Goal: Task Accomplishment & Management: Use online tool/utility

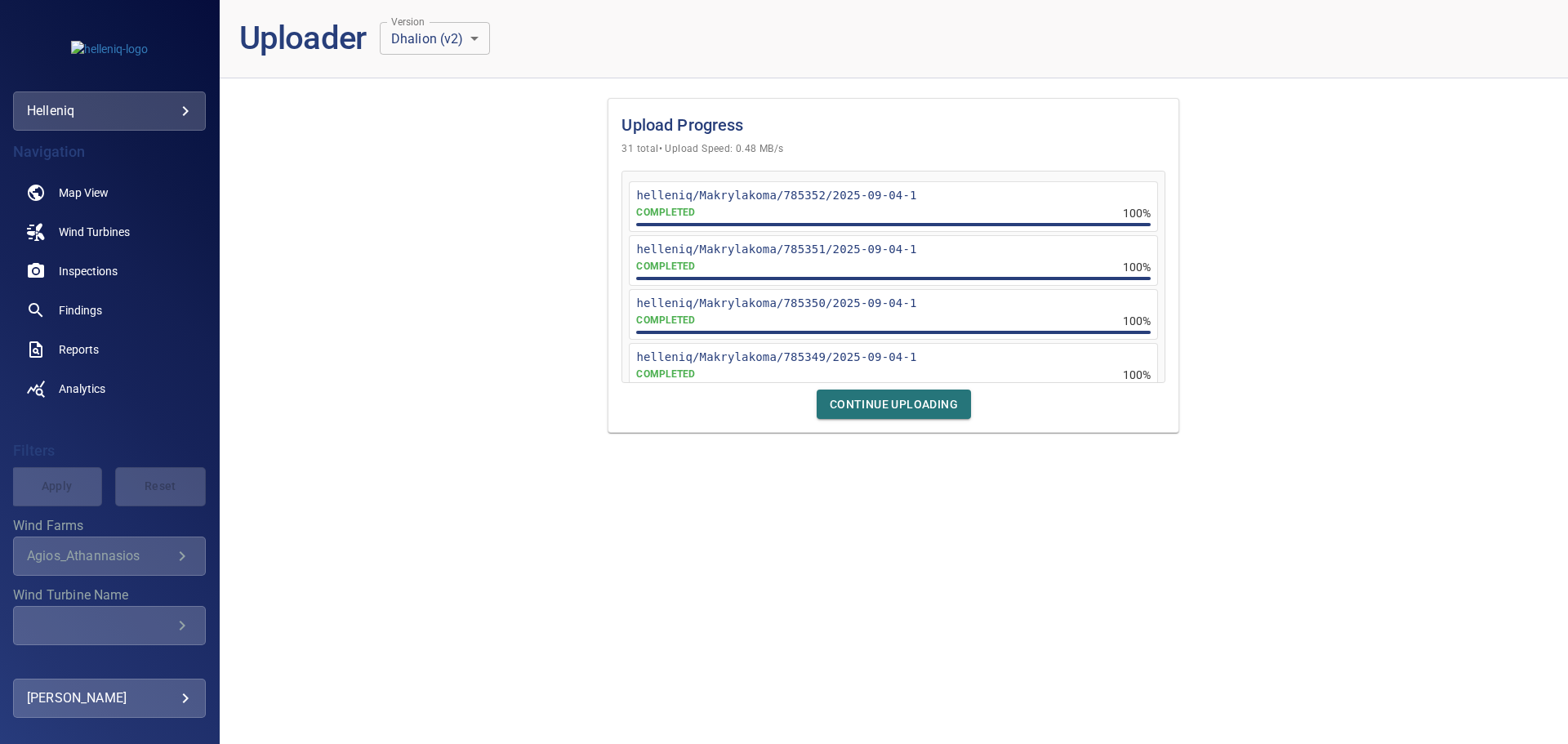
click at [892, 396] on span "Continue Uploading" at bounding box center [894, 405] width 129 height 21
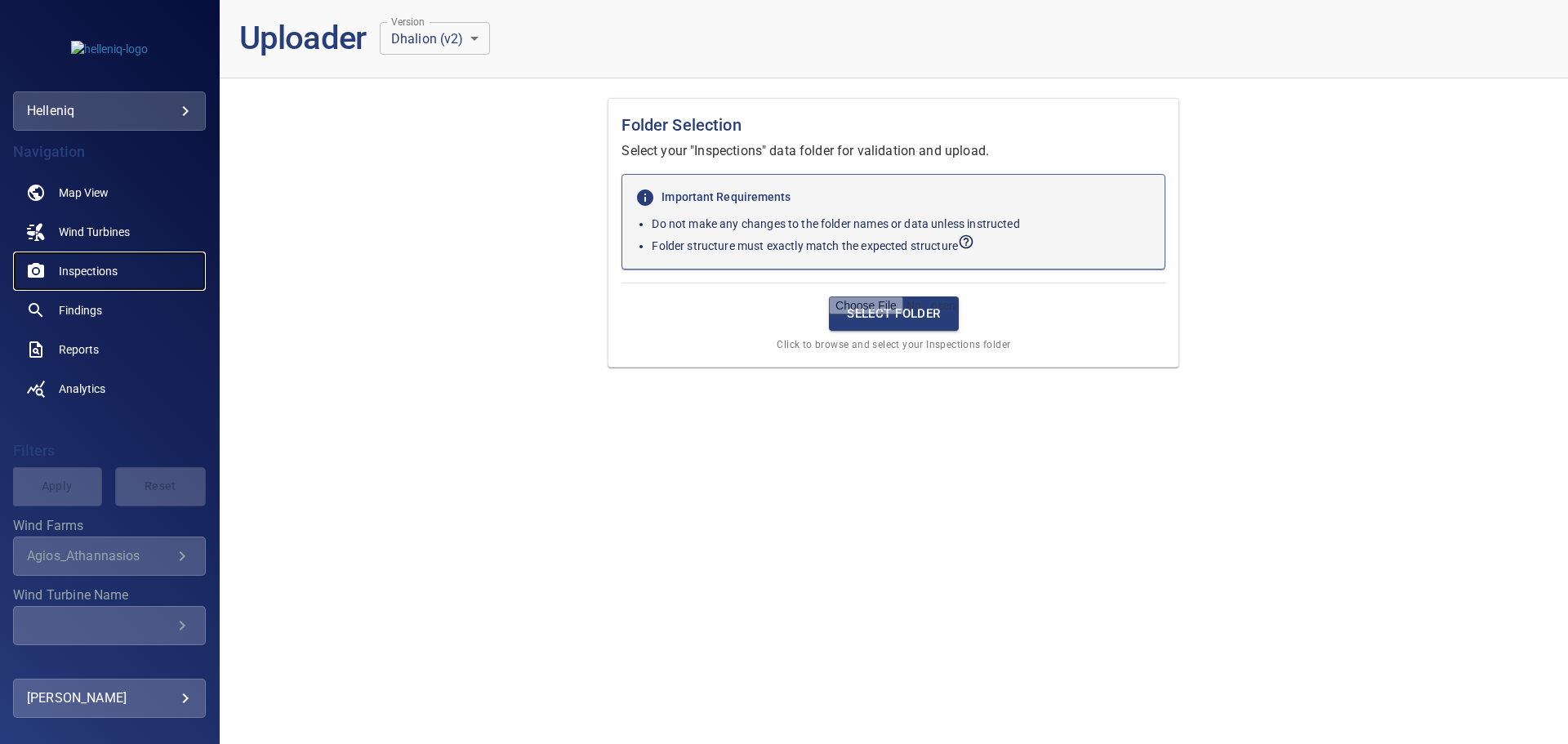
click at [108, 268] on span "Inspections" at bounding box center [88, 271] width 59 height 16
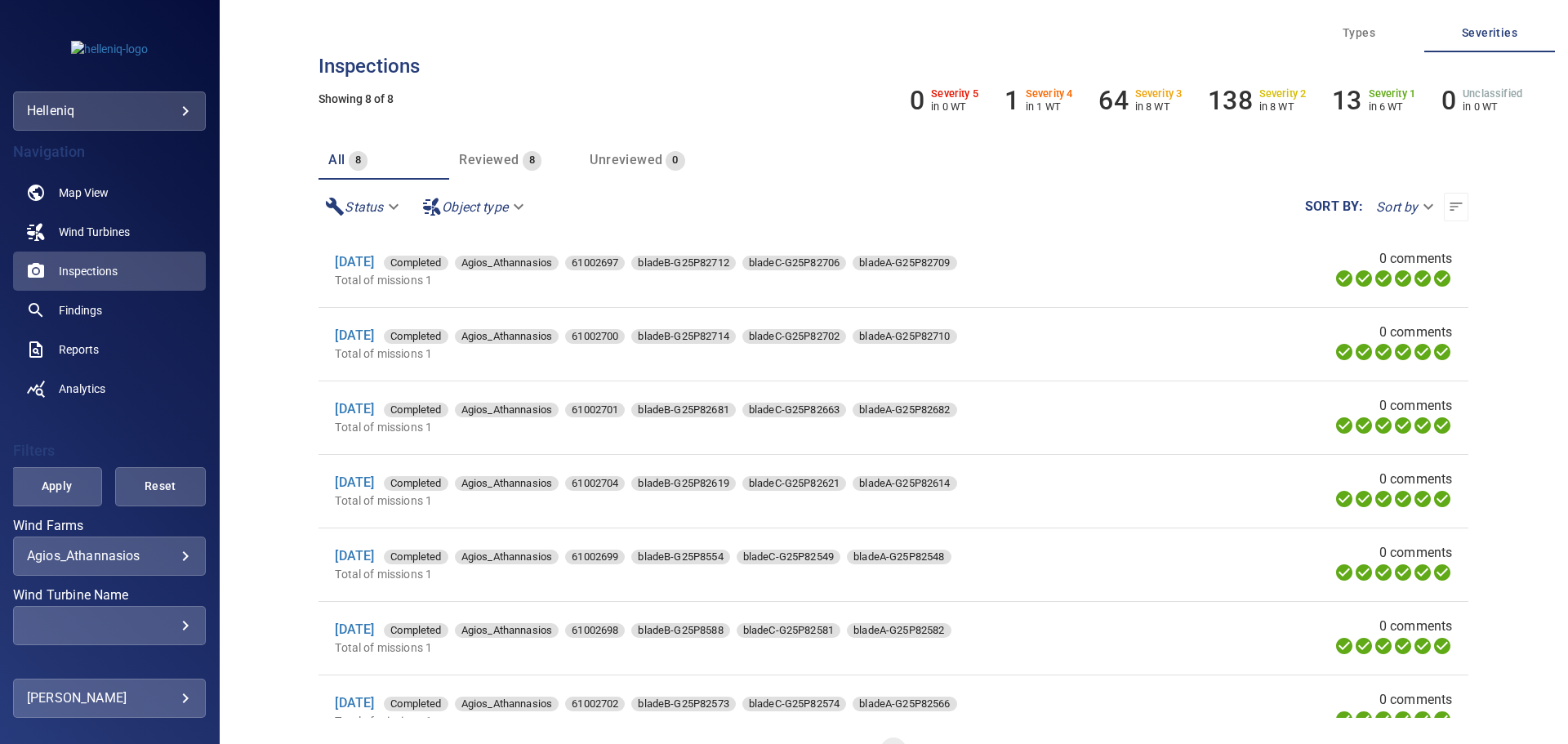
click at [1279, 99] on h6 "Severity 2" at bounding box center [1283, 93] width 47 height 11
click at [1224, 105] on h6 "138" at bounding box center [1229, 100] width 44 height 31
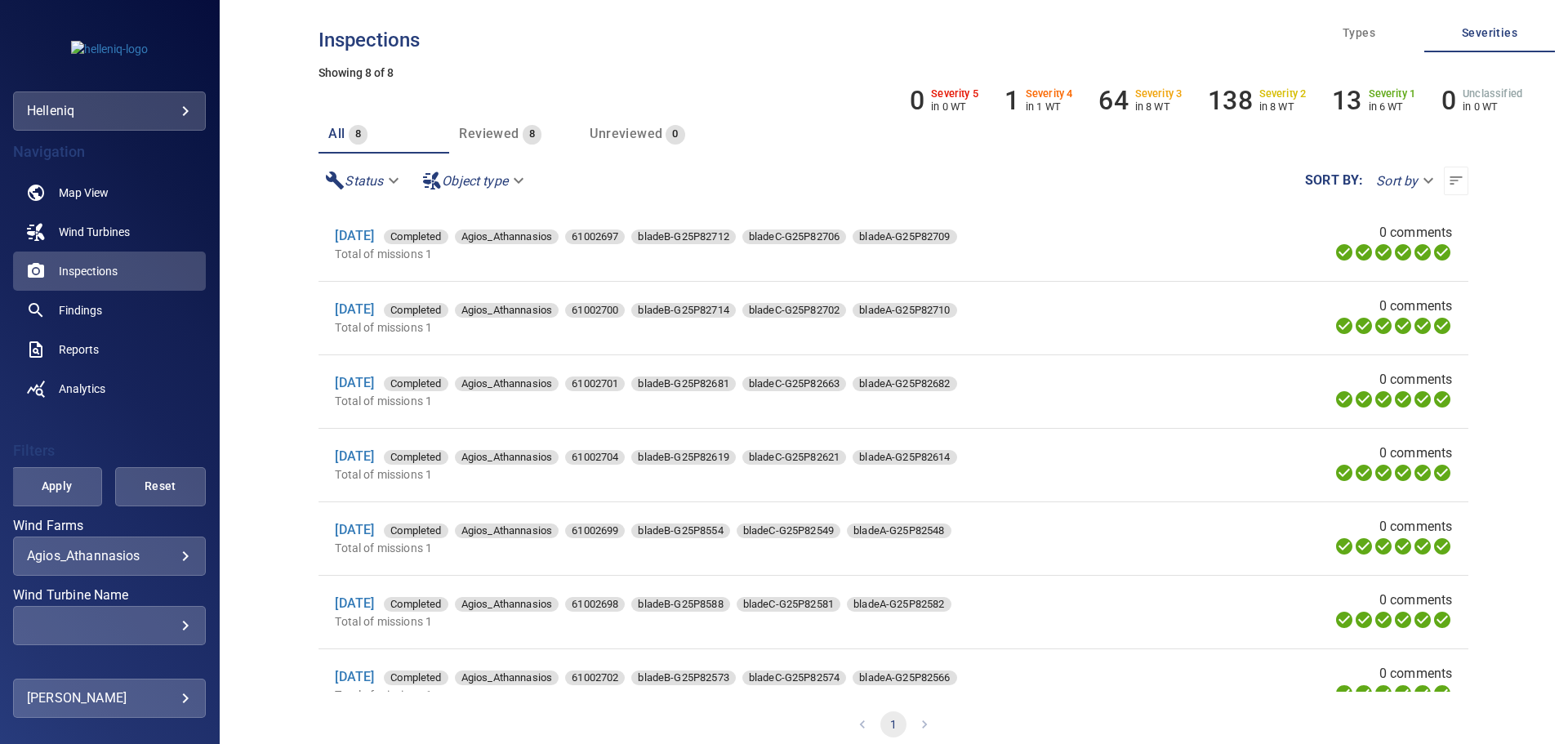
scroll to position [39, 0]
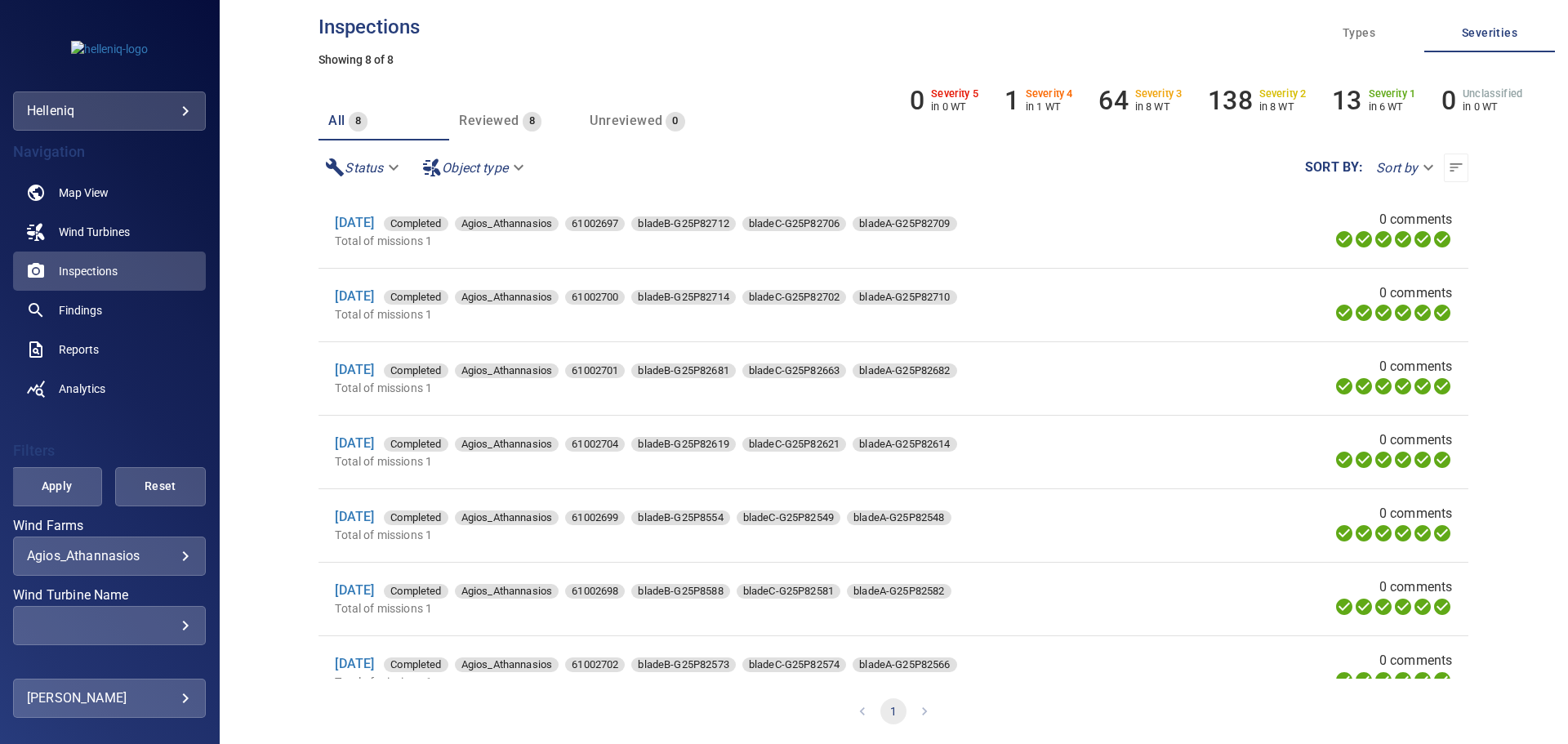
click at [464, 171] on body "**********" at bounding box center [784, 372] width 1568 height 744
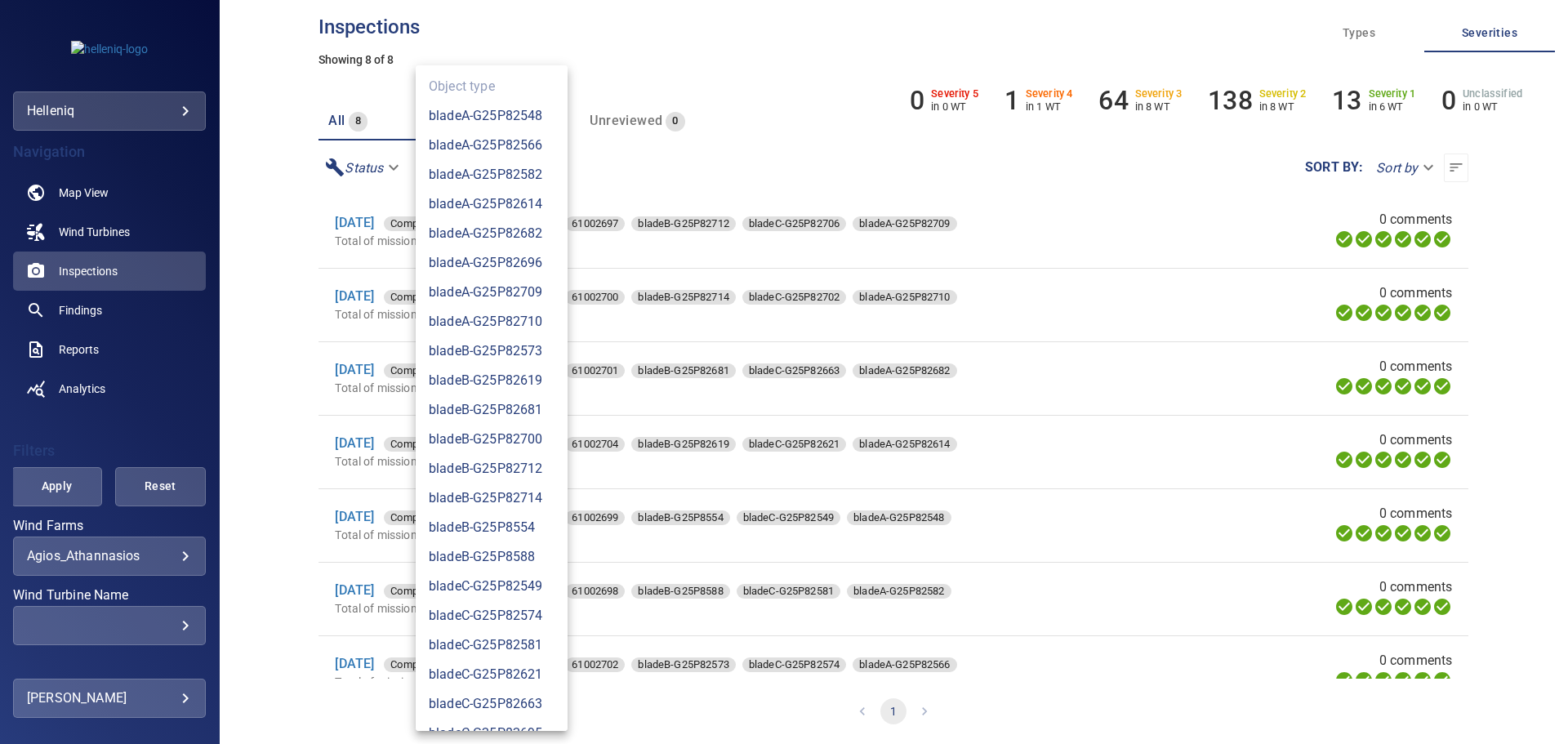
click at [510, 111] on li "bladeA-G25P82548" at bounding box center [491, 116] width 152 height 29
type input "**********"
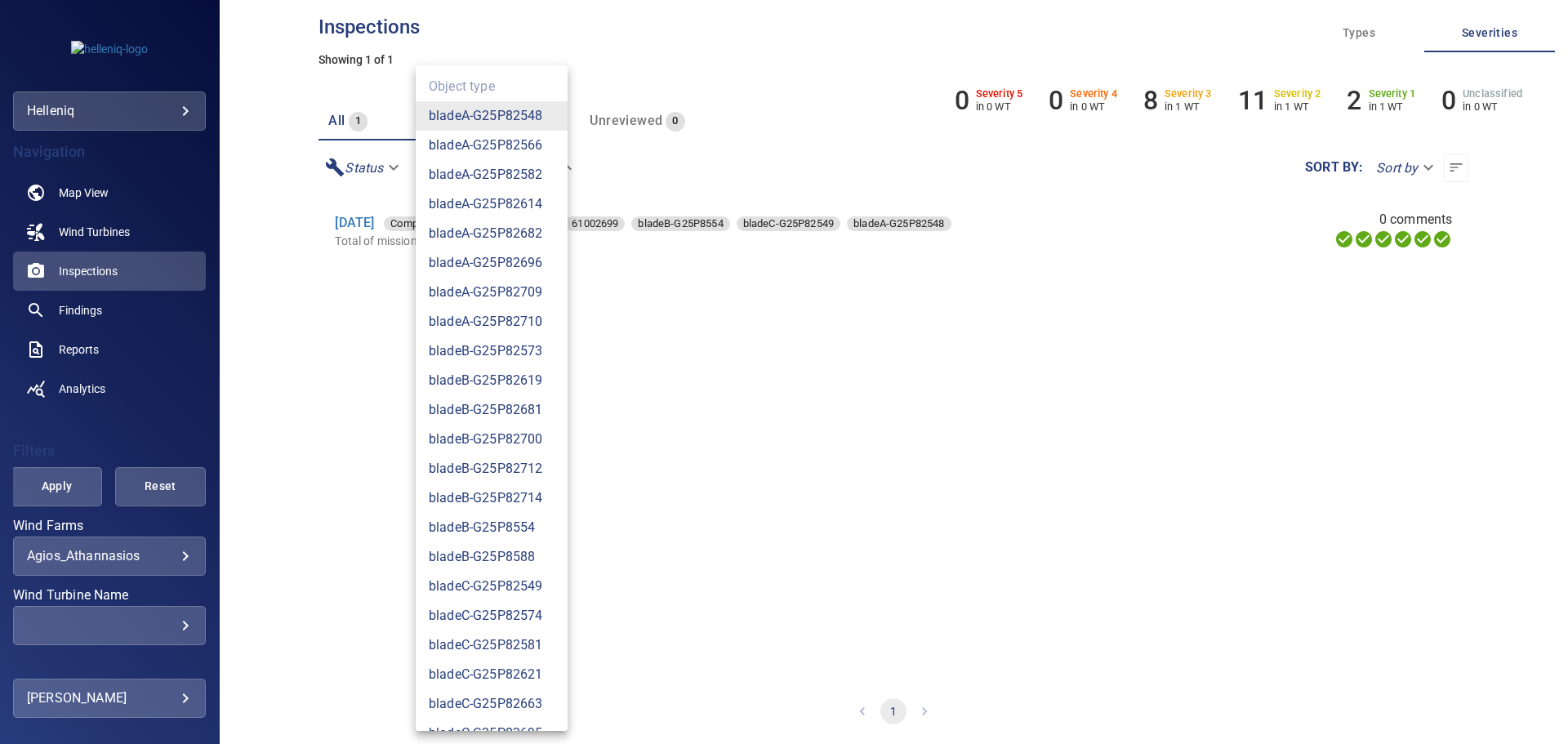
click at [799, 146] on div at bounding box center [784, 372] width 1568 height 744
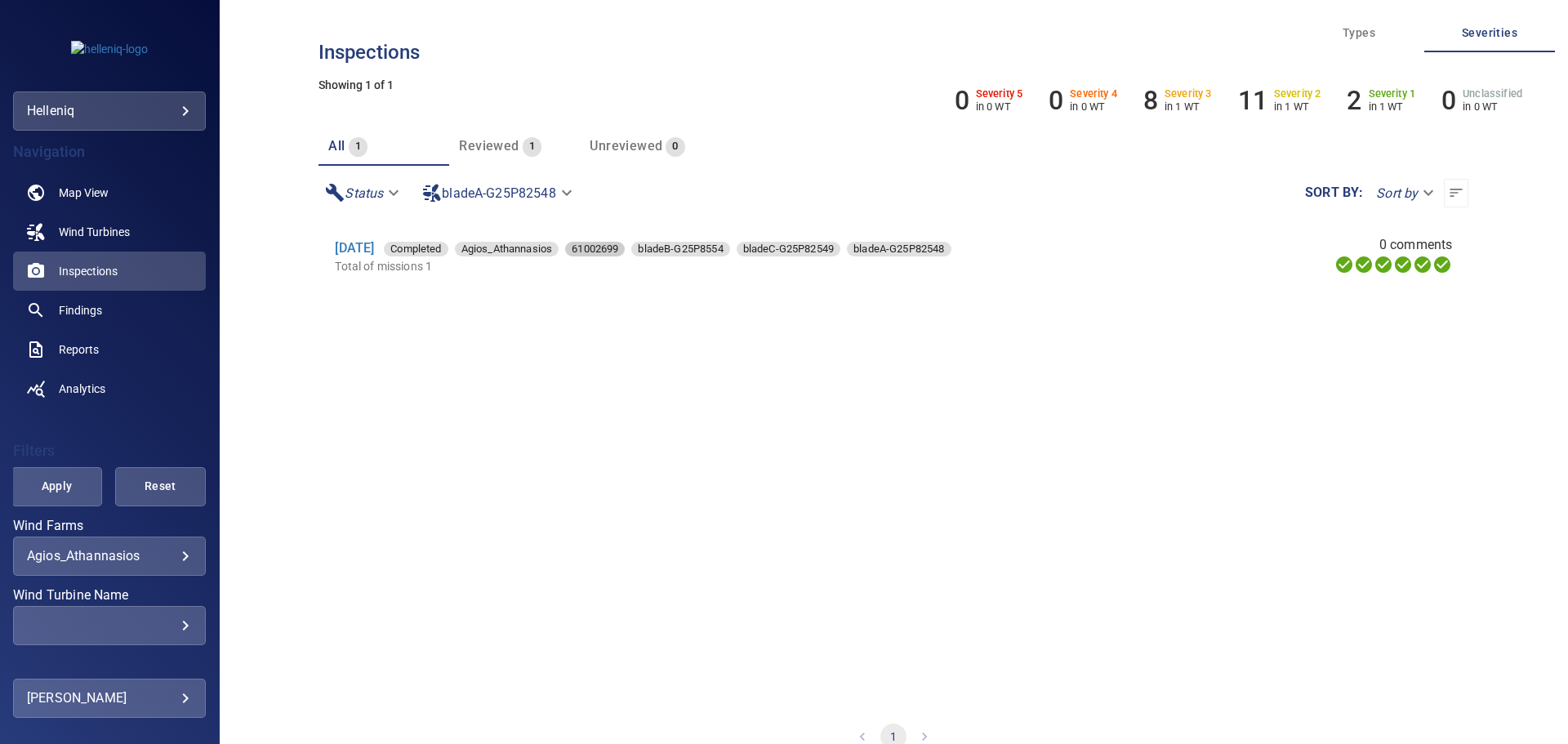
scroll to position [0, 0]
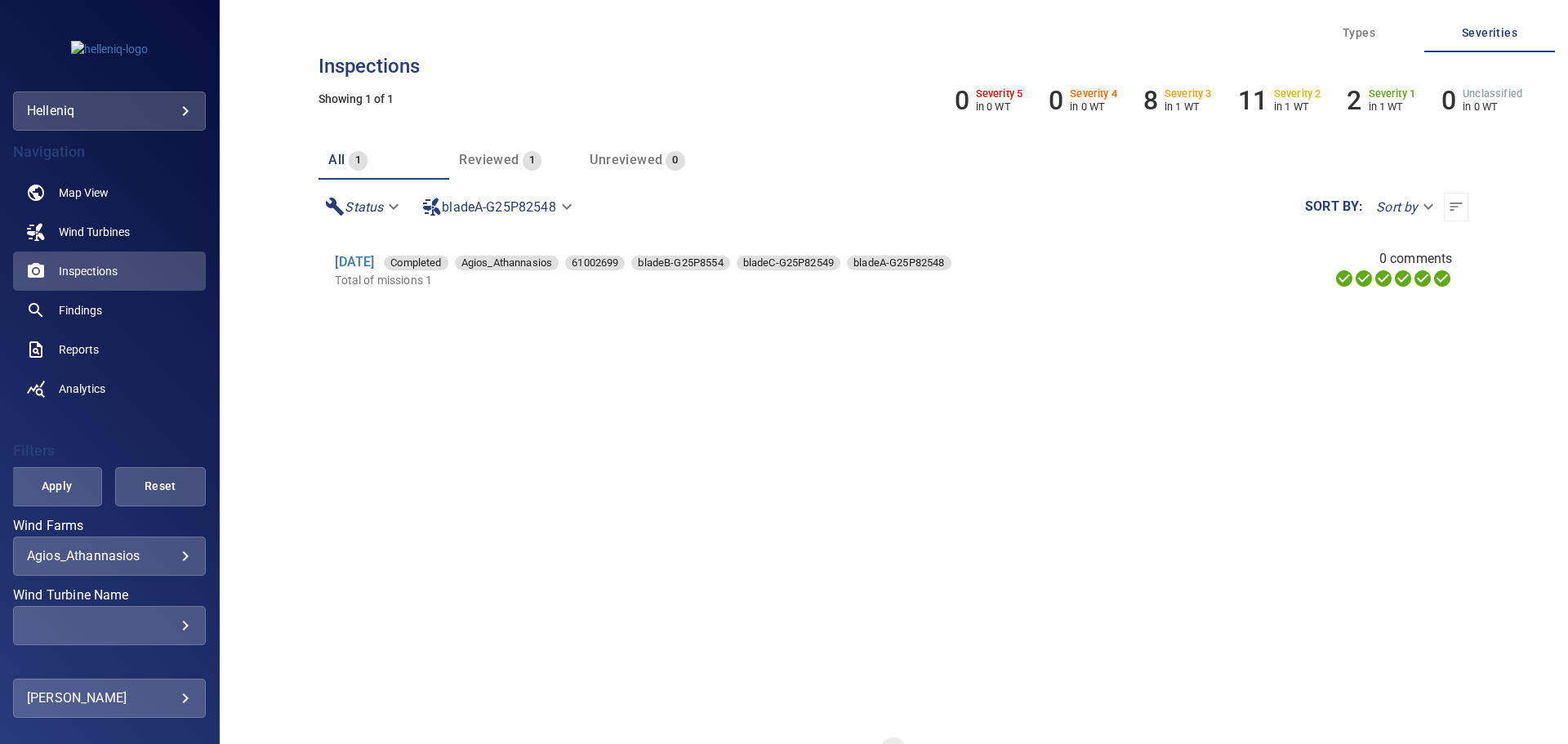
click at [493, 159] on span "Reviewed" at bounding box center [489, 159] width 60 height 15
click at [677, 155] on span "0" at bounding box center [676, 160] width 19 height 19
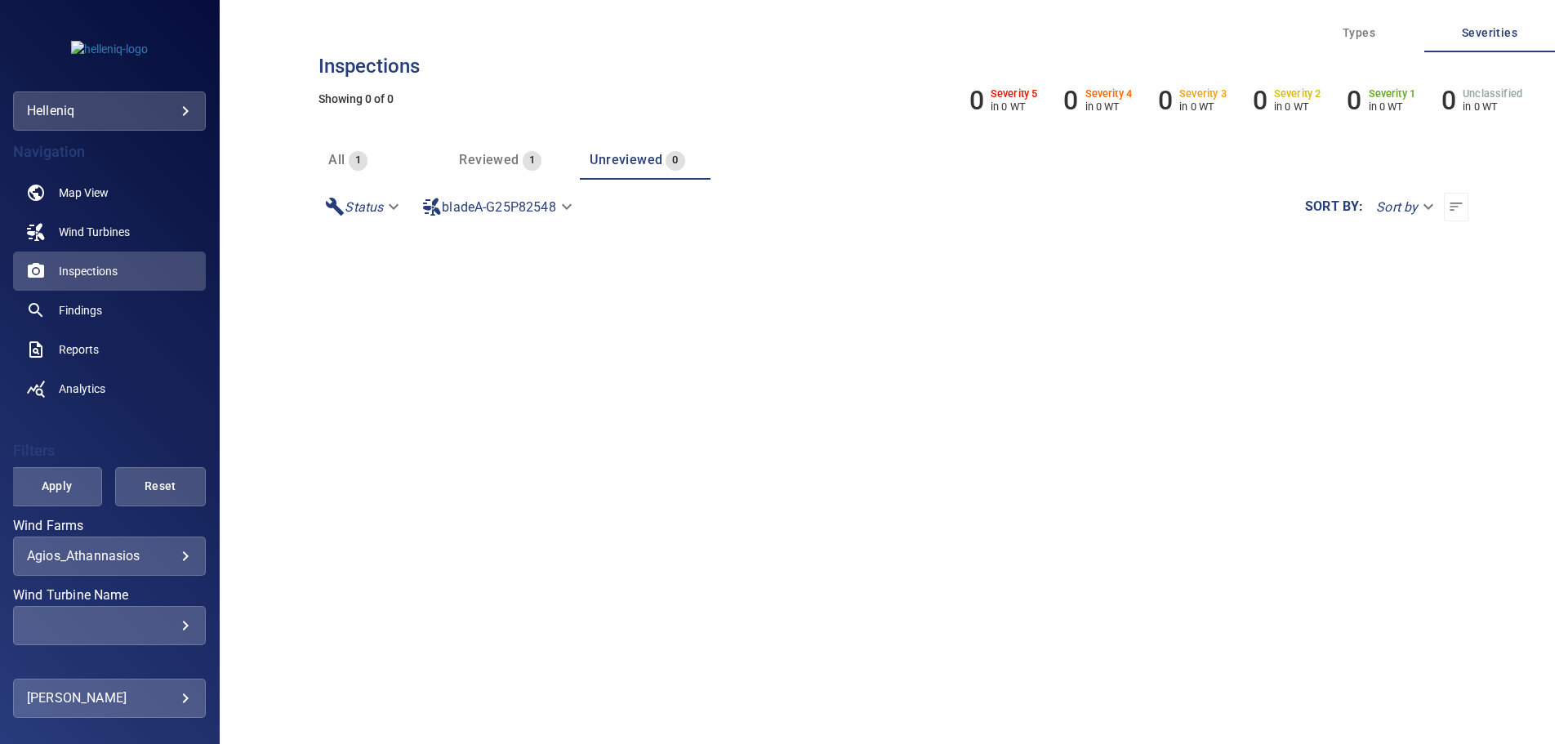
click at [501, 159] on span "Reviewed" at bounding box center [489, 159] width 60 height 15
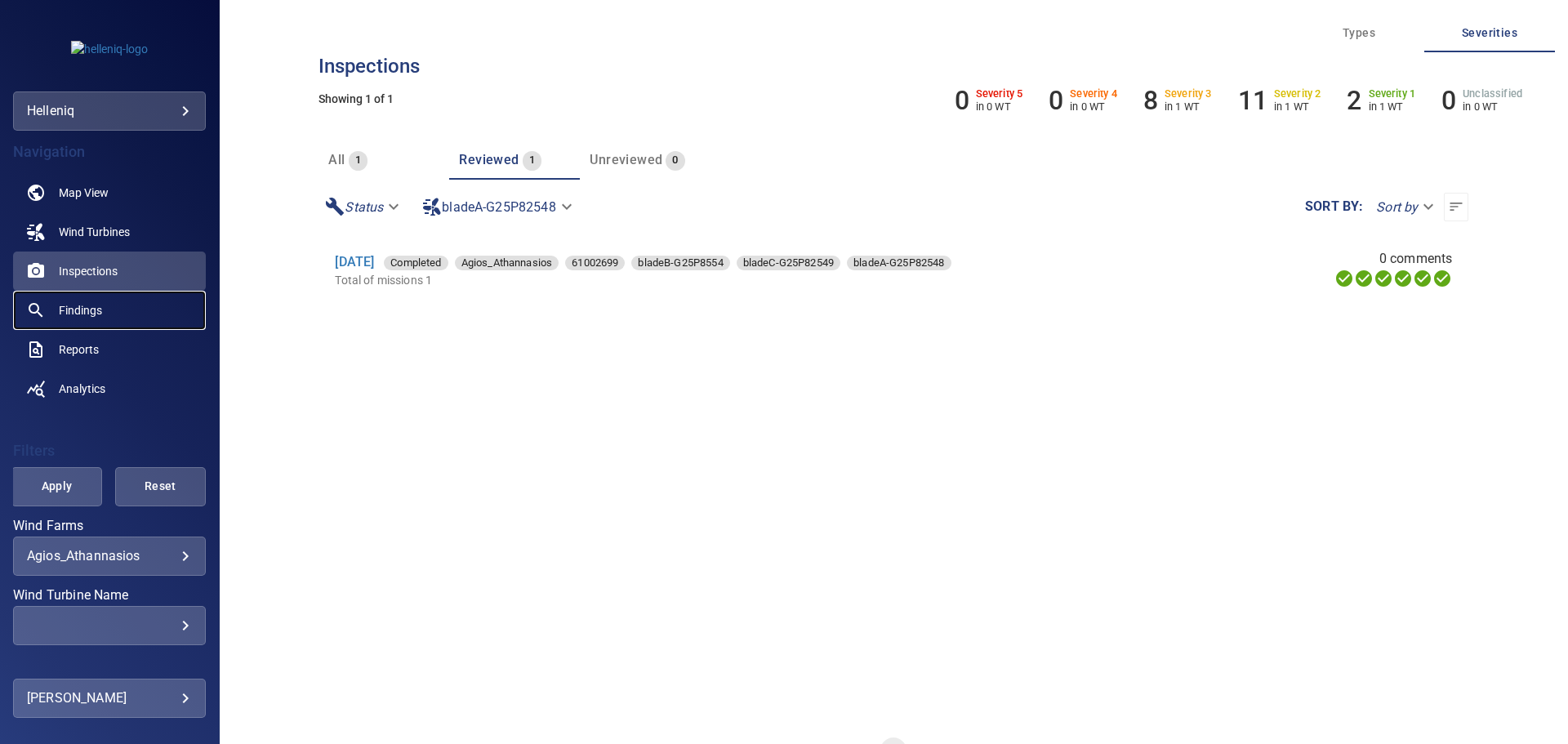
click at [97, 314] on span "Findings" at bounding box center [81, 310] width 43 height 16
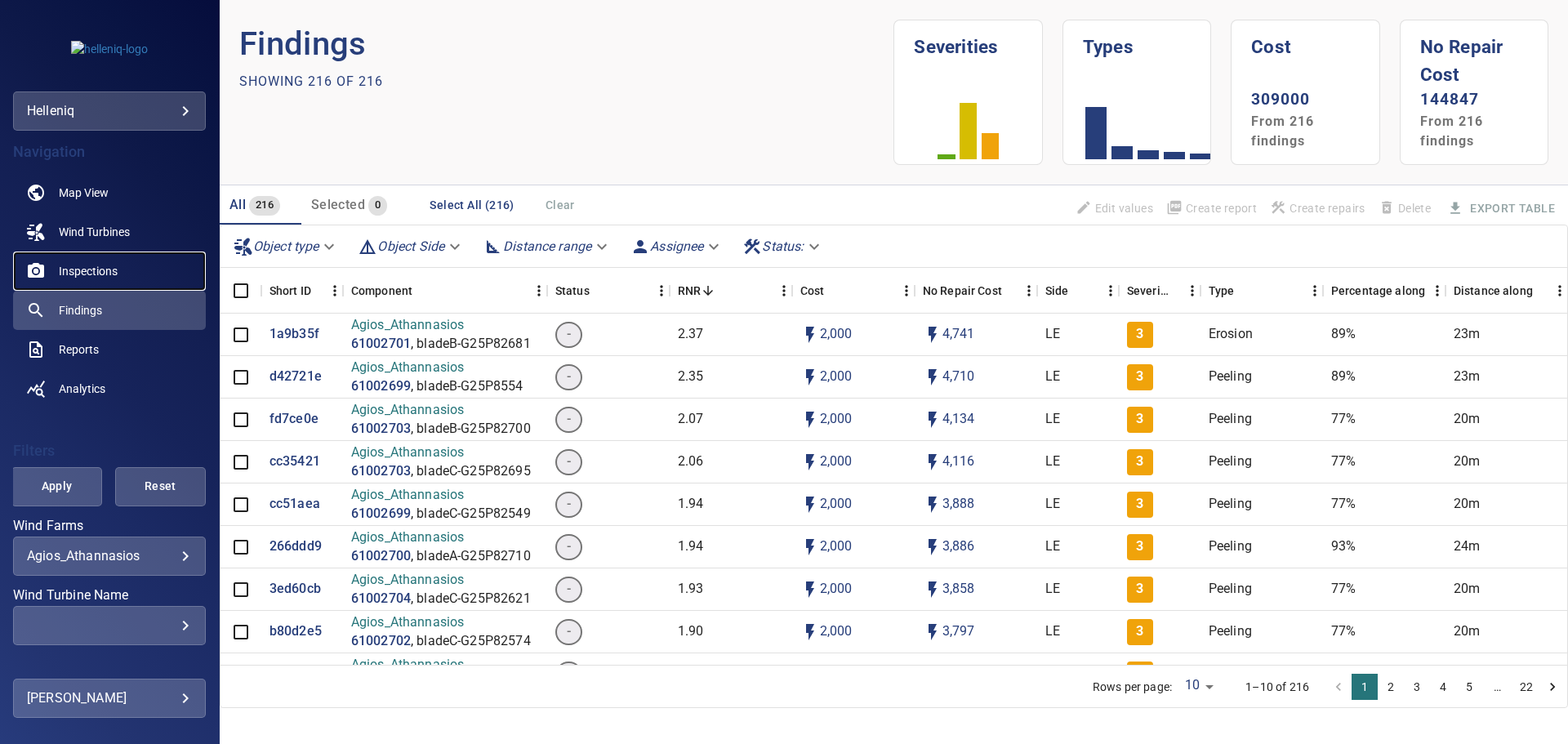
click at [129, 268] on link "Inspections" at bounding box center [109, 271] width 193 height 39
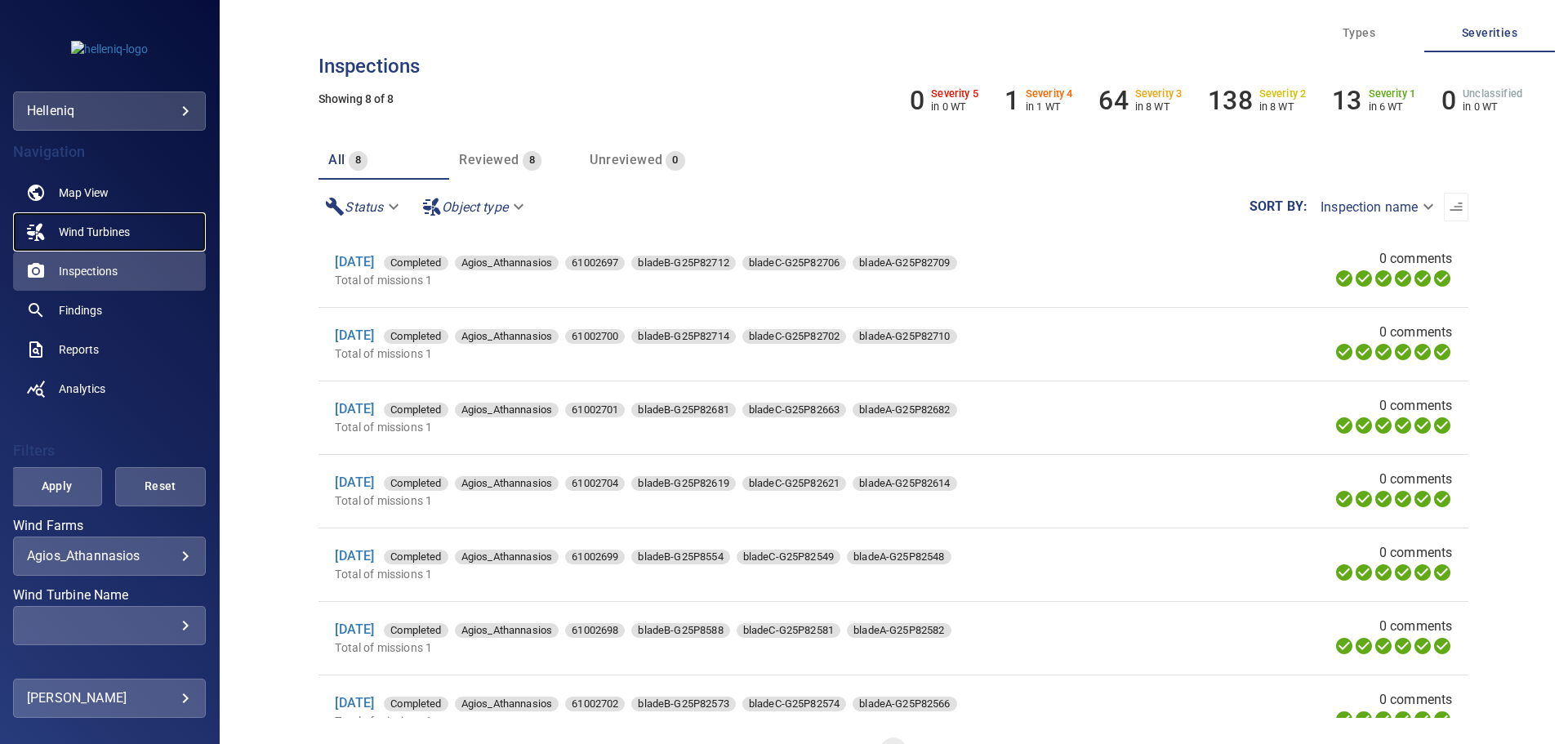
click at [131, 222] on link "Wind Turbines" at bounding box center [109, 232] width 193 height 39
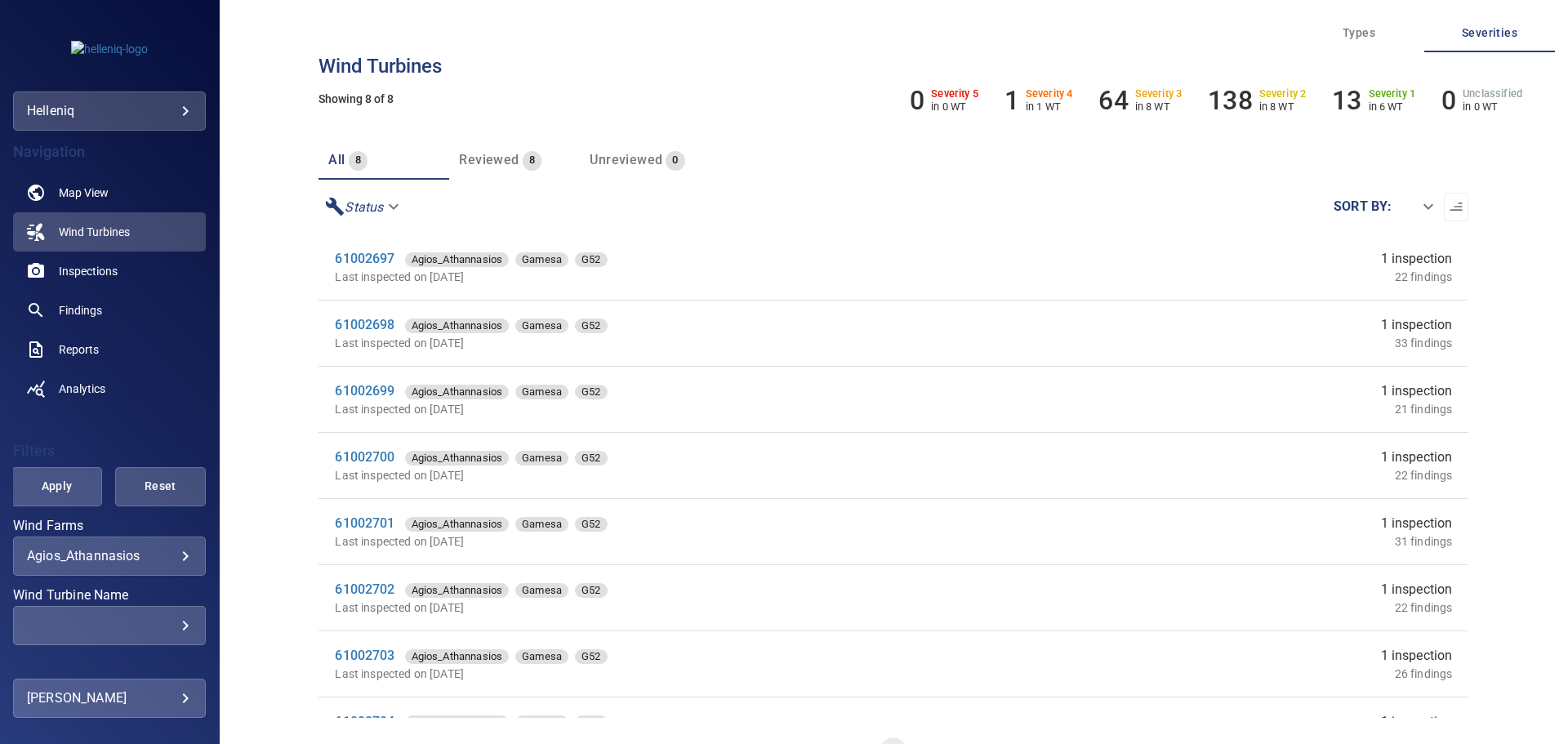
click at [121, 552] on body "**********" at bounding box center [784, 372] width 1568 height 744
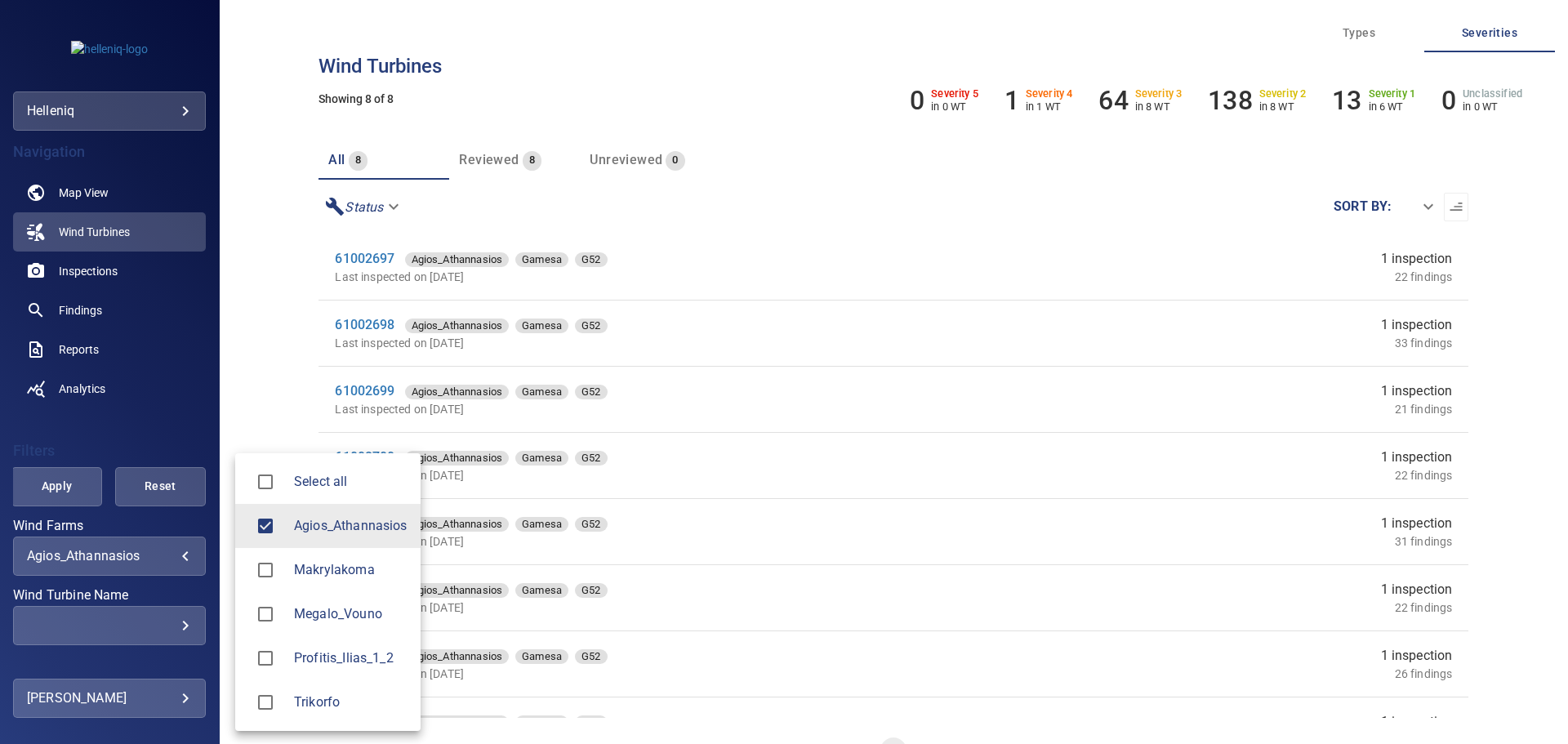
click at [311, 660] on span "Profitis_Ilias_1_2" at bounding box center [351, 657] width 113 height 20
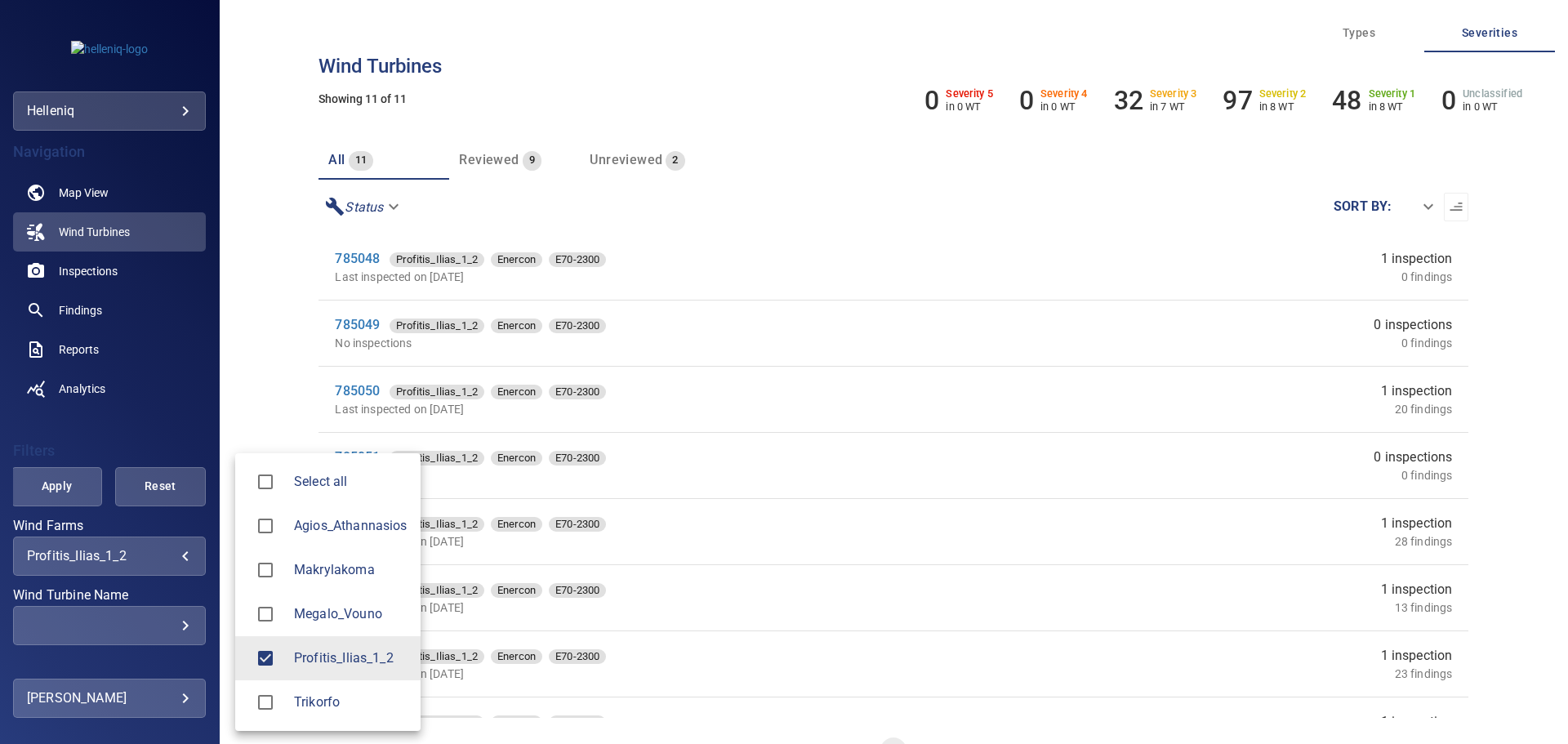
click at [385, 11] on div at bounding box center [784, 372] width 1568 height 744
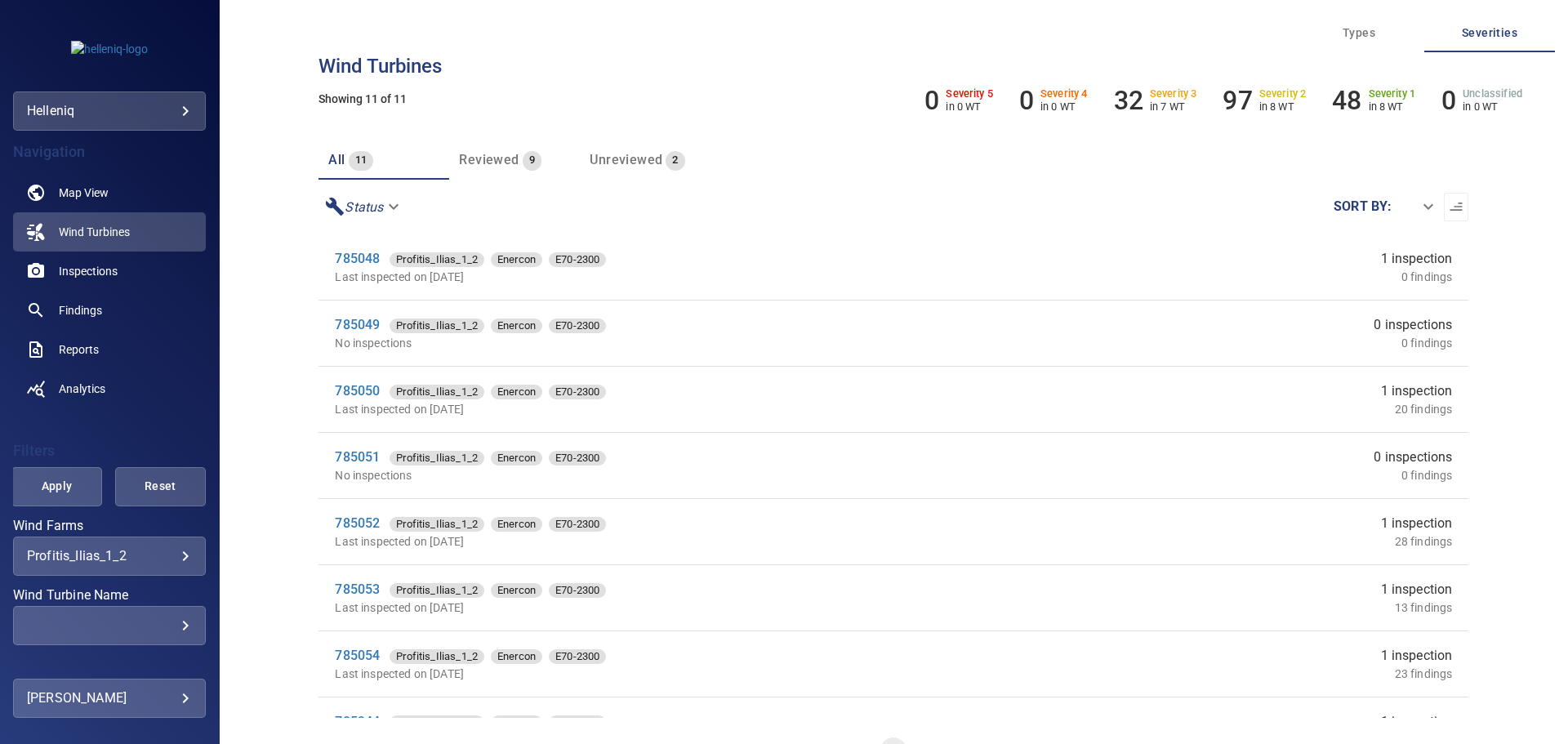
click at [193, 550] on div "**********" at bounding box center [109, 556] width 193 height 39
click at [167, 561] on body "**********" at bounding box center [784, 372] width 1568 height 744
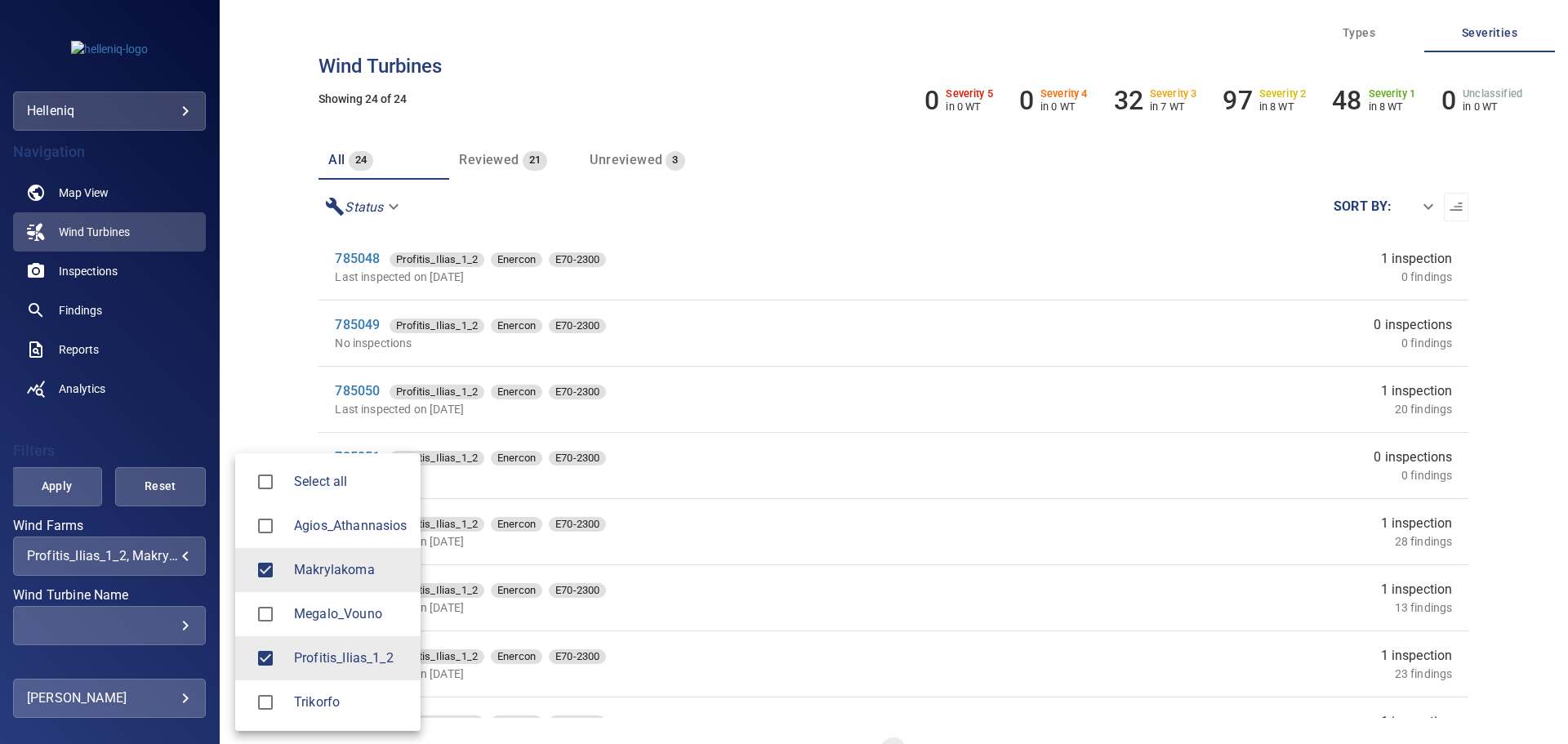
type input "**********"
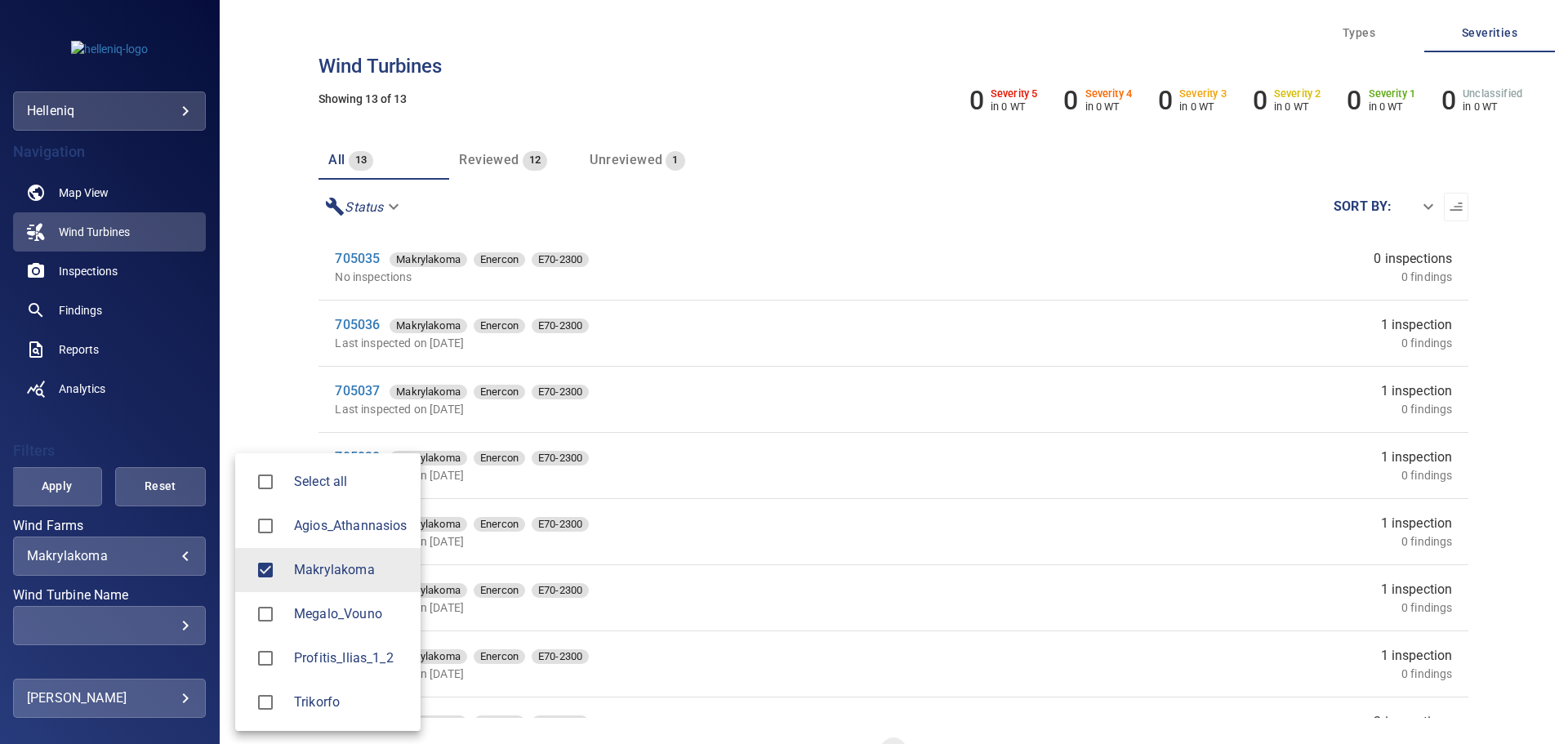
click at [273, 269] on div at bounding box center [784, 372] width 1568 height 744
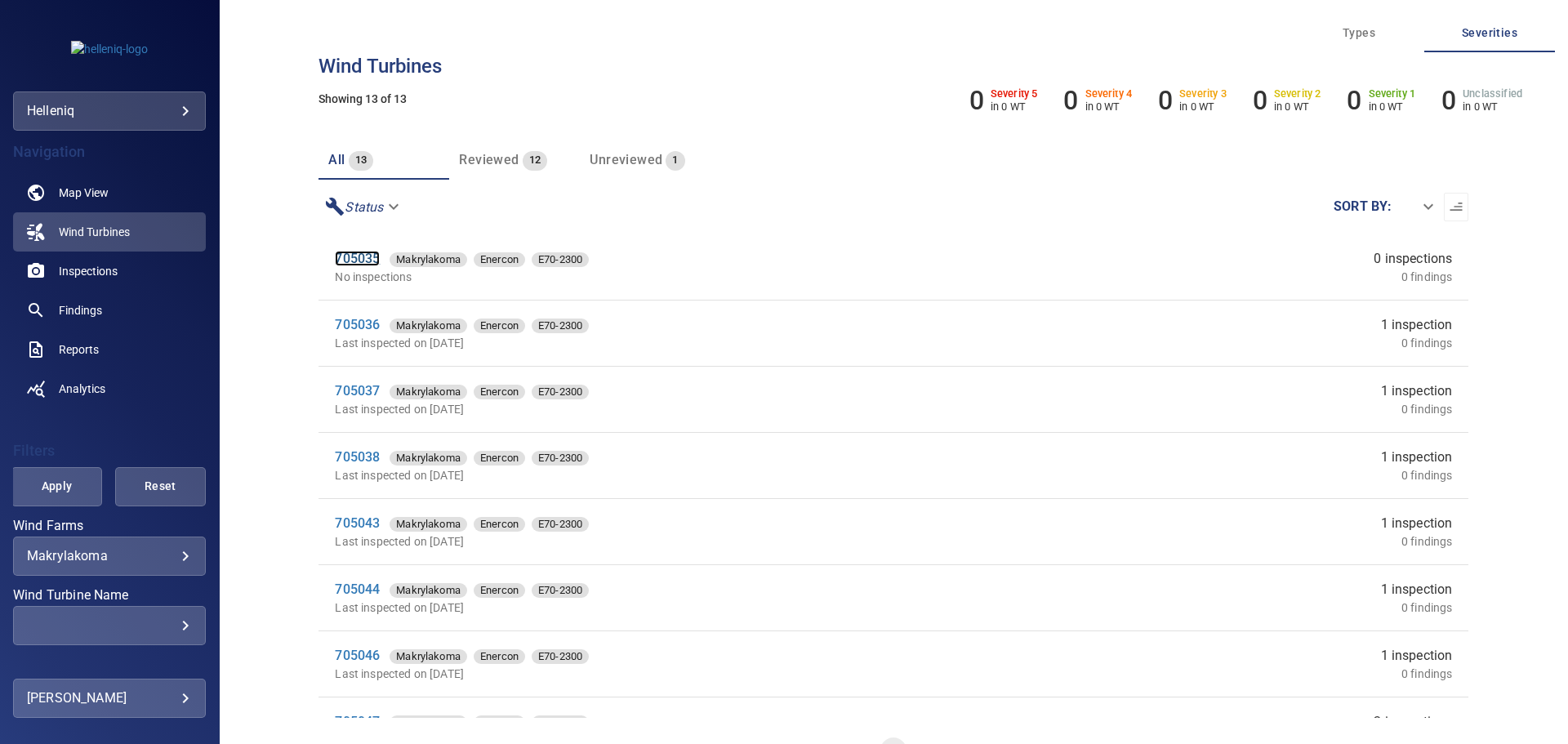
click at [367, 252] on link "705035" at bounding box center [357, 258] width 45 height 15
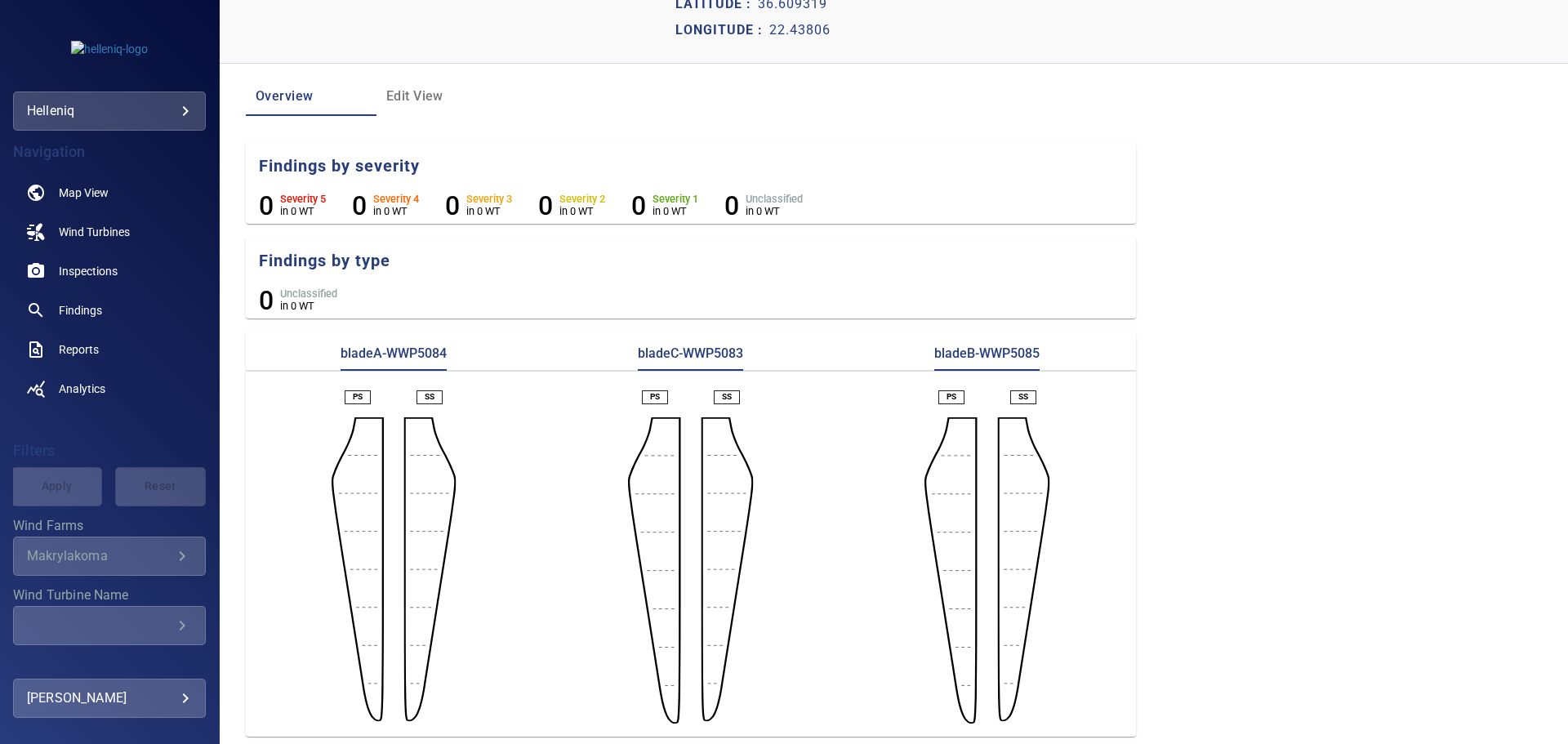
scroll to position [87, 0]
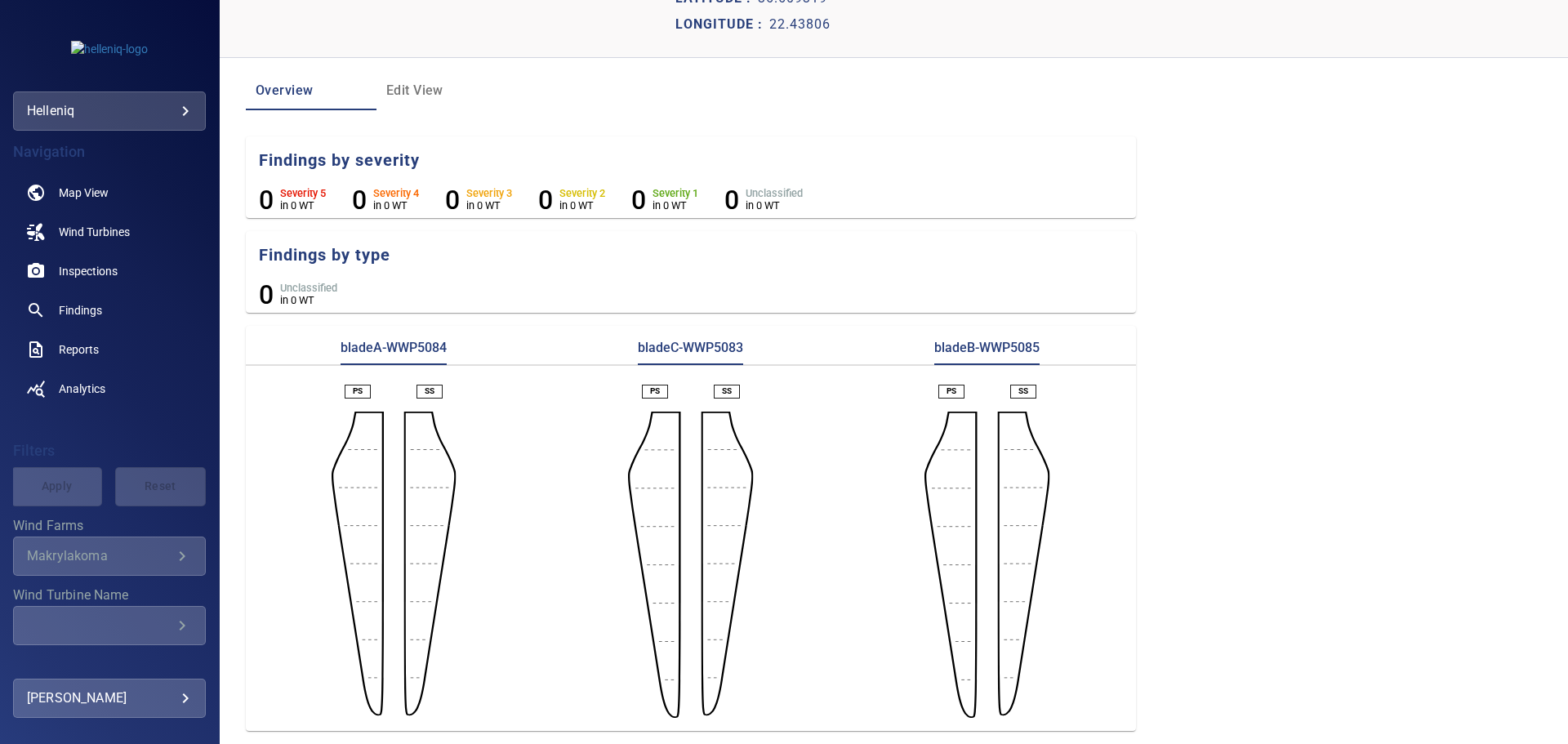
click at [430, 549] on aside at bounding box center [430, 564] width 52 height 306
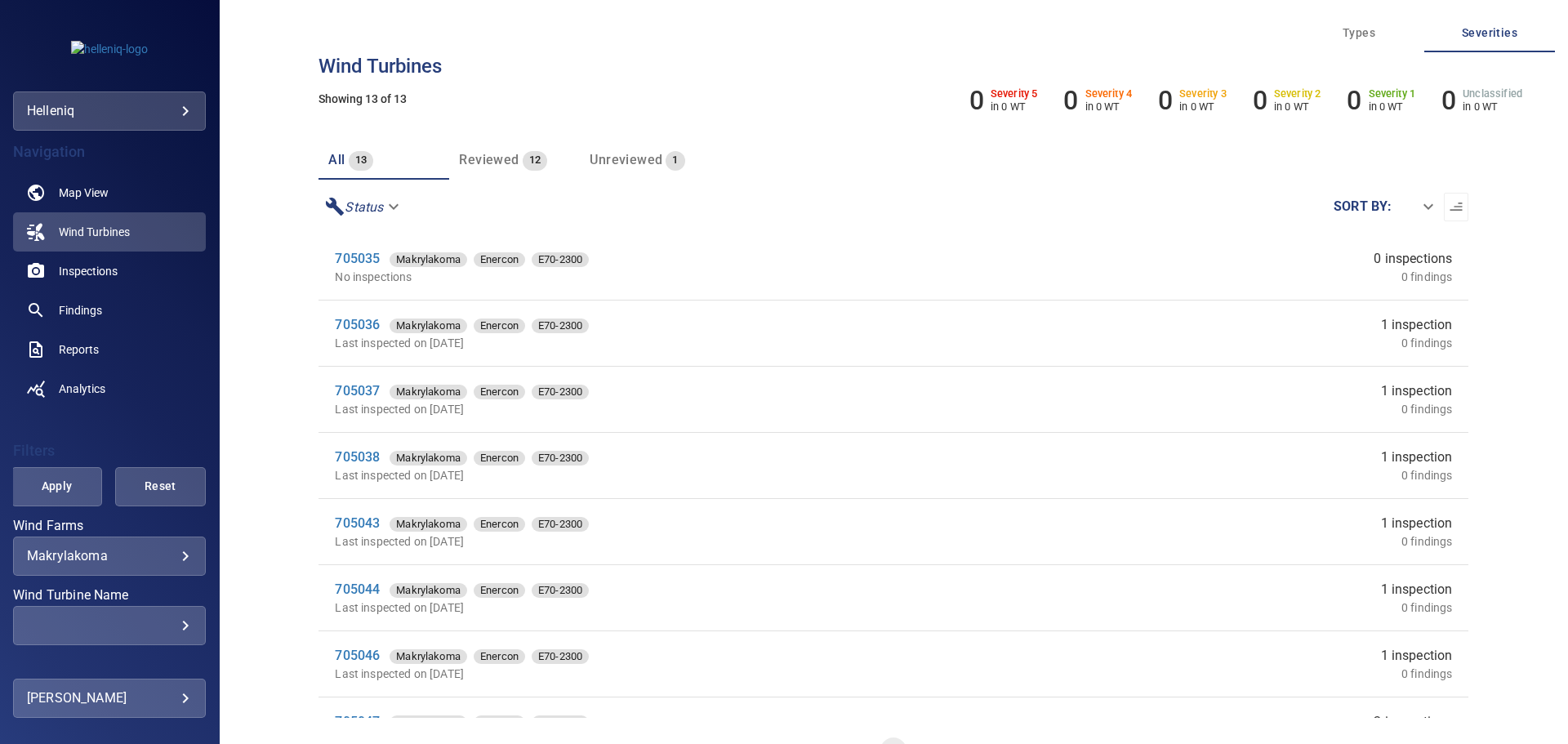
click at [141, 557] on body "**********" at bounding box center [784, 372] width 1568 height 744
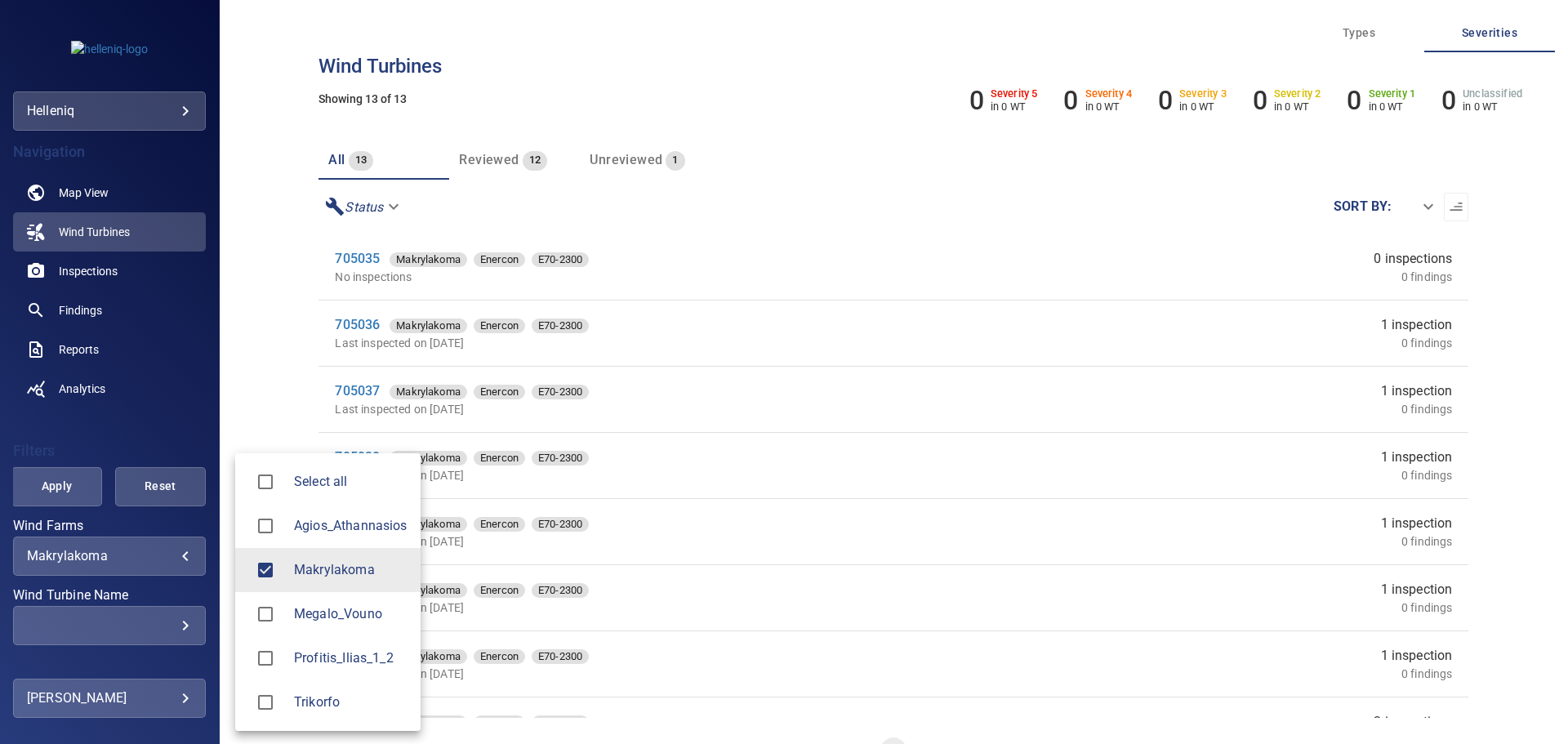
click at [322, 666] on span "Profitis_Ilias_1_2" at bounding box center [351, 657] width 113 height 20
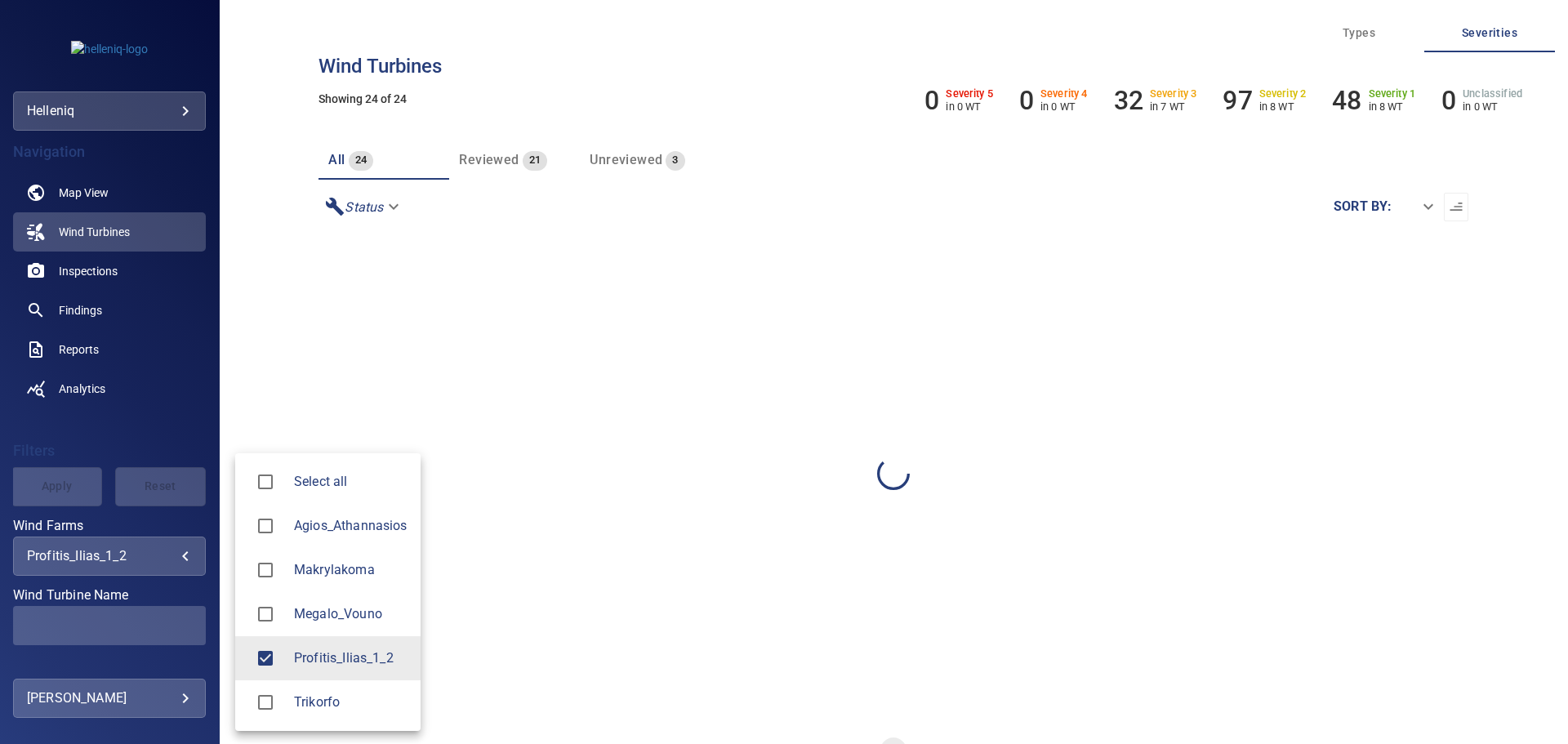
type input "**********"
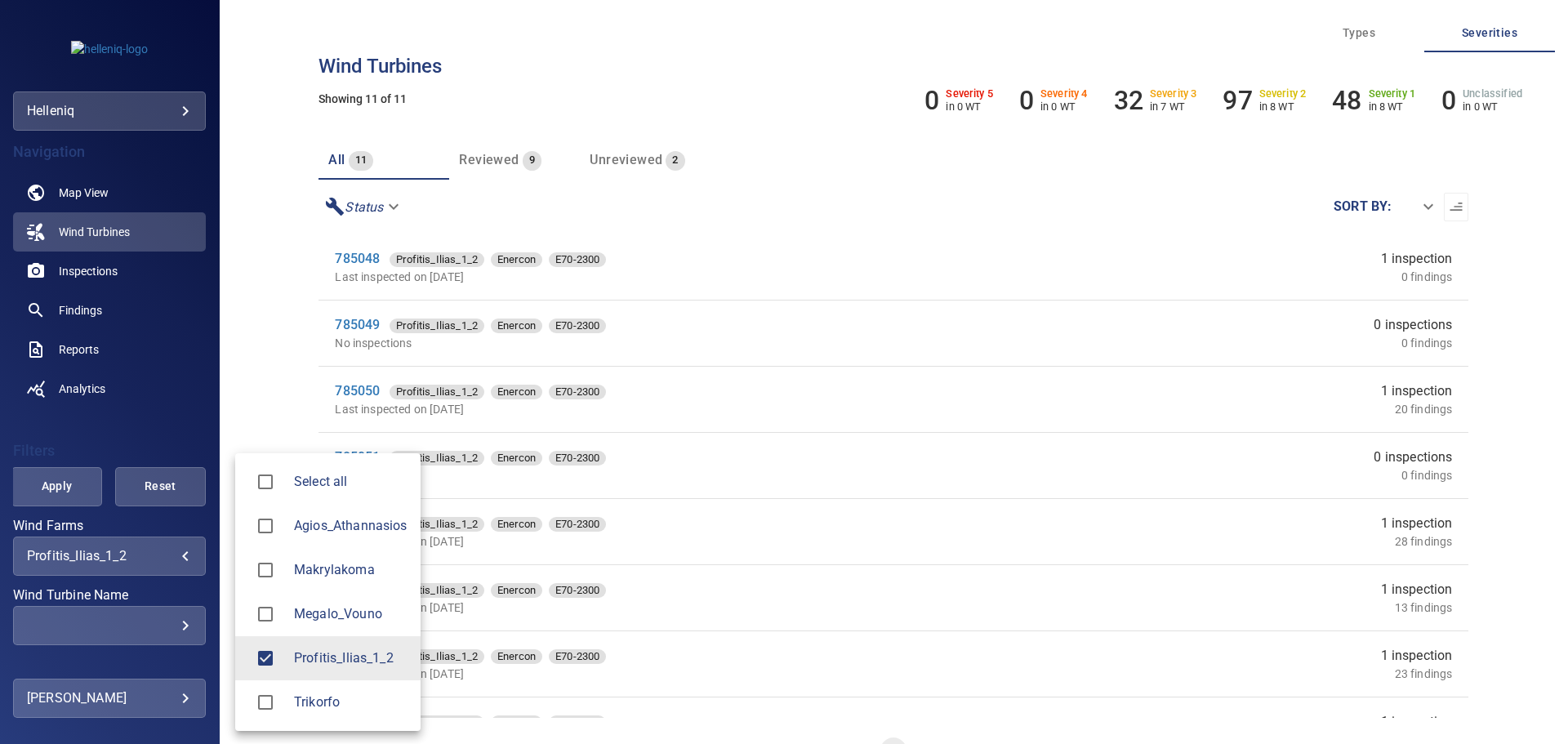
click at [297, 297] on div at bounding box center [784, 372] width 1568 height 744
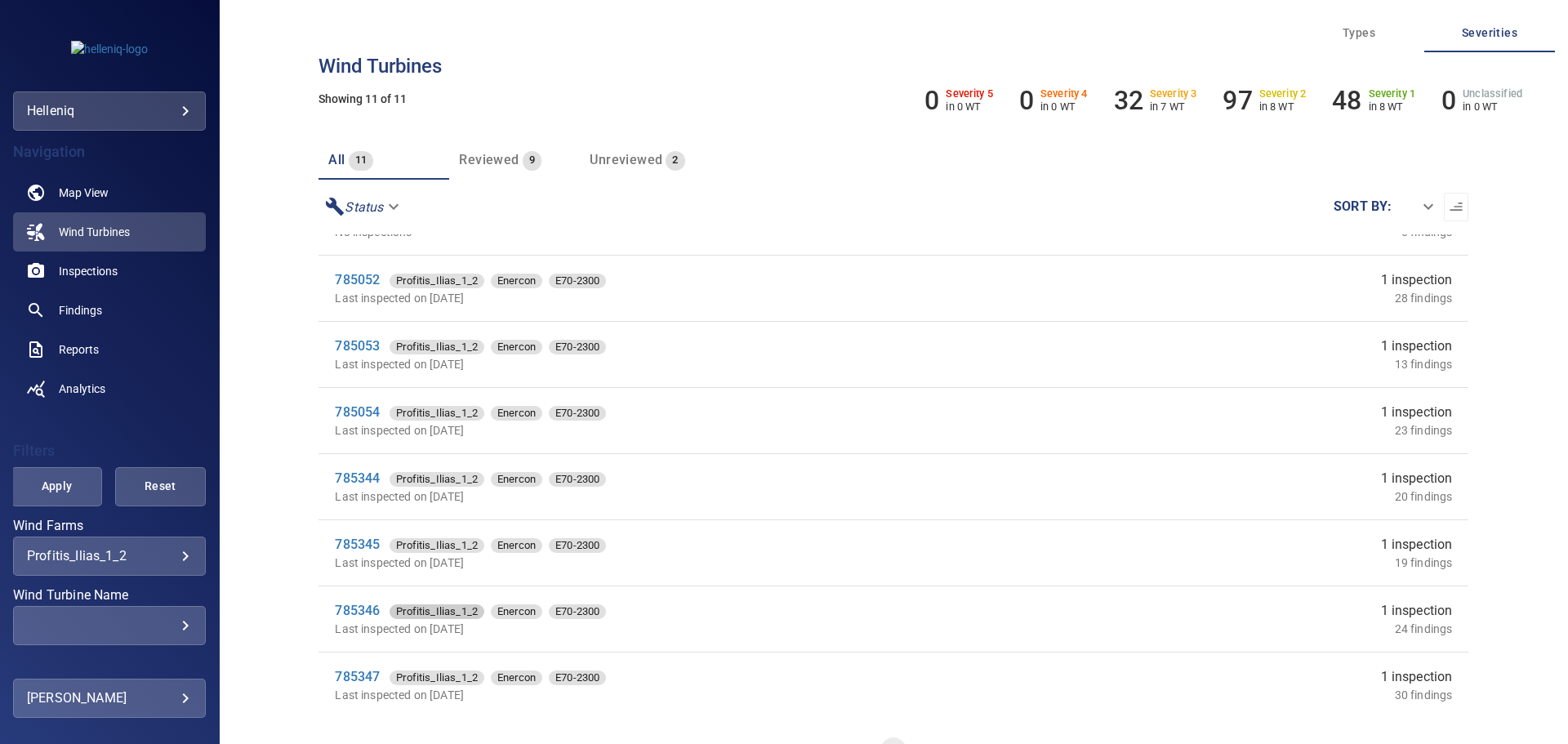
scroll to position [39, 0]
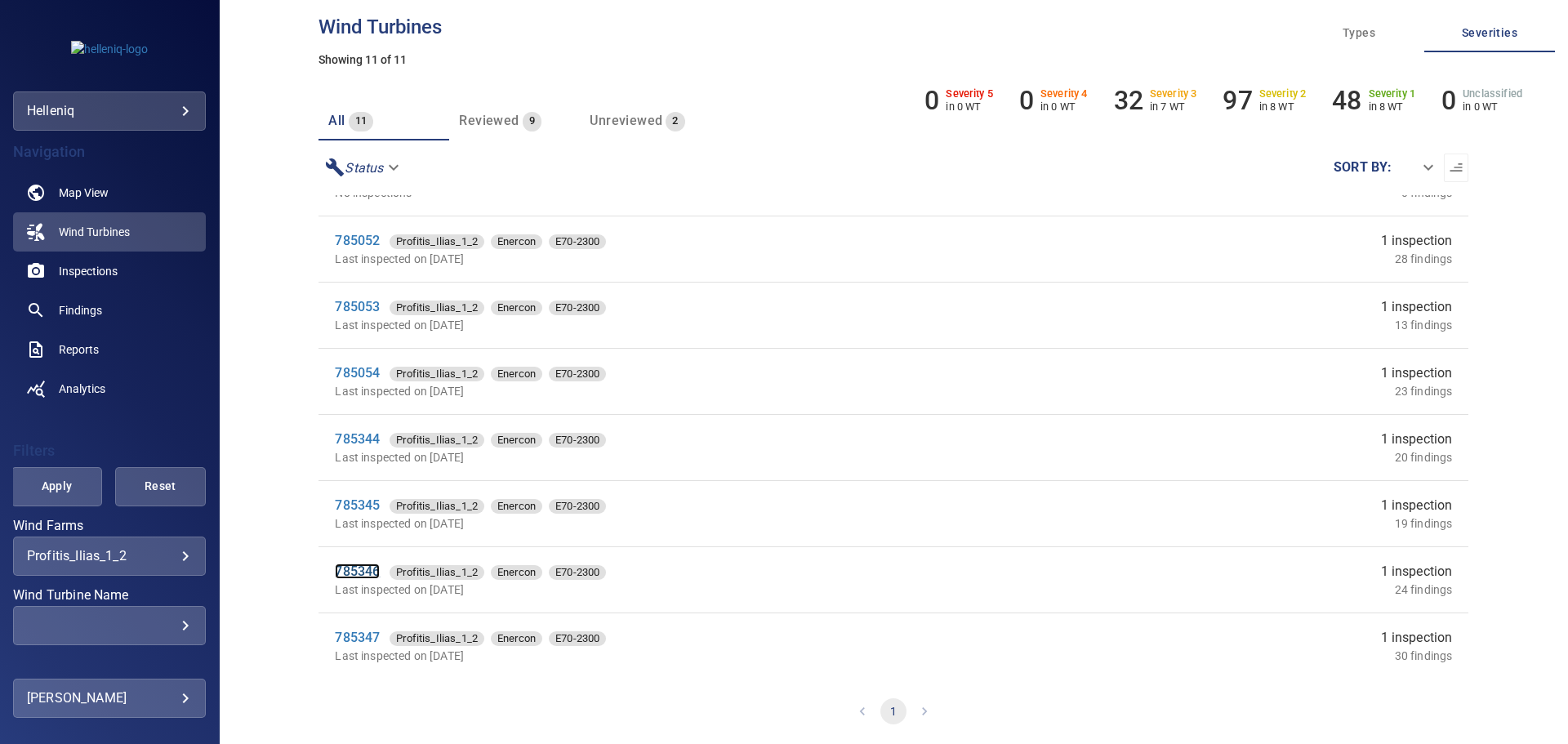
click at [360, 573] on link "785346" at bounding box center [357, 571] width 45 height 15
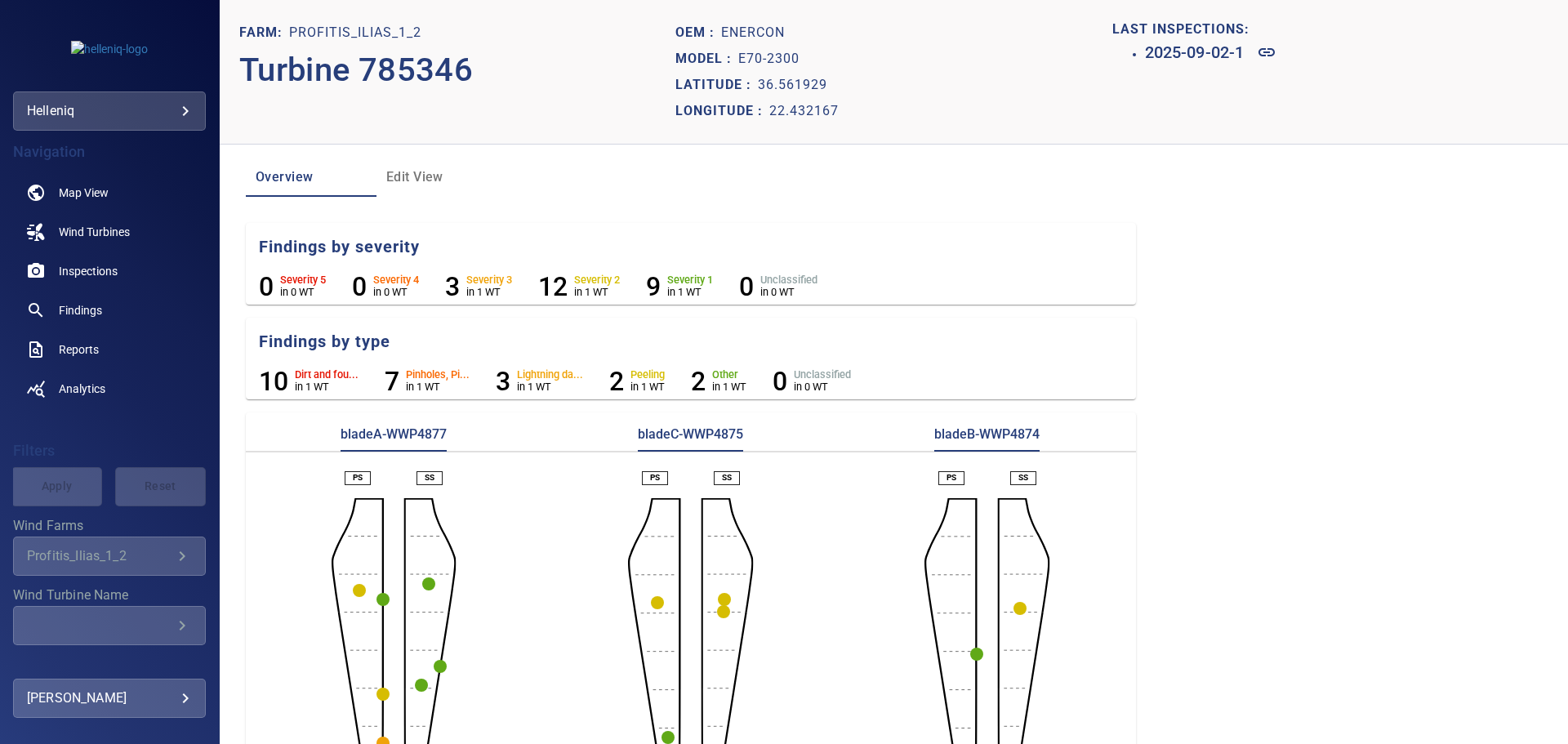
scroll to position [87, 0]
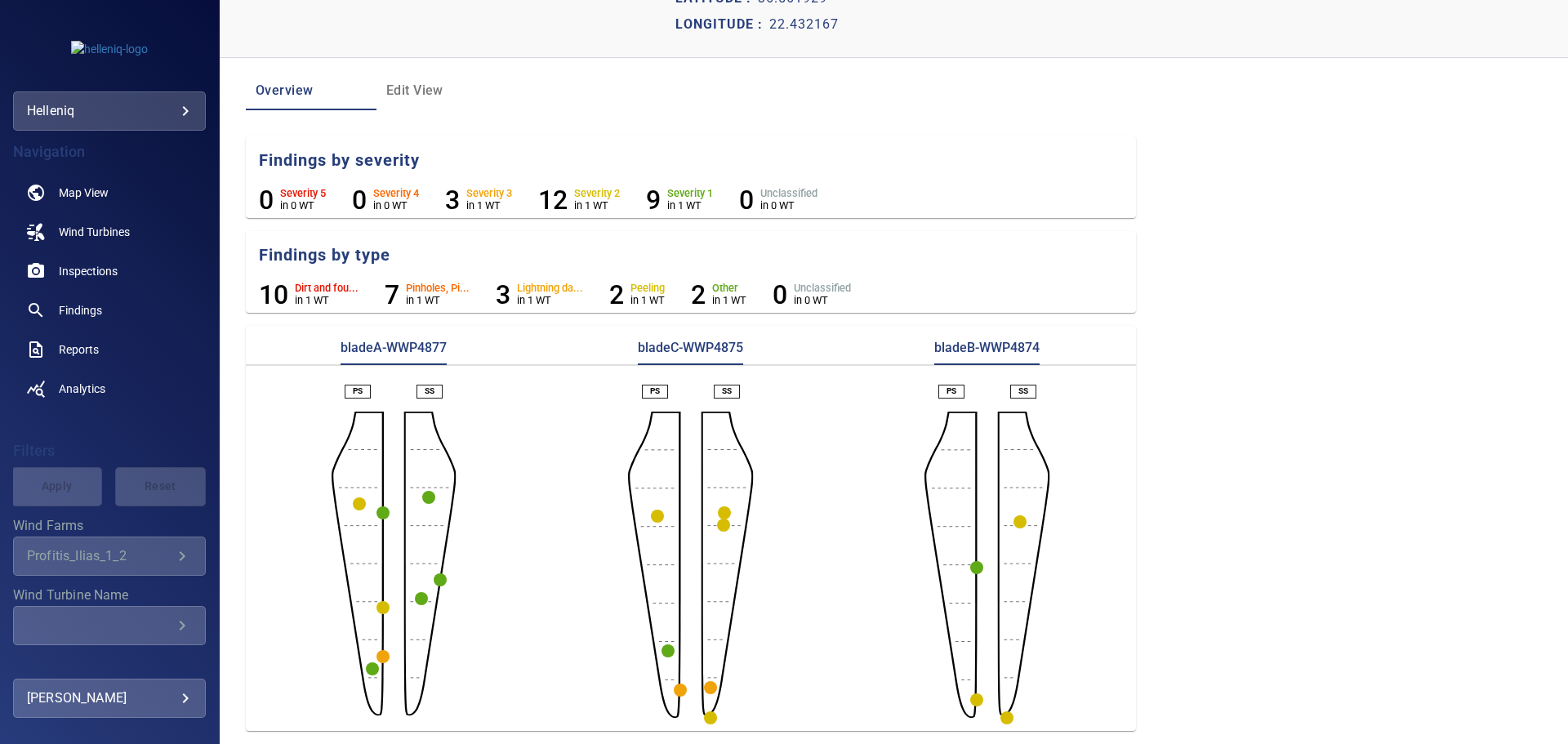
click at [674, 691] on circle "button" at bounding box center [680, 689] width 13 height 13
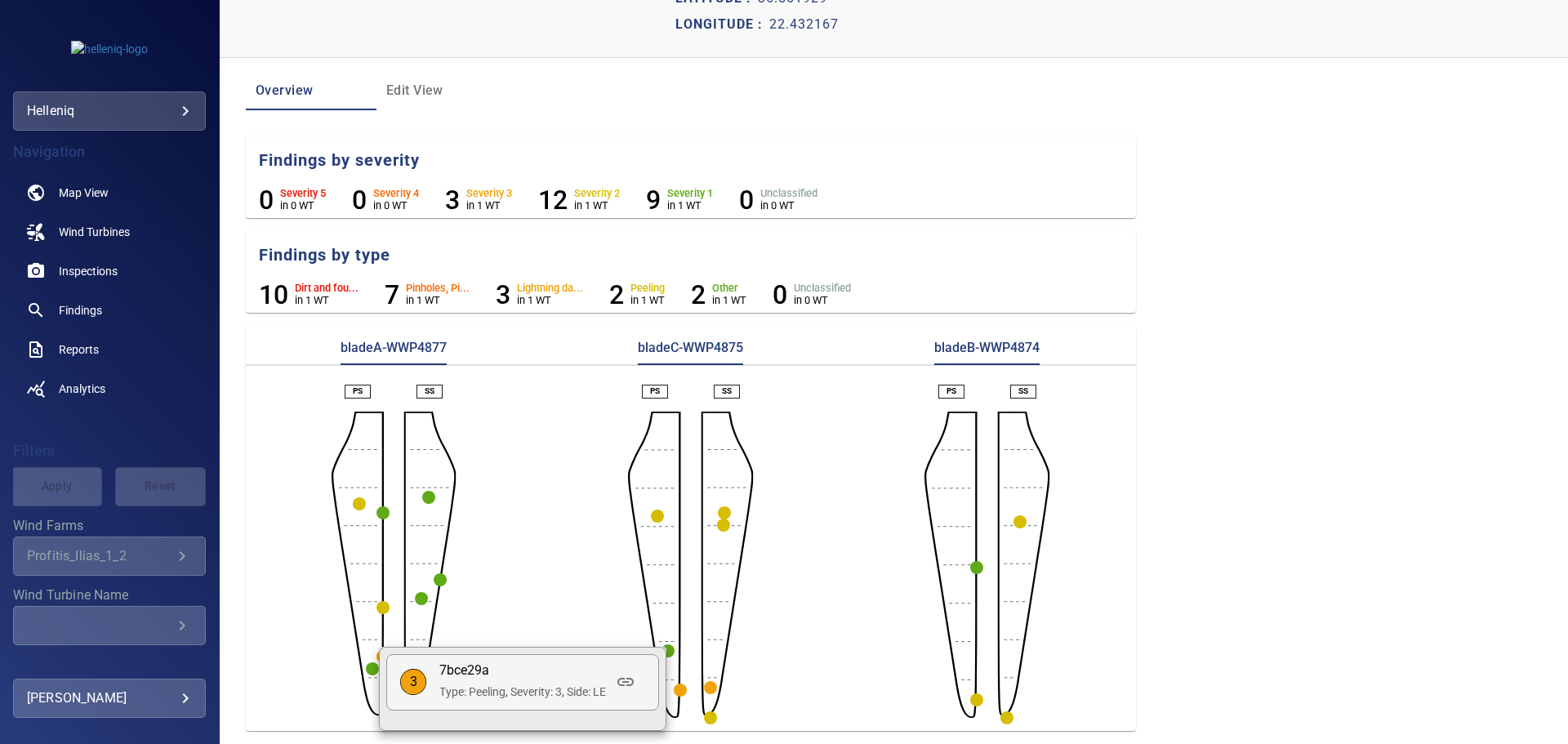
click at [544, 674] on p "7bce29a" at bounding box center [523, 671] width 166 height 19
click at [634, 679] on icon at bounding box center [625, 682] width 16 height 9
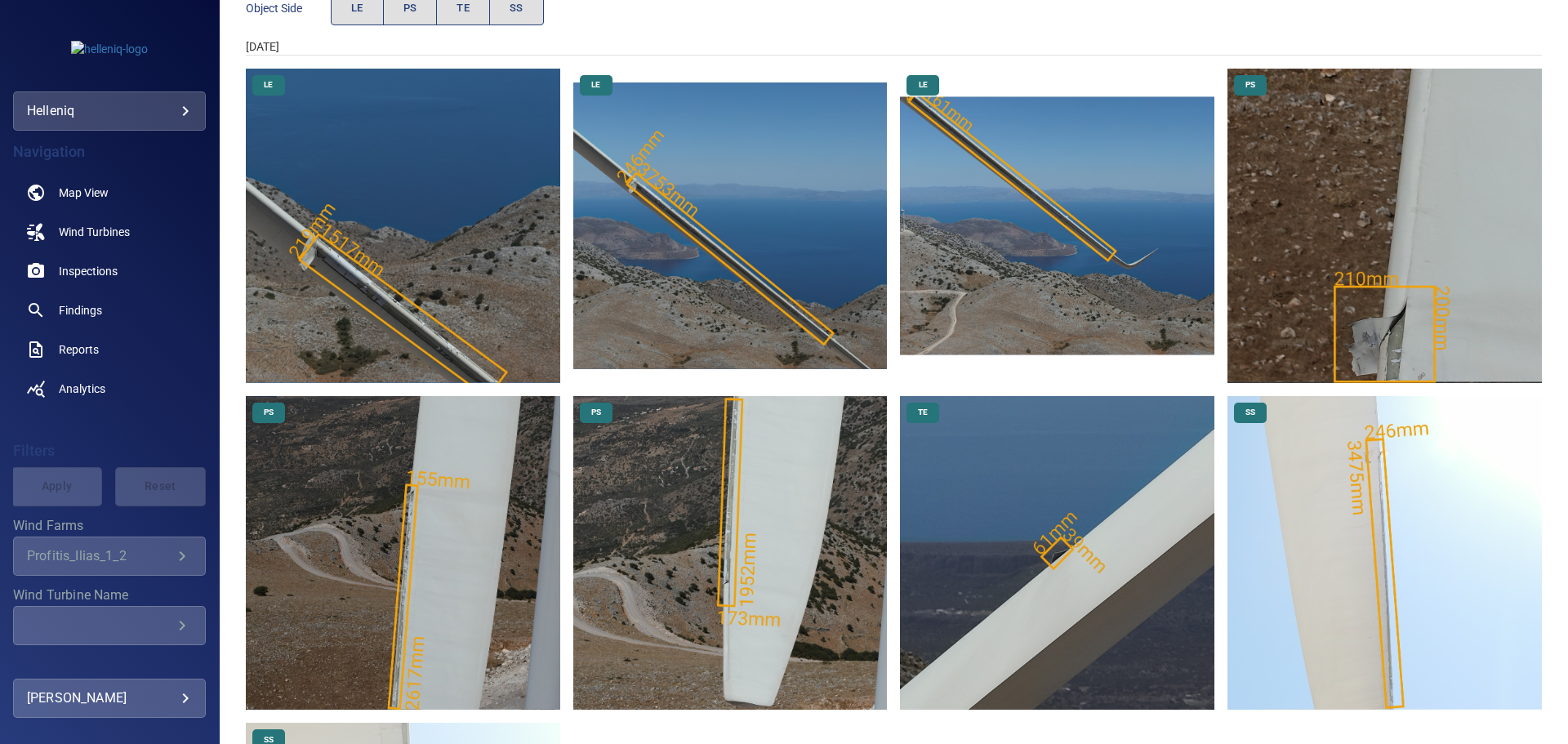
scroll to position [327, 0]
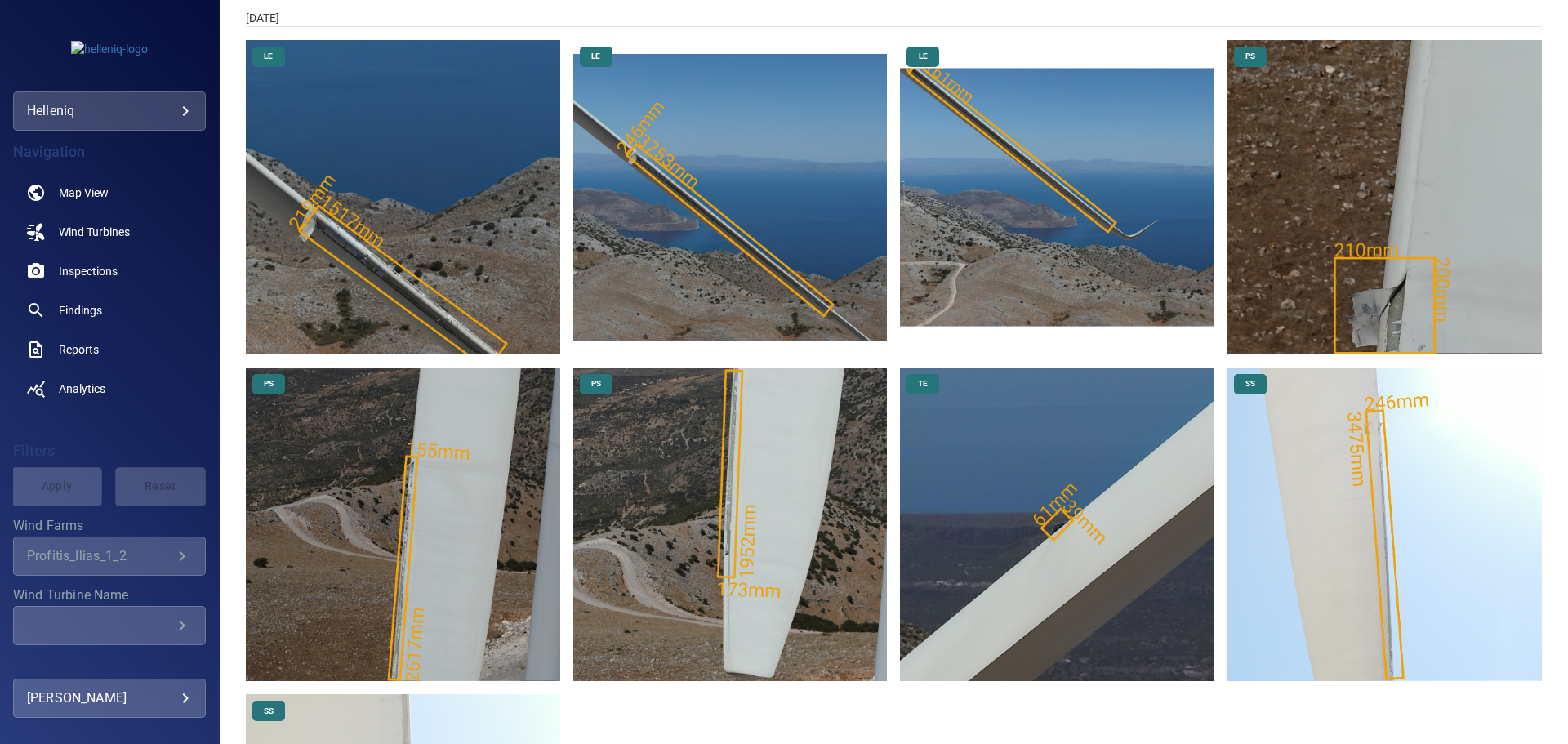
click at [1334, 500] on img "Profitis_Ilias_1_2/785346/2025-09-02-1/2025-09-02-1/image92wp100.jpg" at bounding box center [1385, 525] width 315 height 315
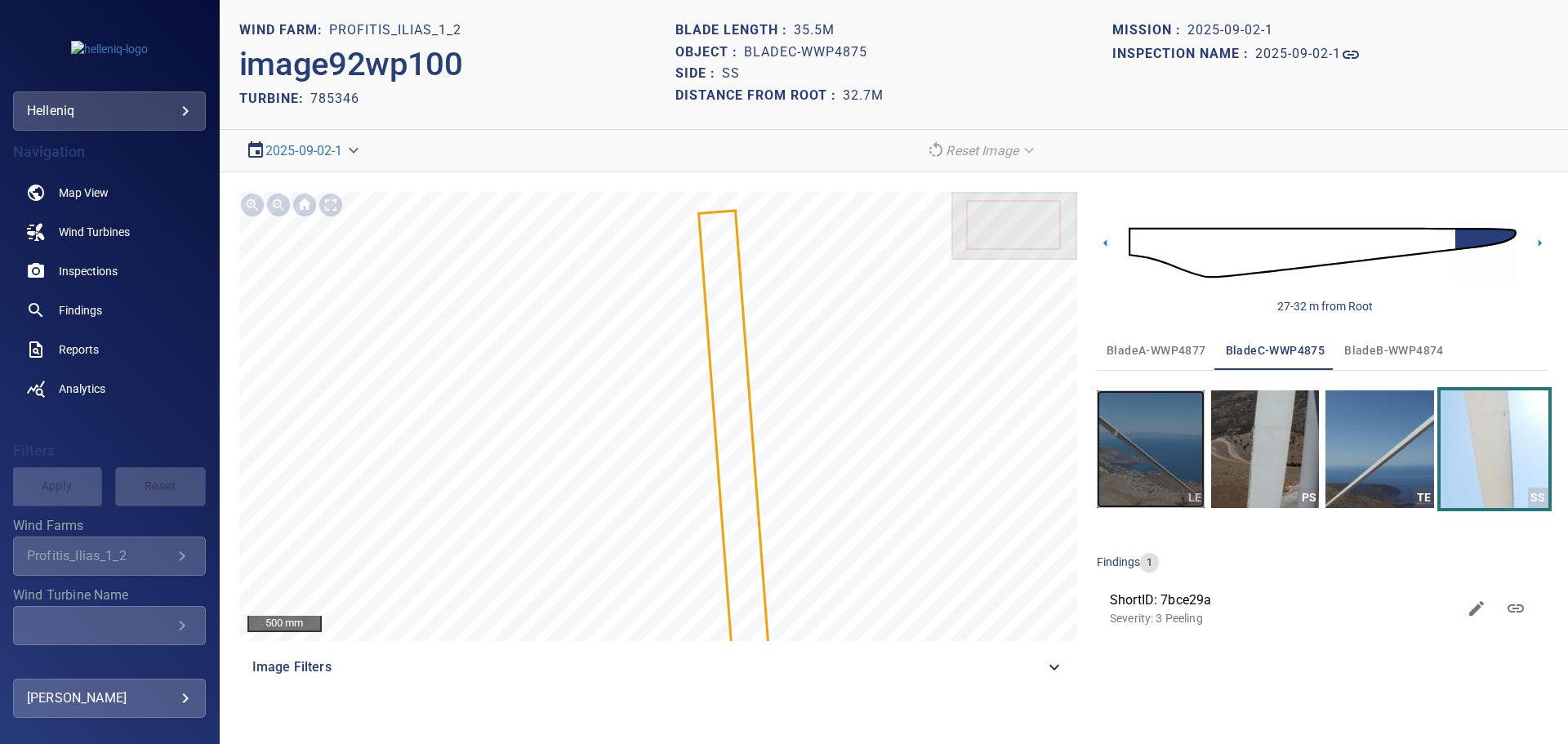
click at [1146, 443] on img "button" at bounding box center [1151, 448] width 108 height 117
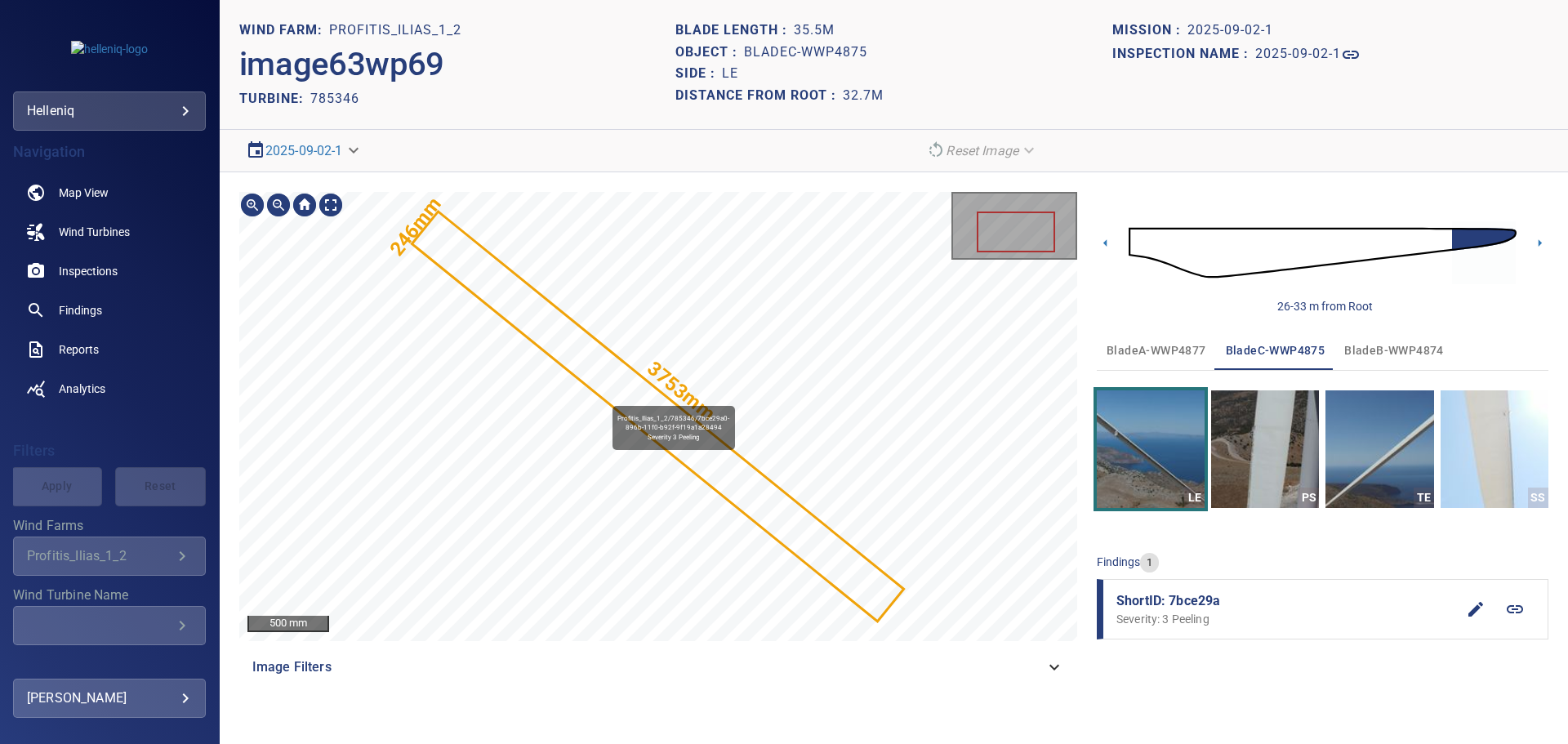
click at [605, 398] on icon at bounding box center [658, 417] width 489 height 406
click at [255, 205] on div at bounding box center [252, 205] width 26 height 26
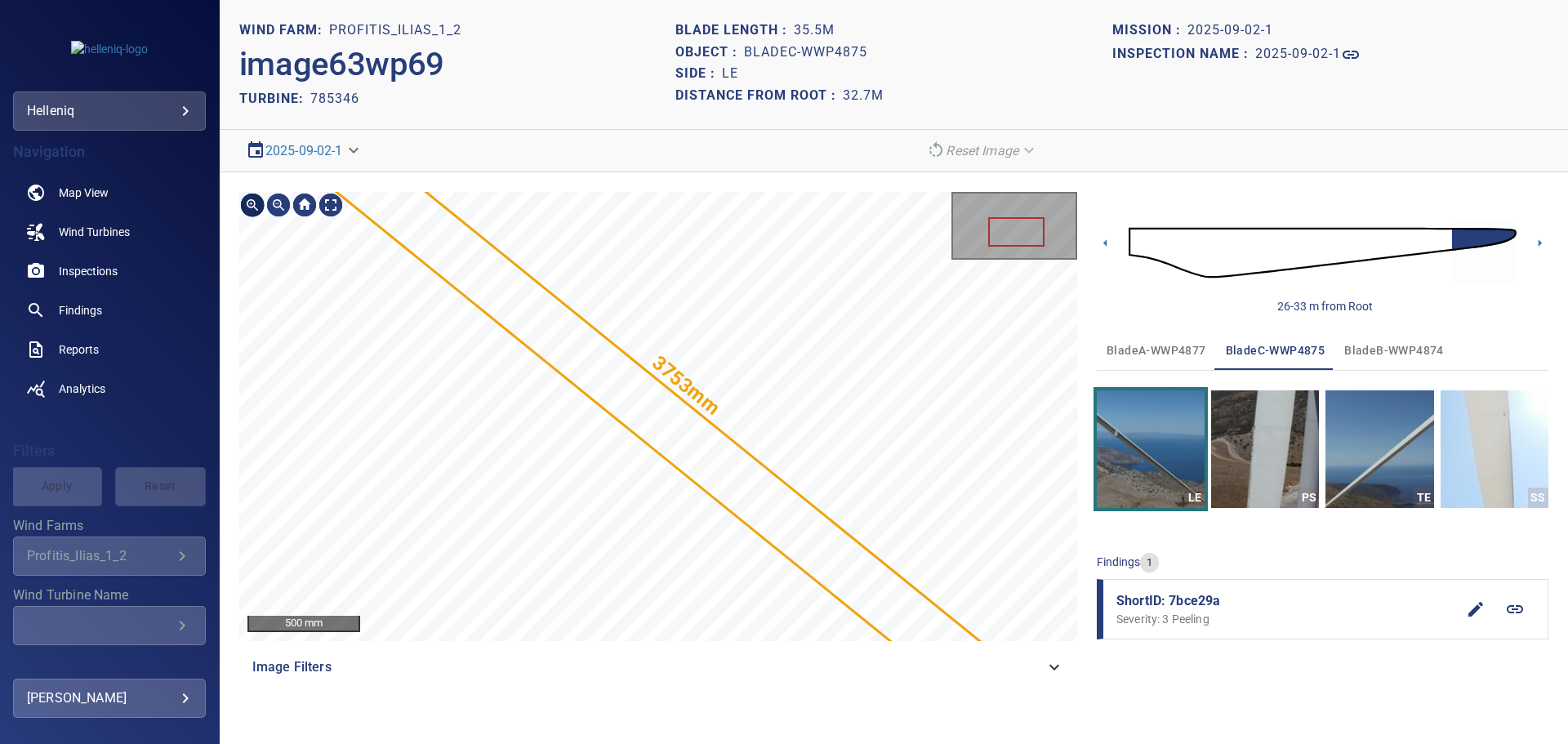
click at [255, 205] on div at bounding box center [252, 205] width 26 height 26
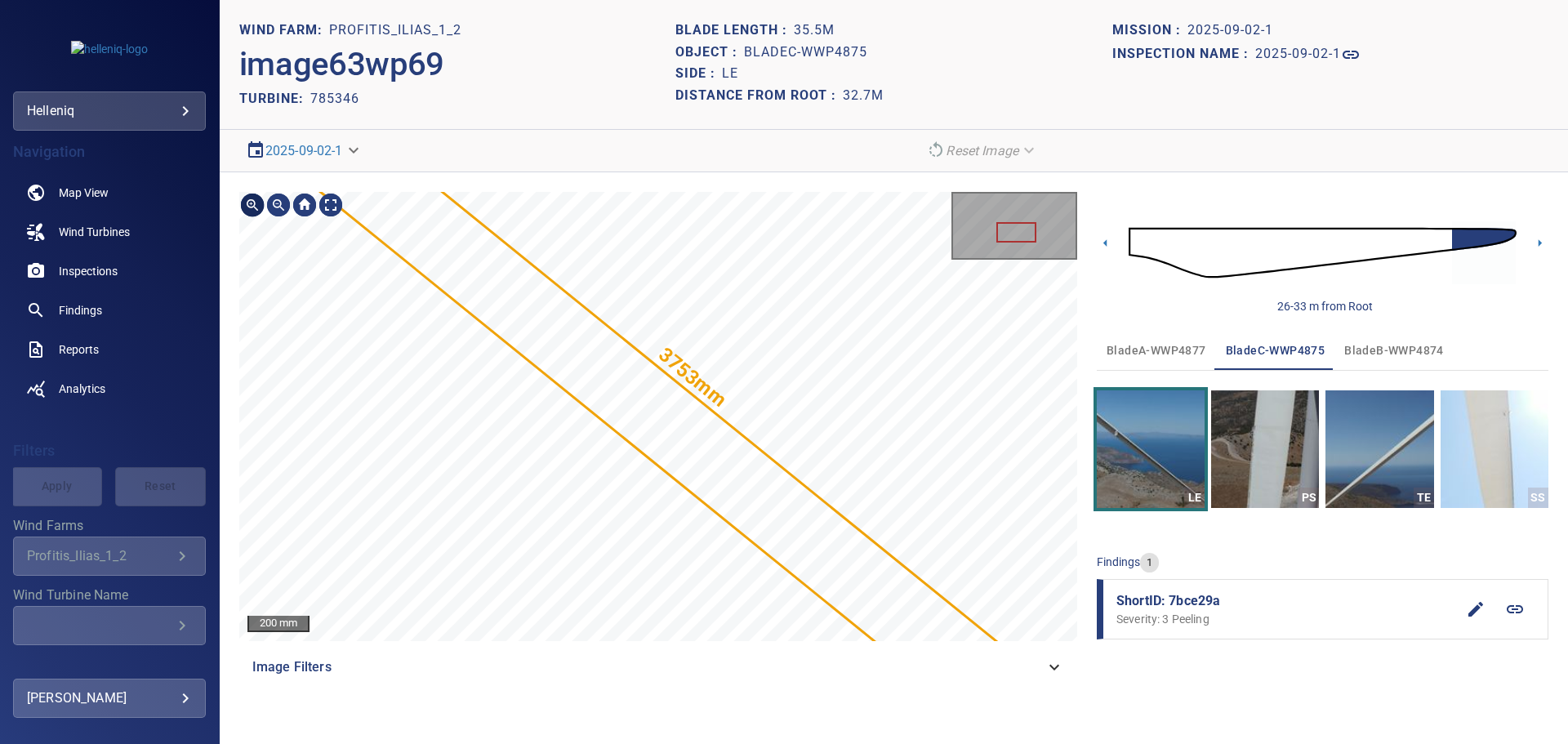
click at [255, 205] on div at bounding box center [252, 205] width 26 height 26
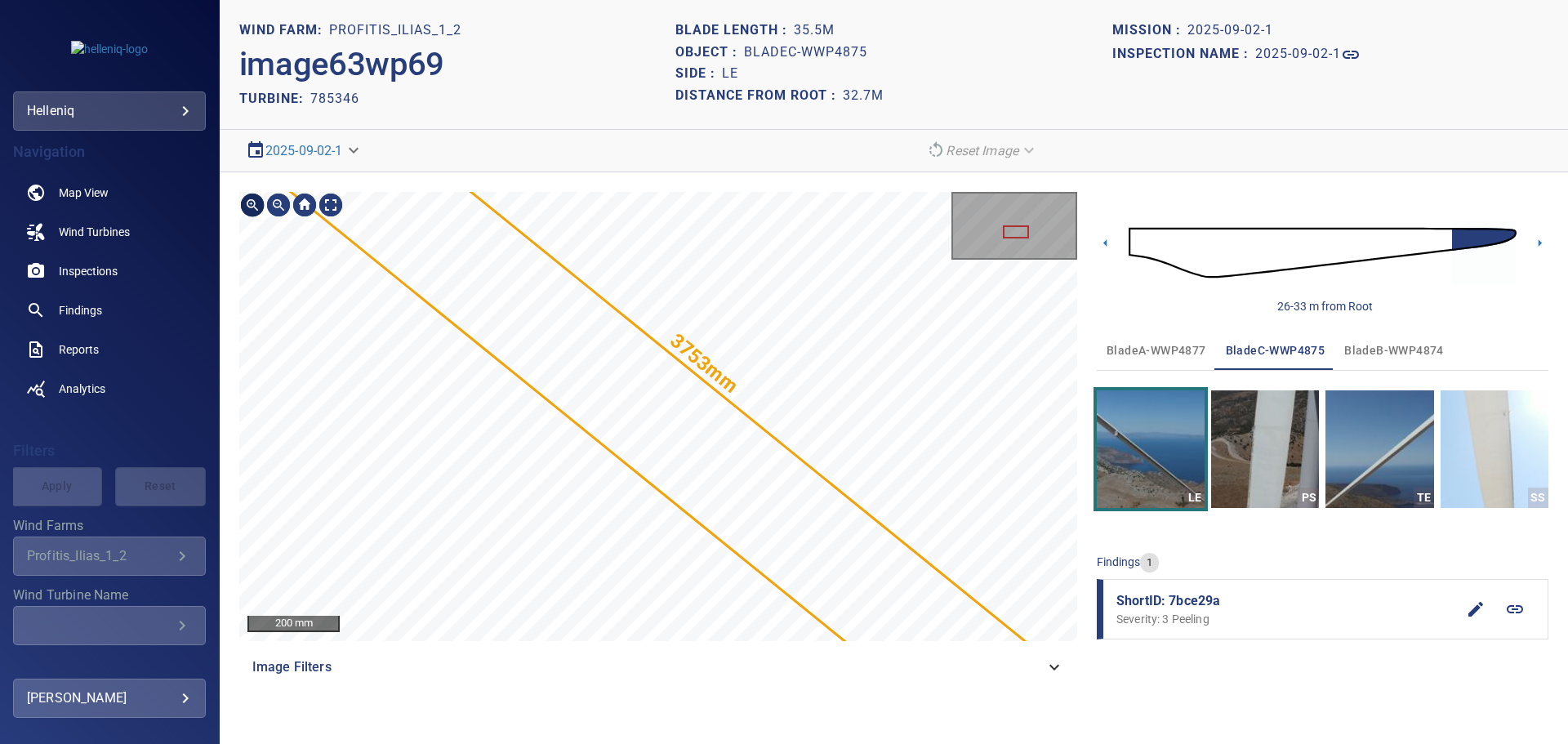
click at [255, 205] on div at bounding box center [252, 205] width 26 height 26
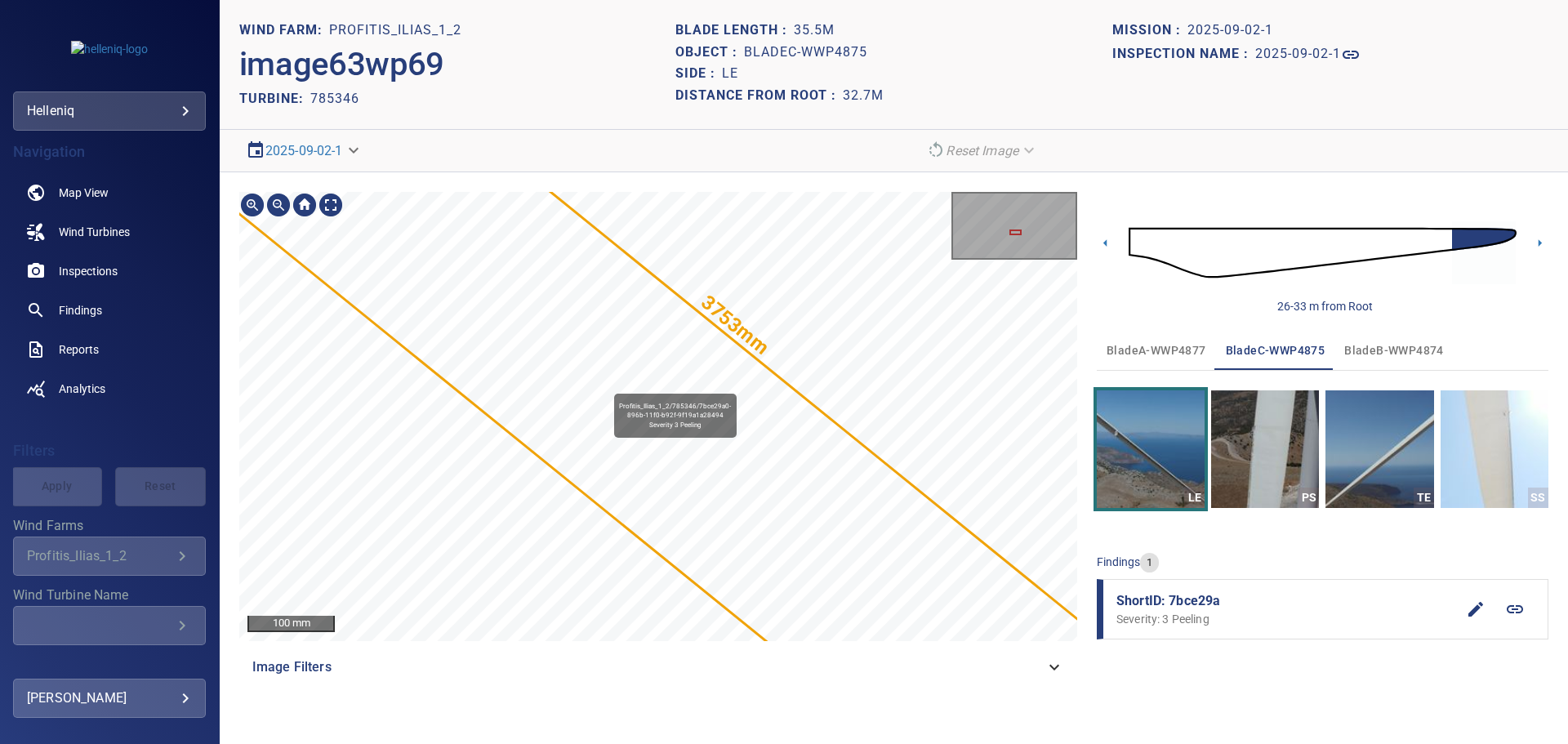
click at [615, 393] on icon at bounding box center [658, 416] width 2628 height 2187
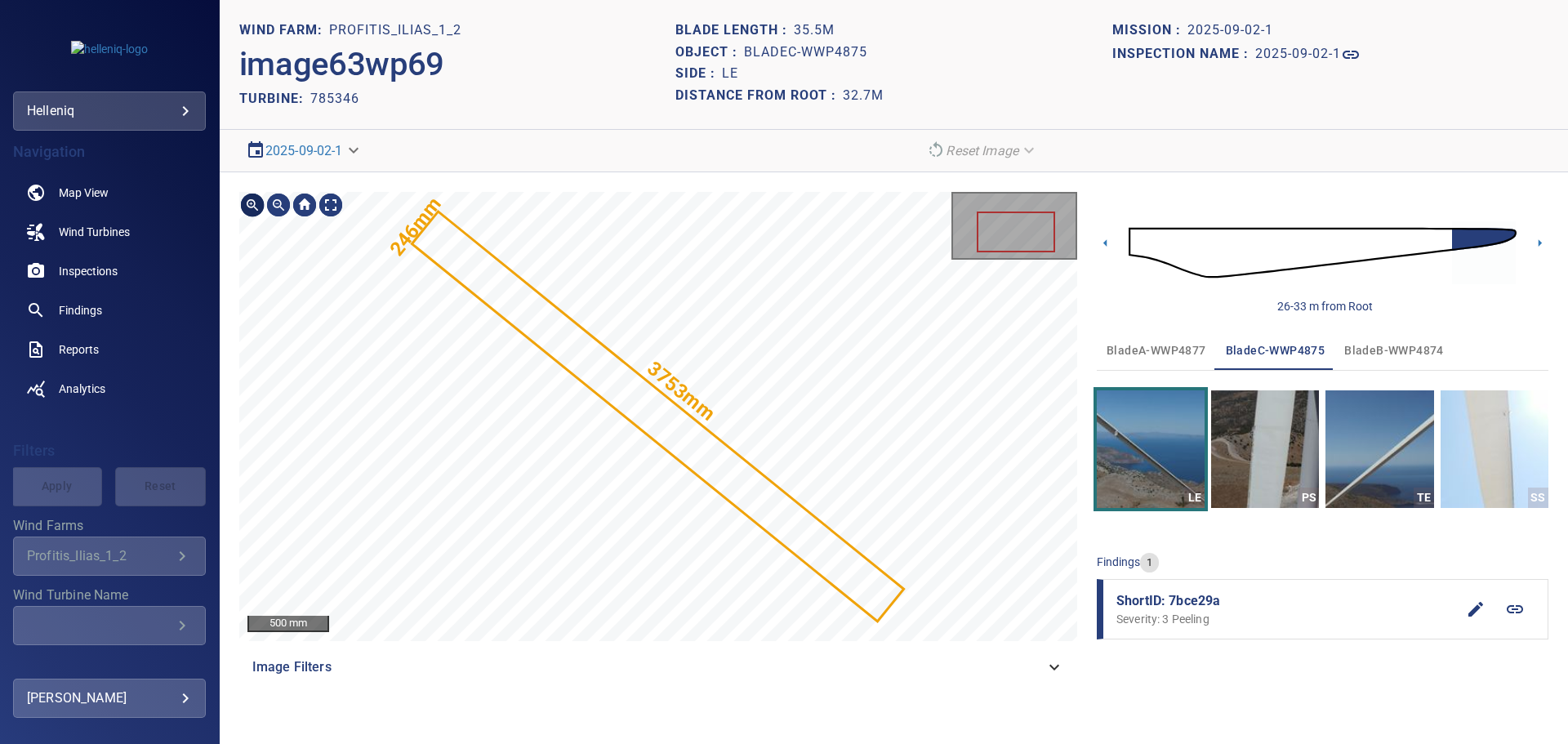
click at [243, 206] on div at bounding box center [252, 205] width 26 height 26
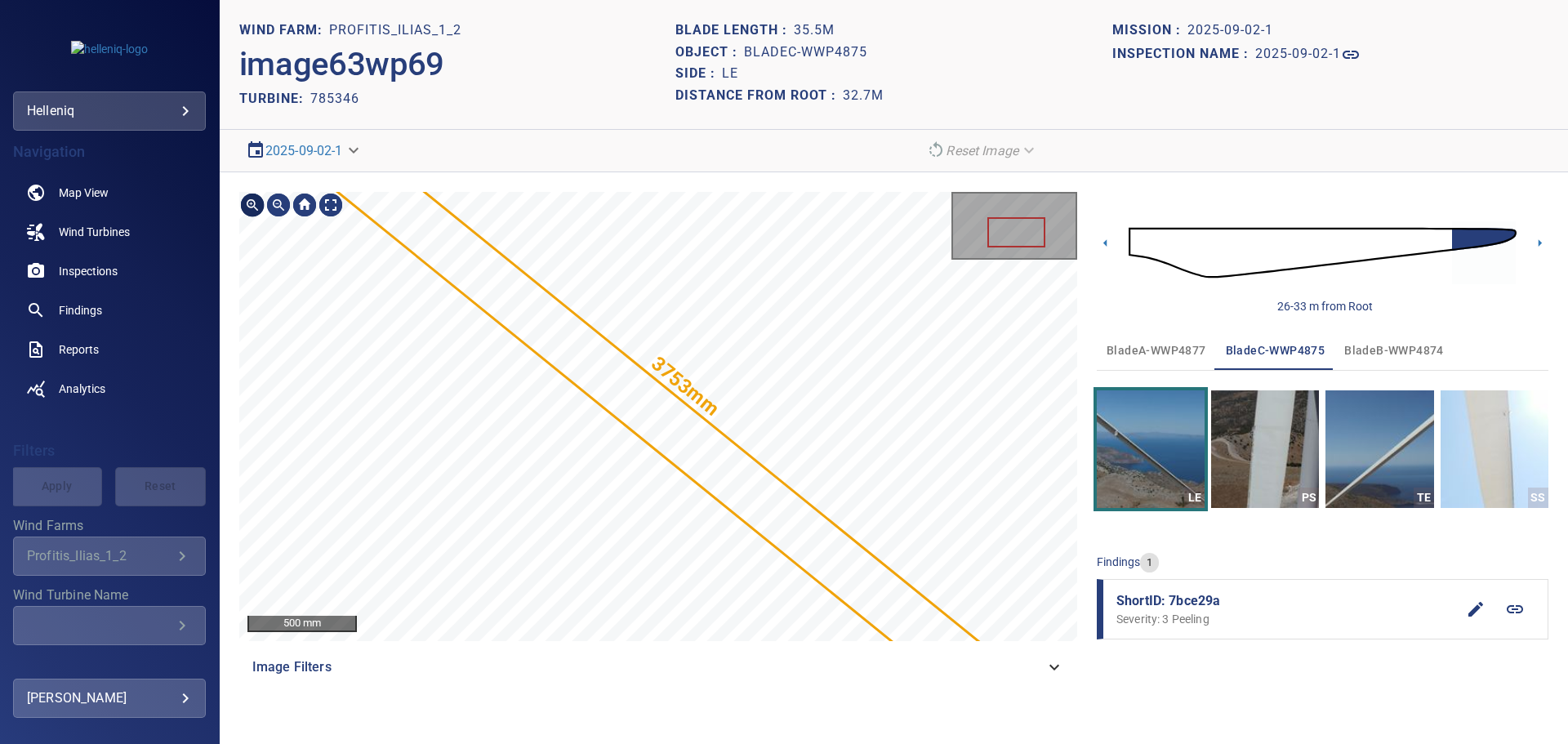
click at [243, 206] on div at bounding box center [252, 205] width 26 height 26
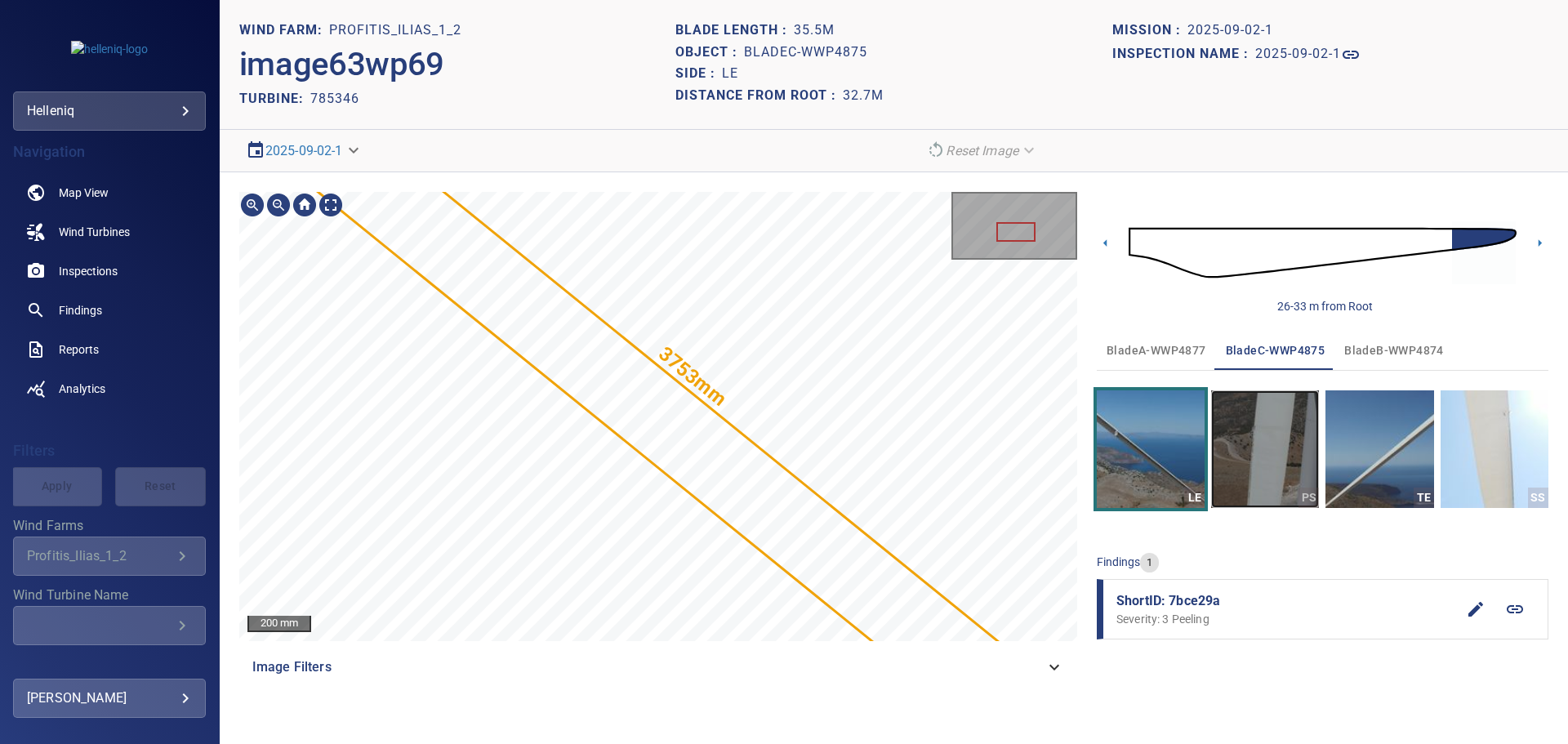
drag, startPoint x: 400, startPoint y: 241, endPoint x: 1260, endPoint y: 423, distance: 879.0
click at [1260, 423] on img "button" at bounding box center [1265, 448] width 108 height 117
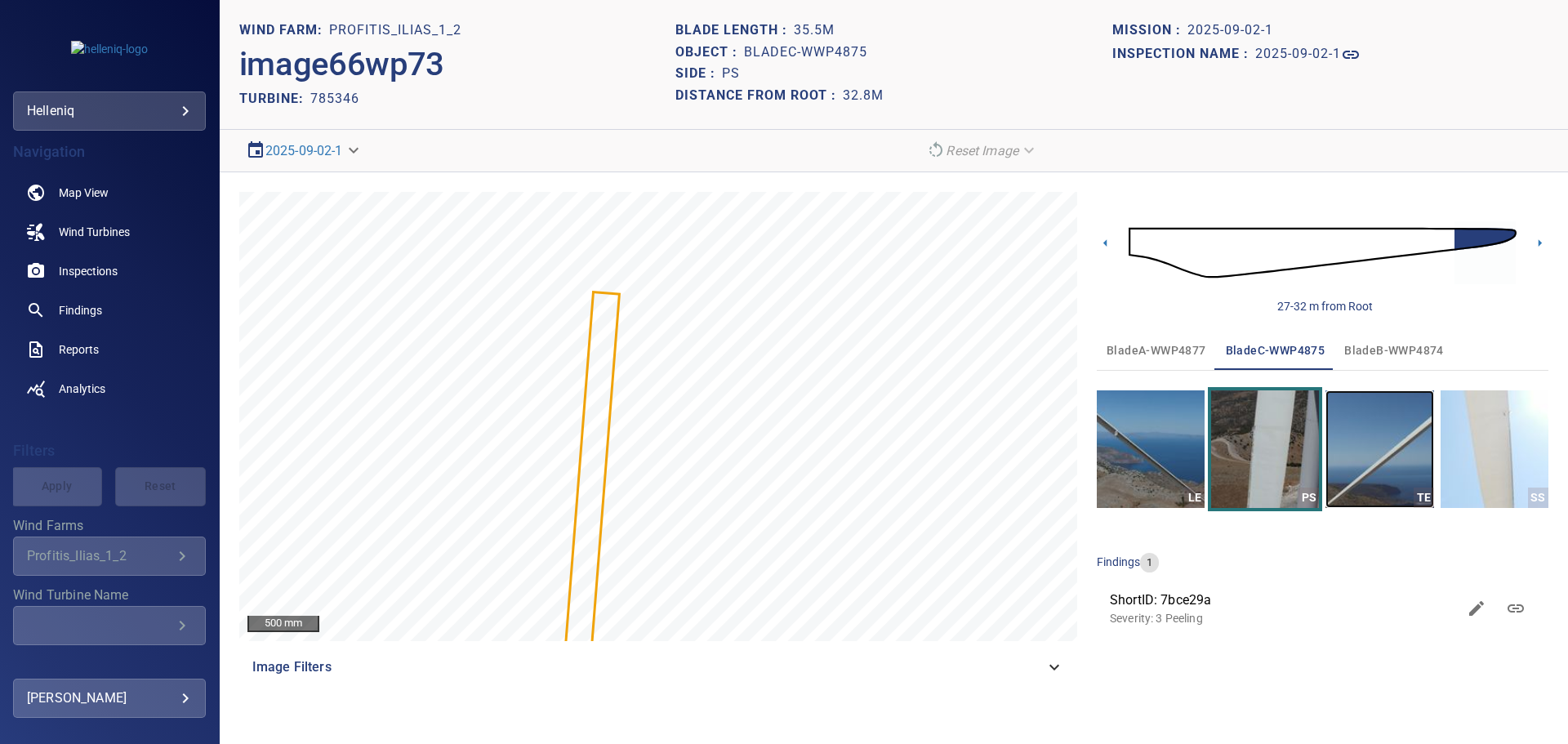
click at [1419, 453] on img "button" at bounding box center [1379, 448] width 108 height 117
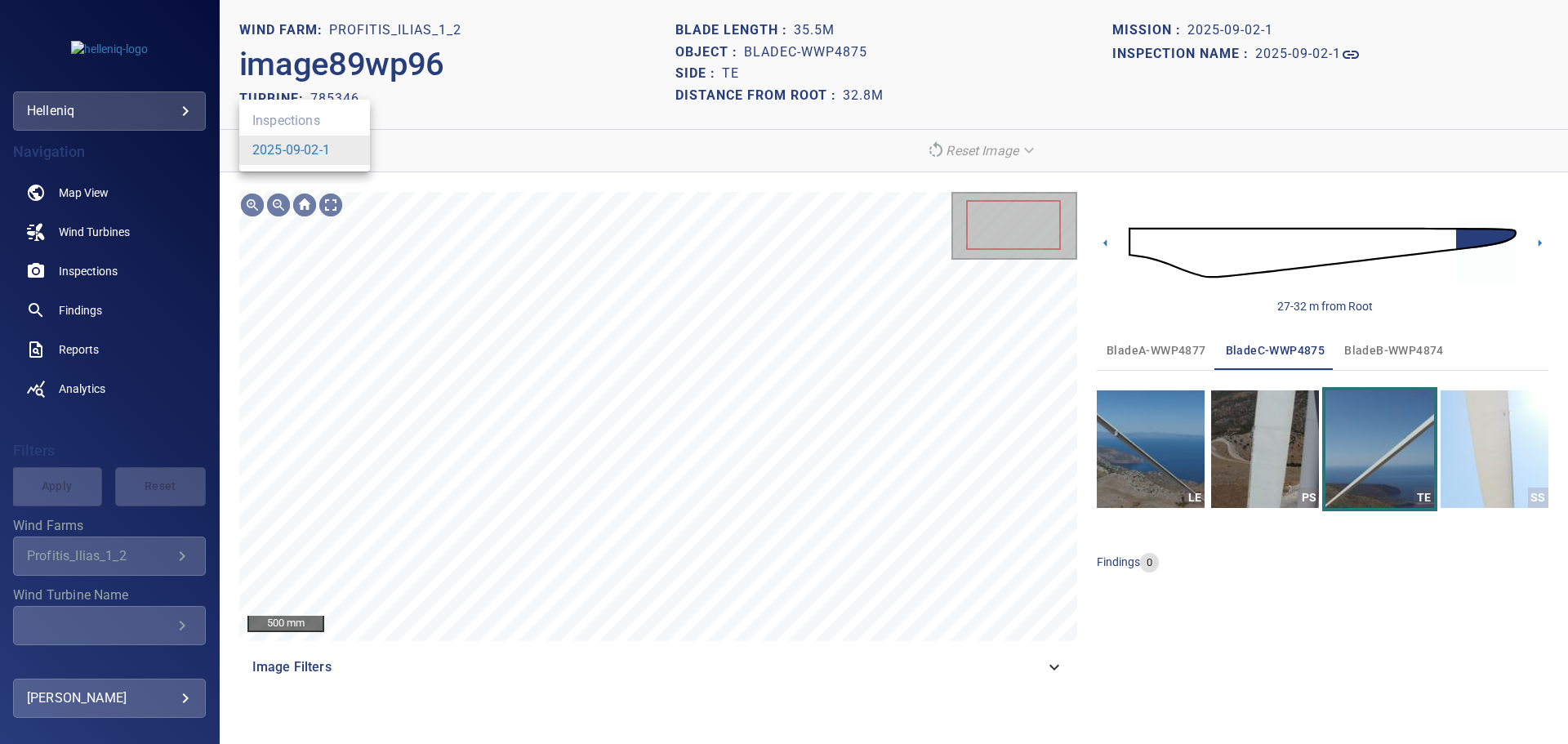
click at [325, 149] on body "**********" at bounding box center [784, 372] width 1568 height 744
click at [325, 149] on link "2025-09-02-1" at bounding box center [291, 150] width 78 height 20
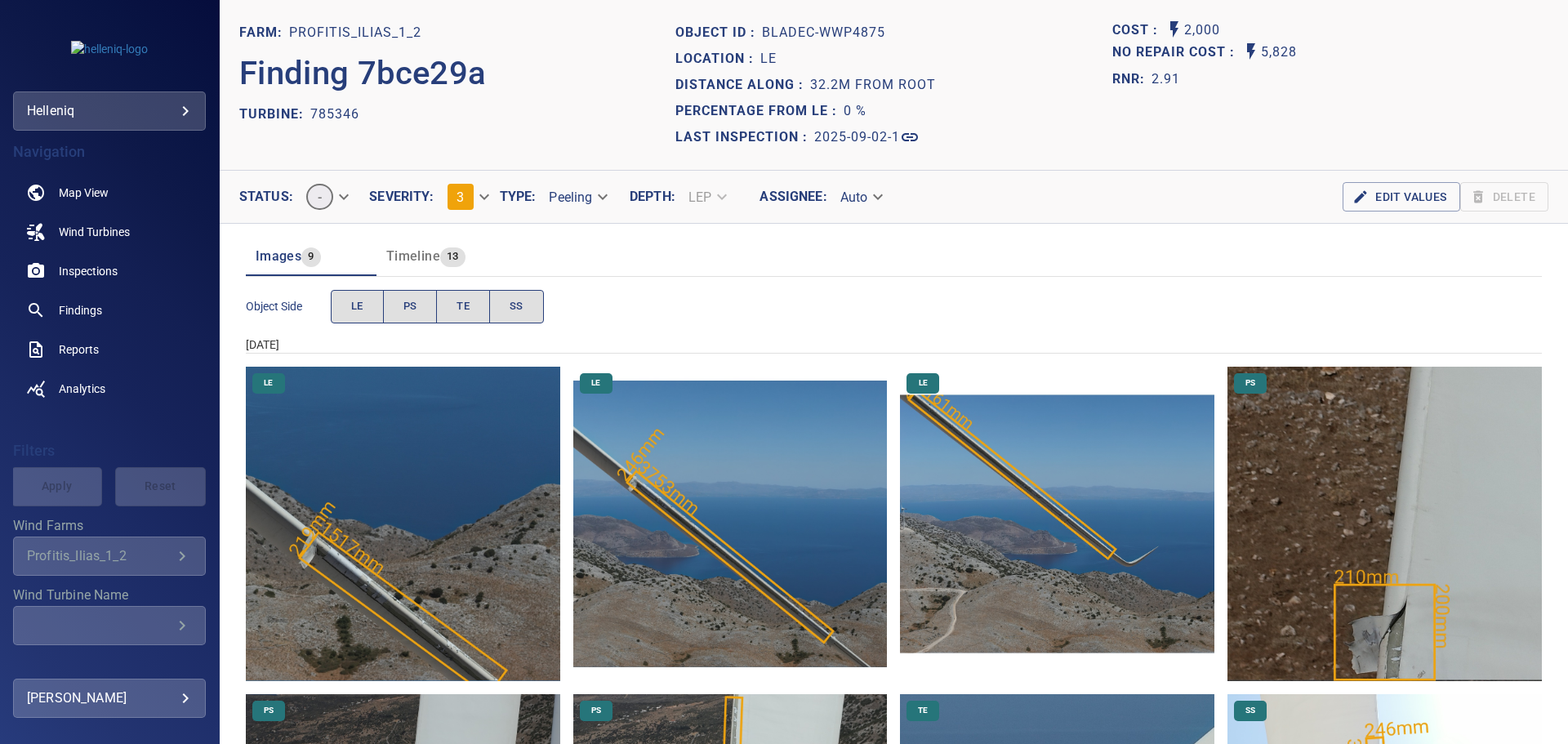
scroll to position [164, 0]
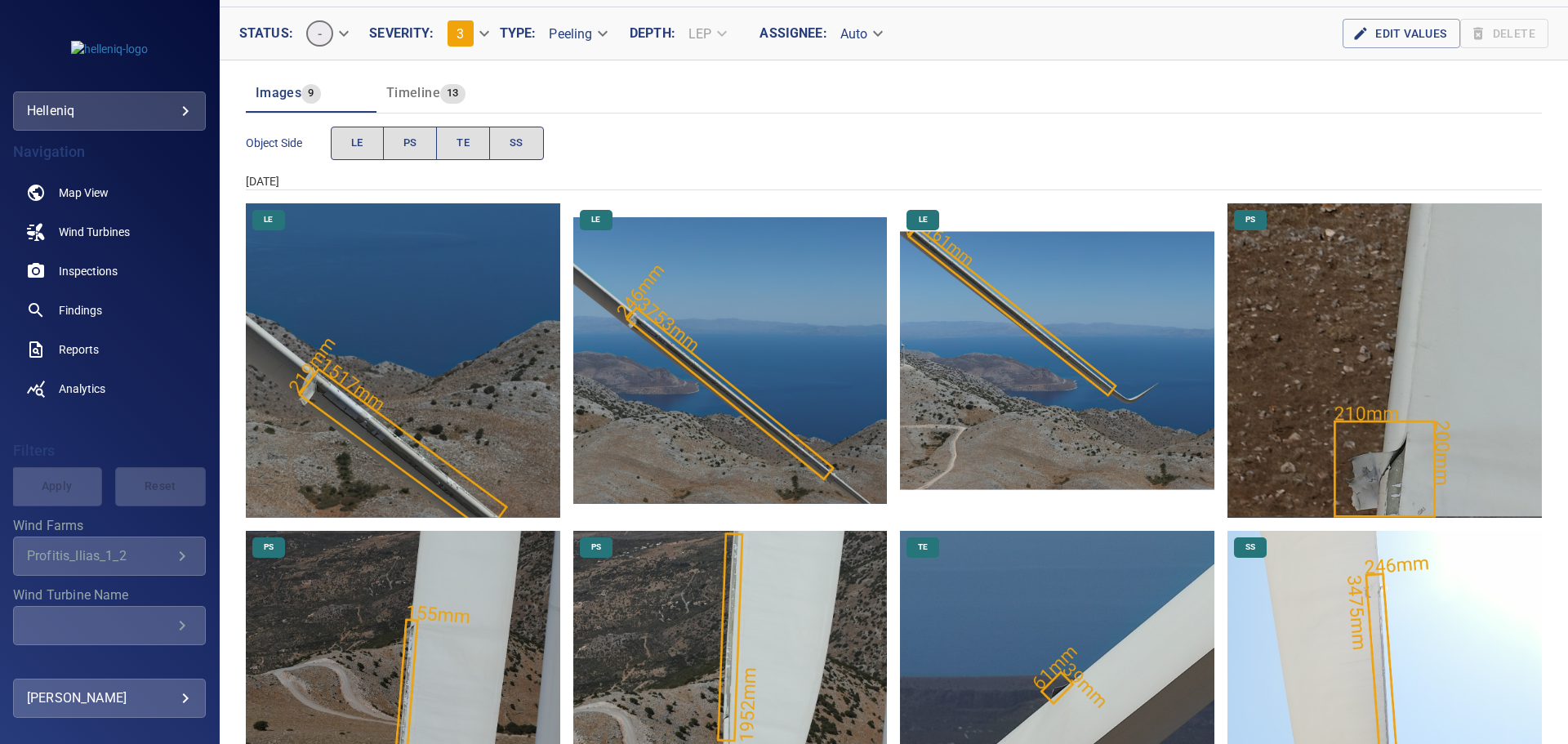
click at [1405, 472] on img "Profitis_Ilias_1_2/785346/2025-09-02-1/2025-09-02-1/image67wp74.jpg" at bounding box center [1385, 360] width 315 height 315
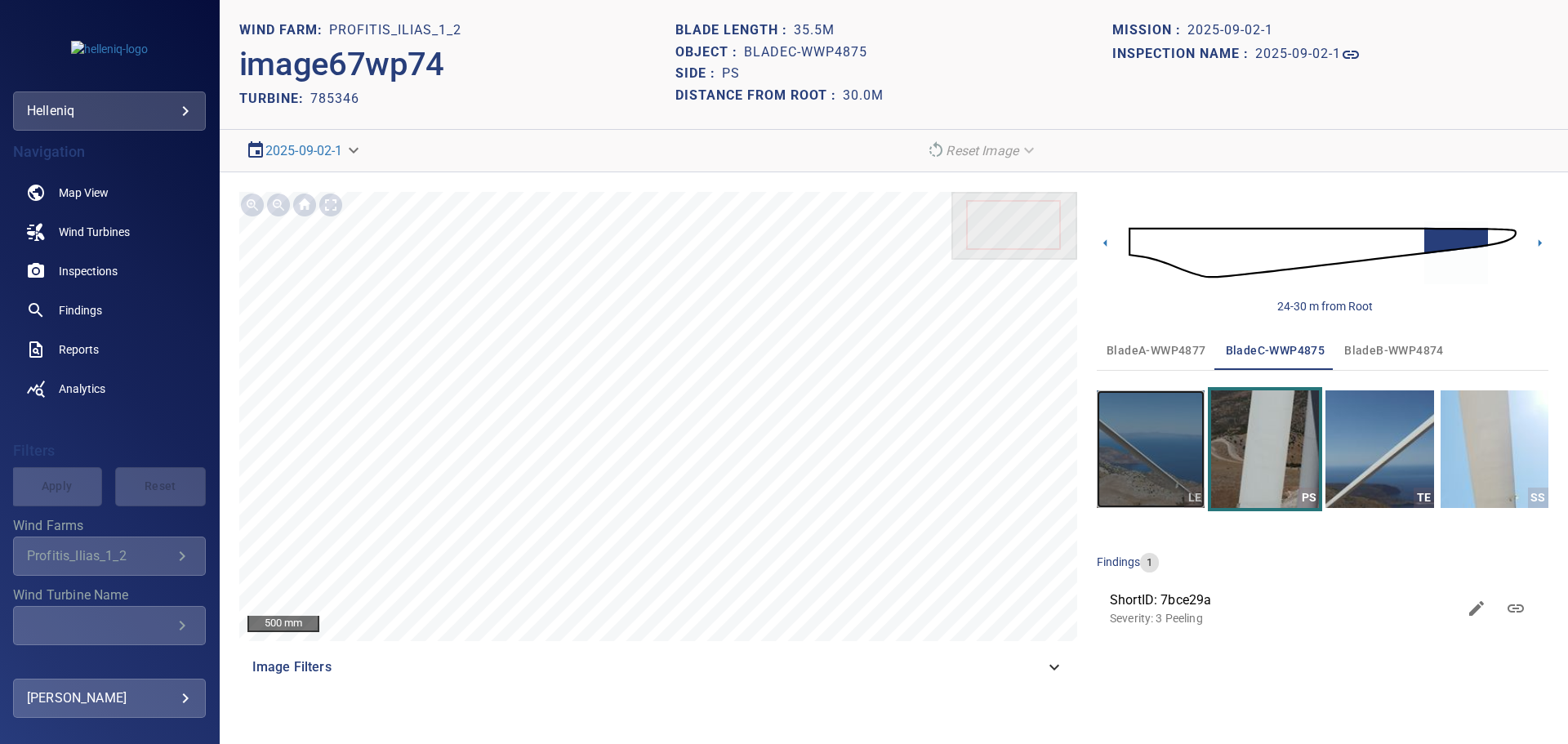
click at [1145, 456] on img "button" at bounding box center [1151, 448] width 108 height 117
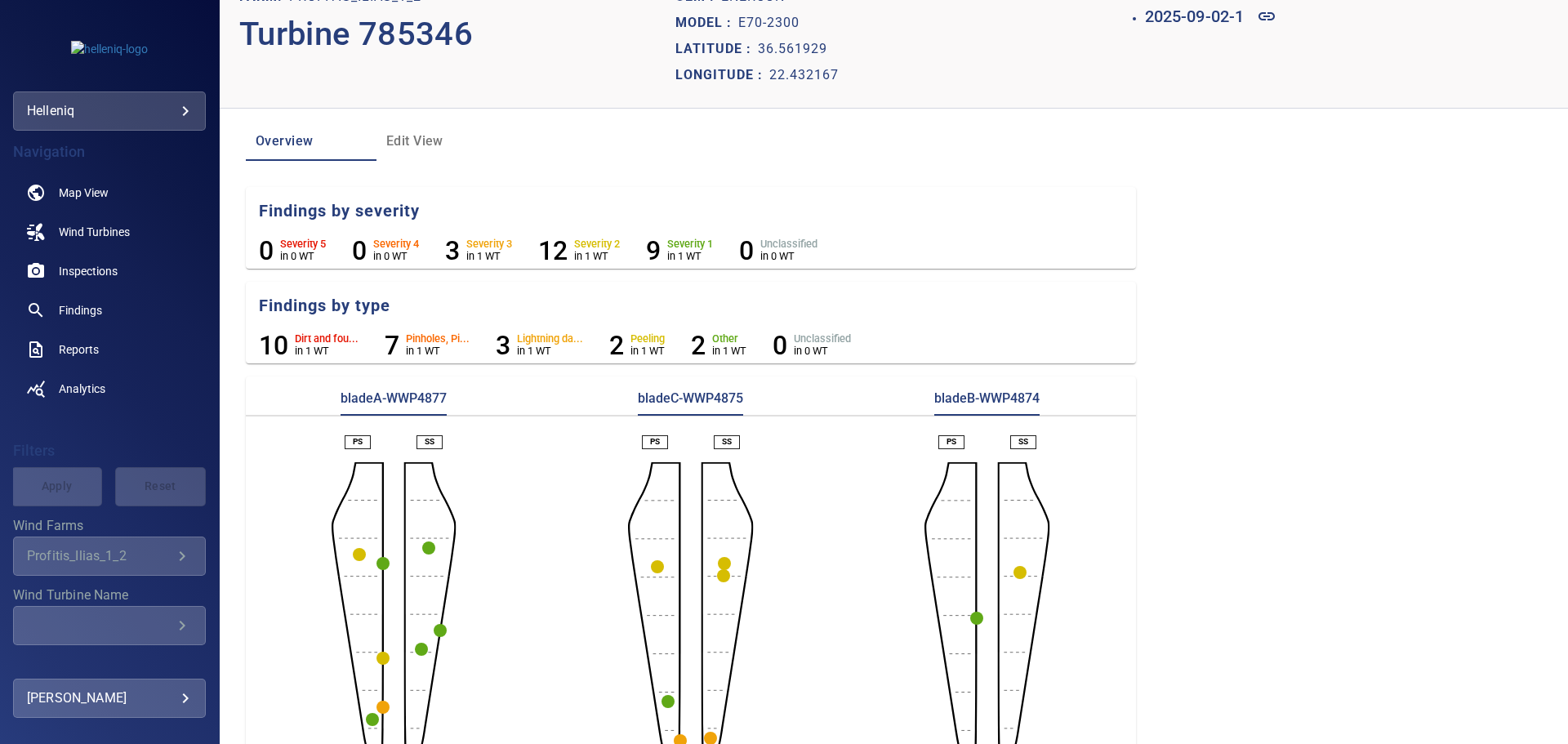
scroll to position [87, 0]
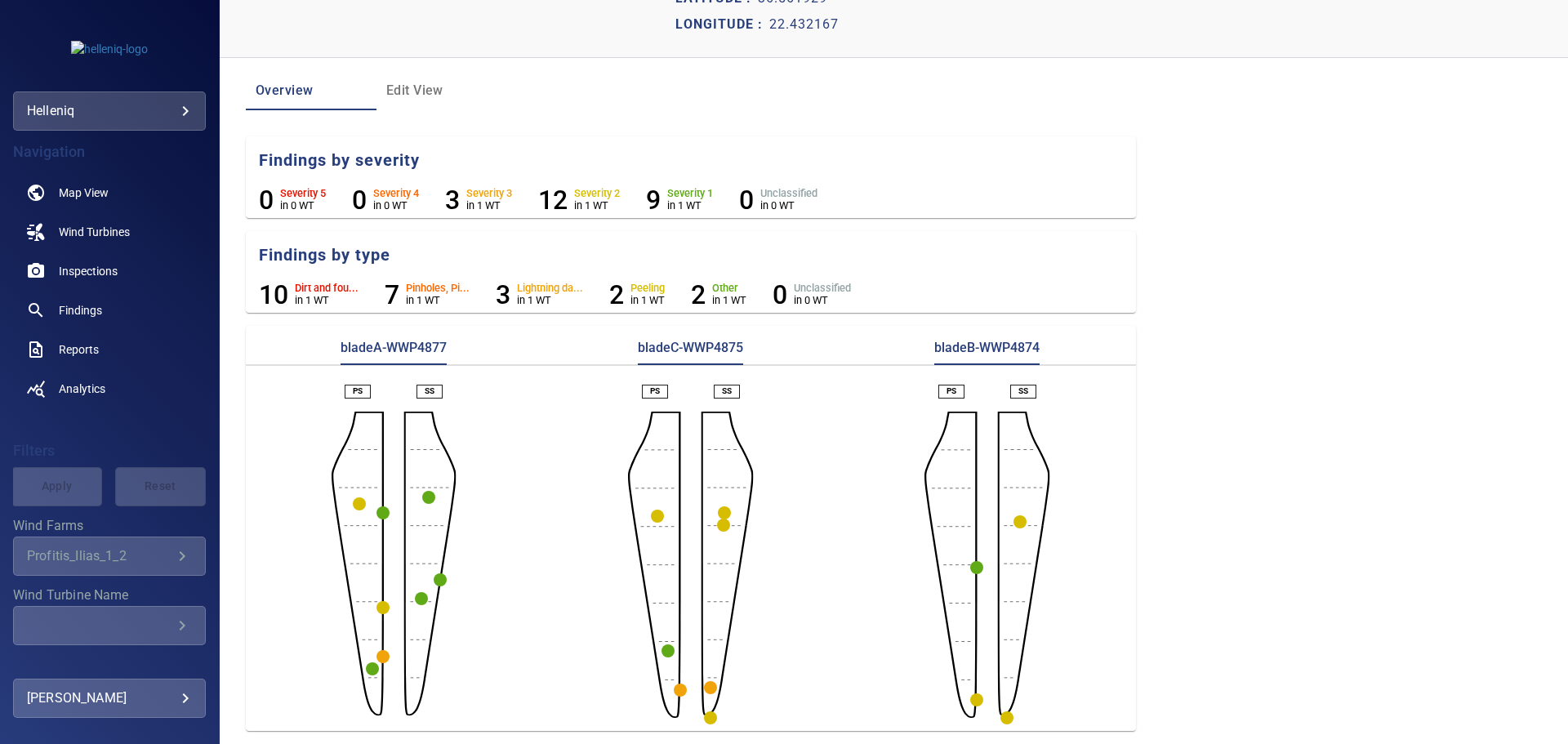
click at [1002, 717] on circle "button" at bounding box center [1006, 717] width 13 height 13
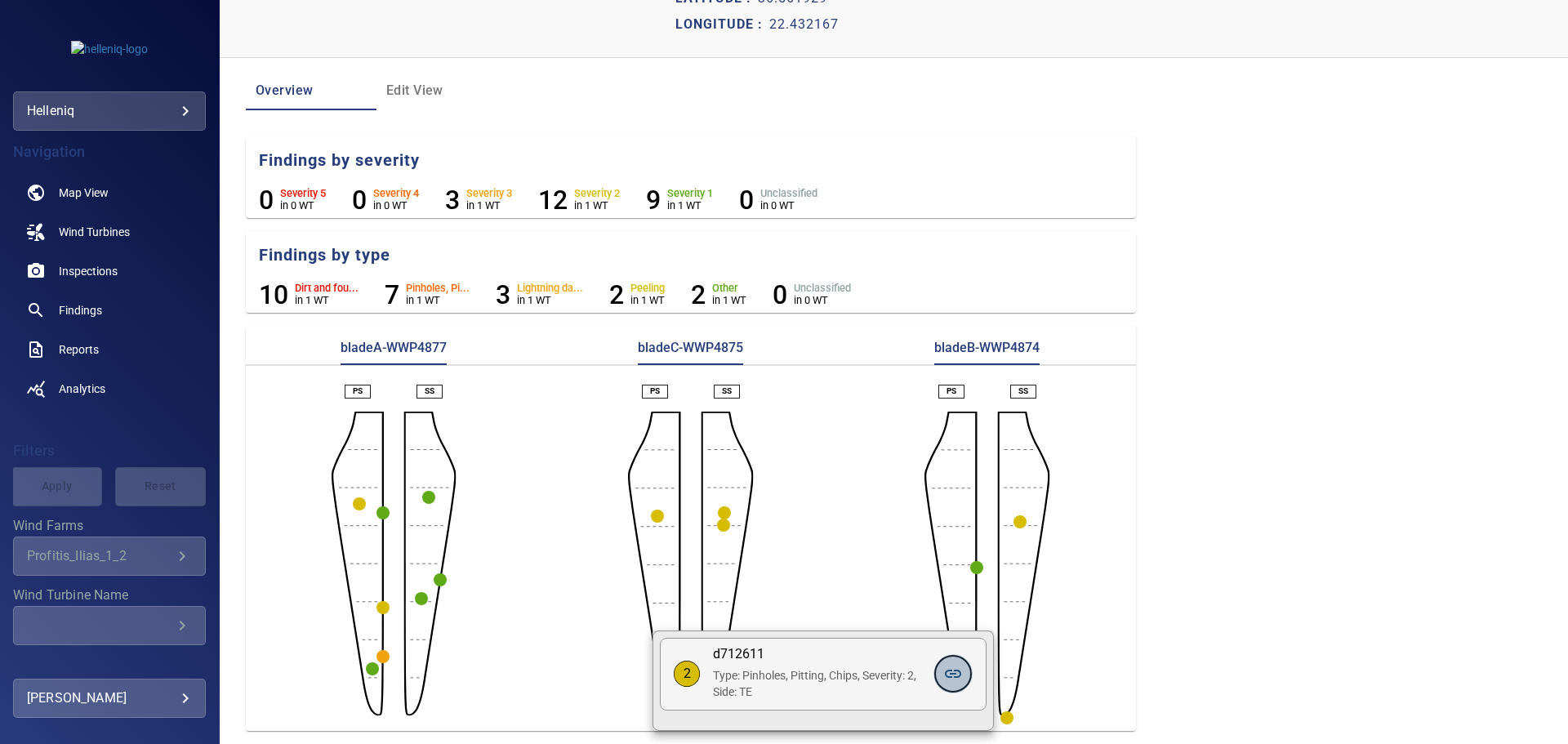
click at [949, 669] on icon at bounding box center [952, 674] width 20 height 20
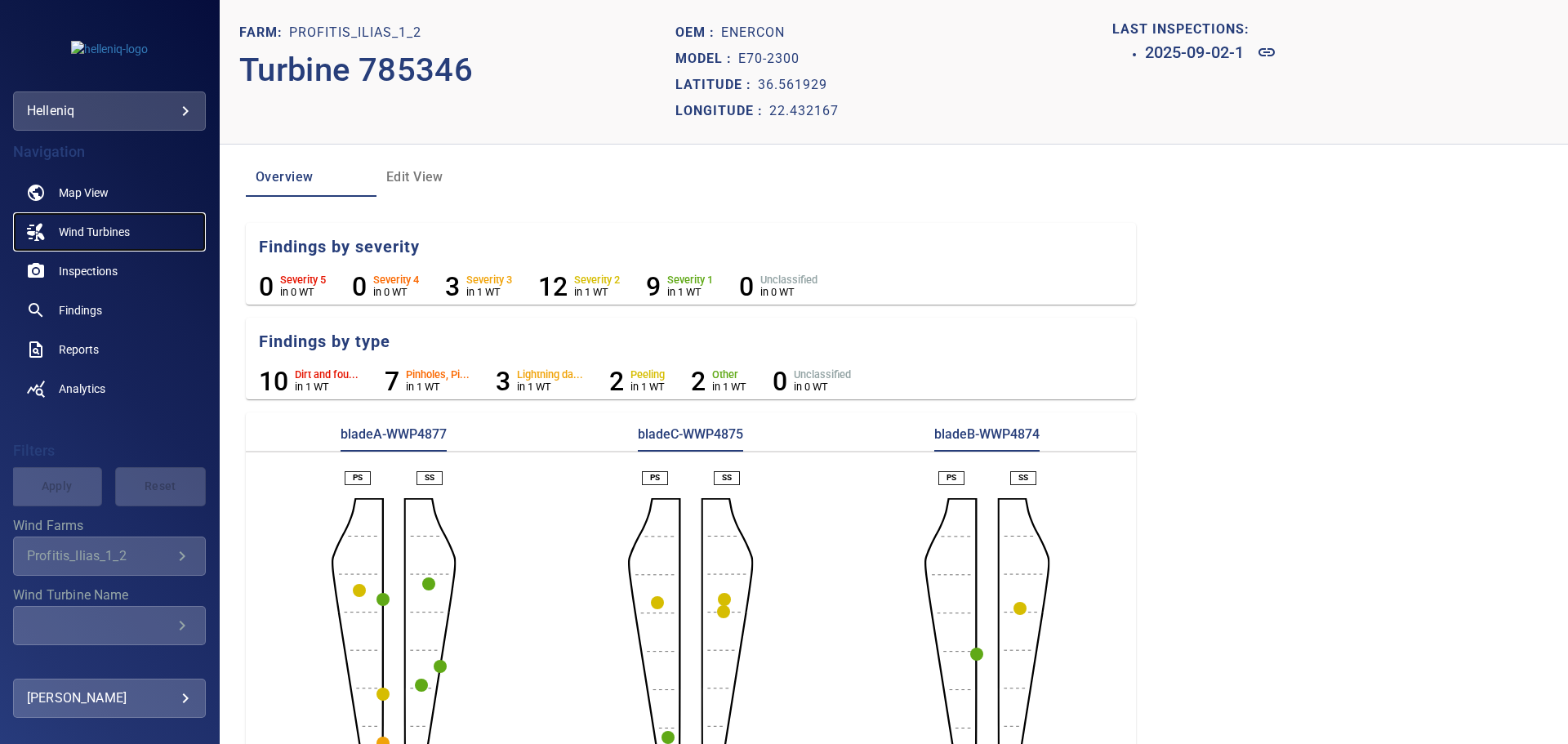
click at [135, 225] on link "Wind Turbines" at bounding box center [109, 232] width 193 height 39
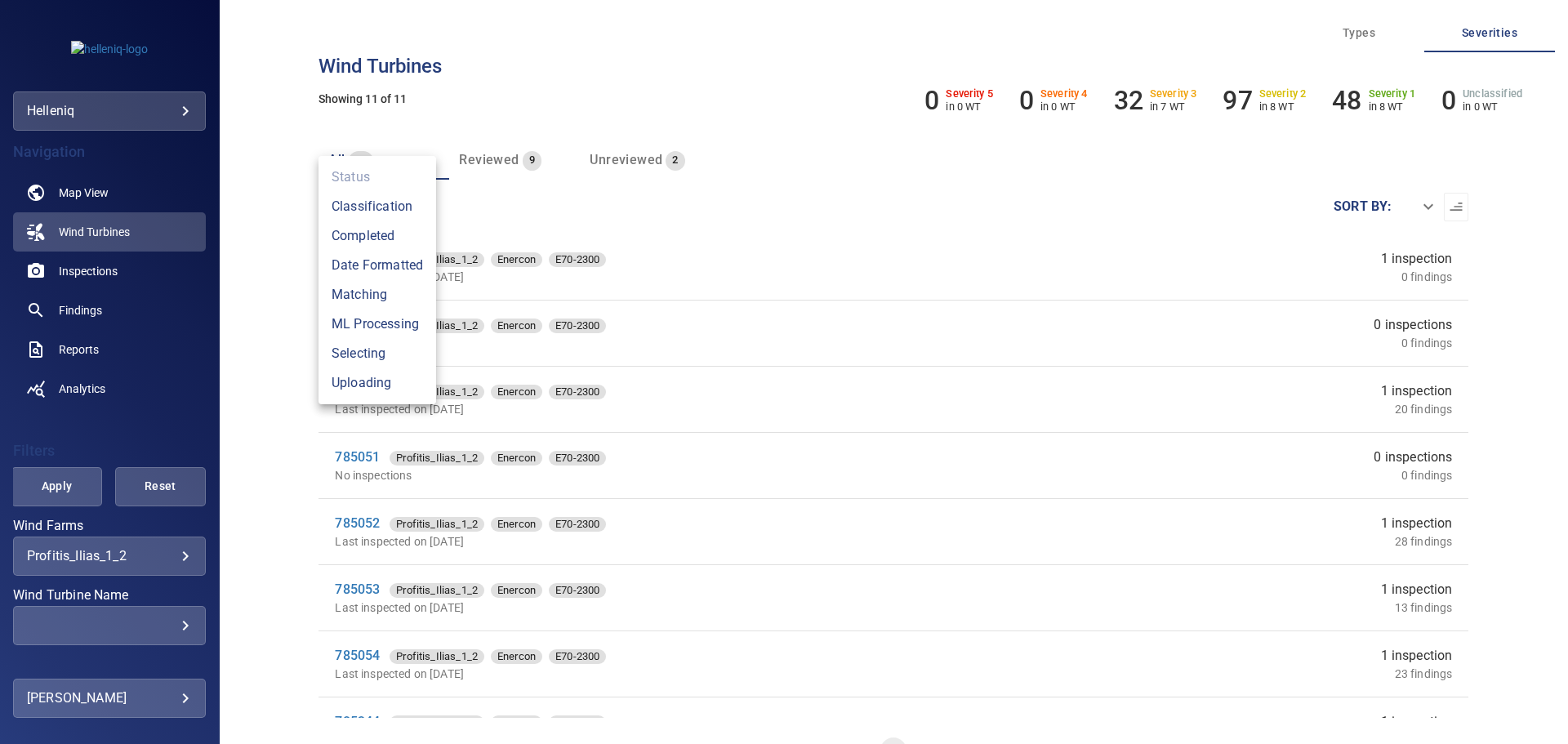
click at [389, 208] on body "**********" at bounding box center [784, 372] width 1568 height 744
click at [274, 177] on div at bounding box center [784, 372] width 1568 height 744
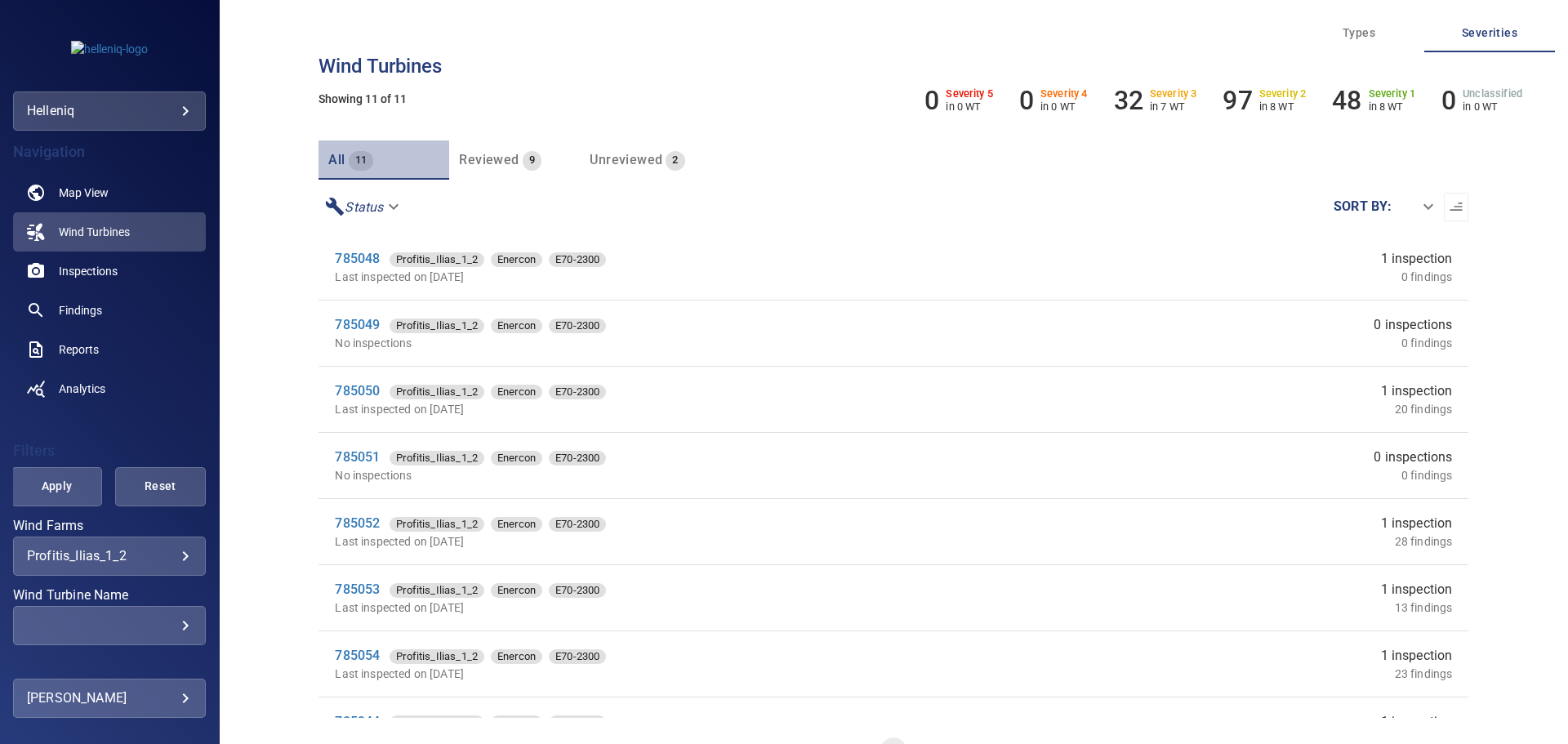
click at [365, 159] on span "11" at bounding box center [362, 160] width 26 height 19
click at [324, 162] on button "all 11" at bounding box center [384, 160] width 130 height 39
click at [337, 154] on span "all" at bounding box center [336, 159] width 16 height 15
click at [1423, 214] on body "**********" at bounding box center [784, 372] width 1568 height 744
click at [1292, 215] on div at bounding box center [784, 372] width 1568 height 744
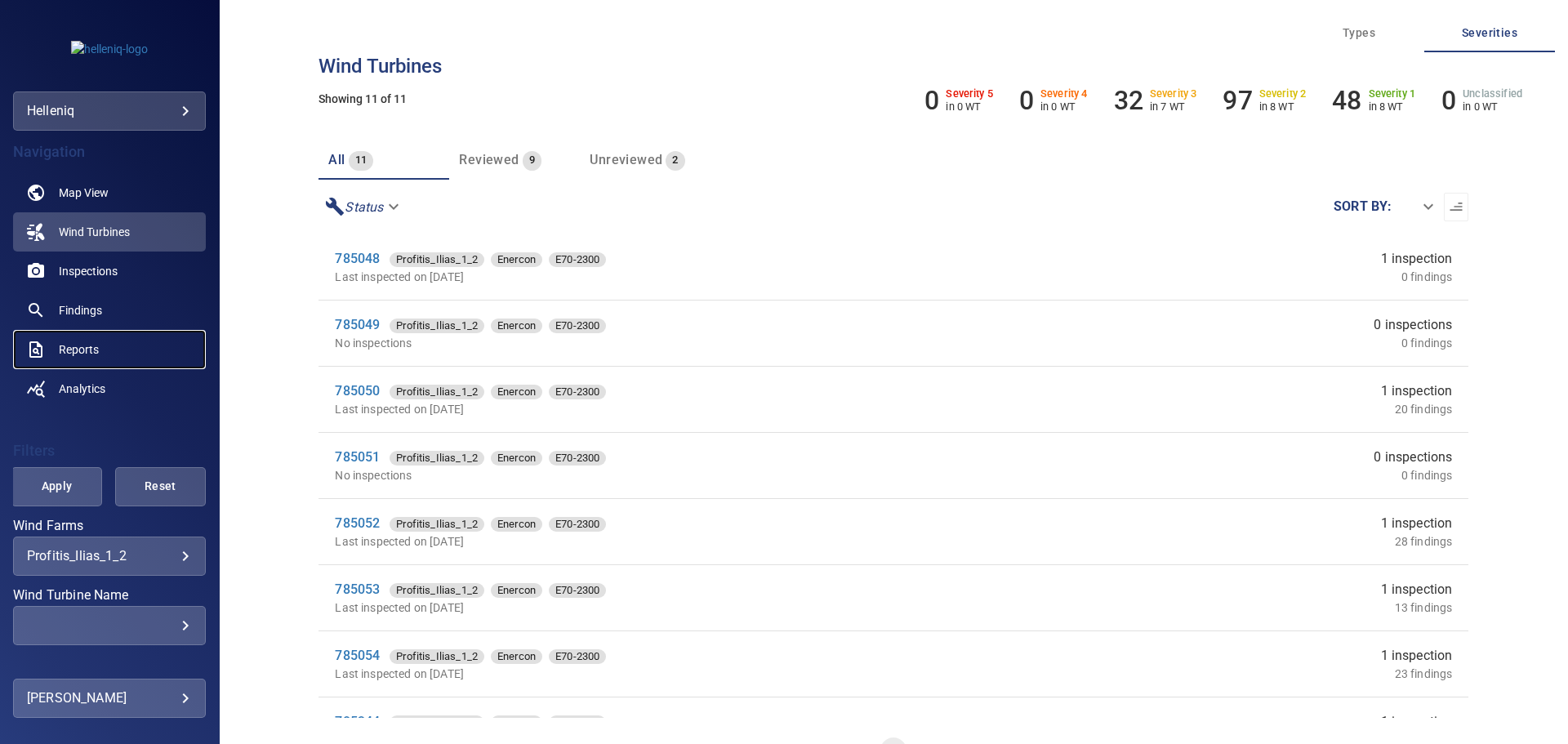
click at [97, 350] on span "Reports" at bounding box center [79, 349] width 40 height 16
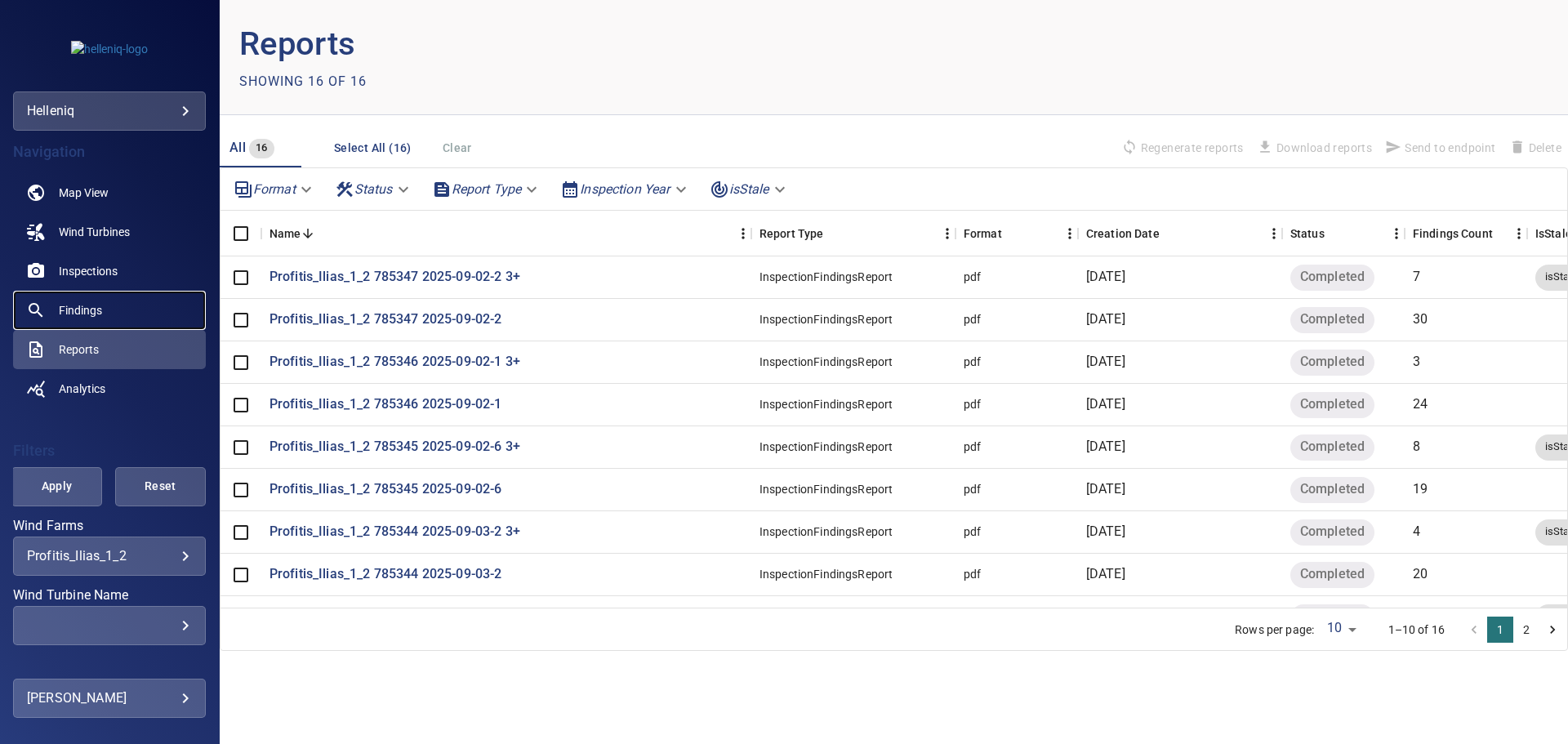
click at [126, 312] on link "Findings" at bounding box center [109, 310] width 193 height 39
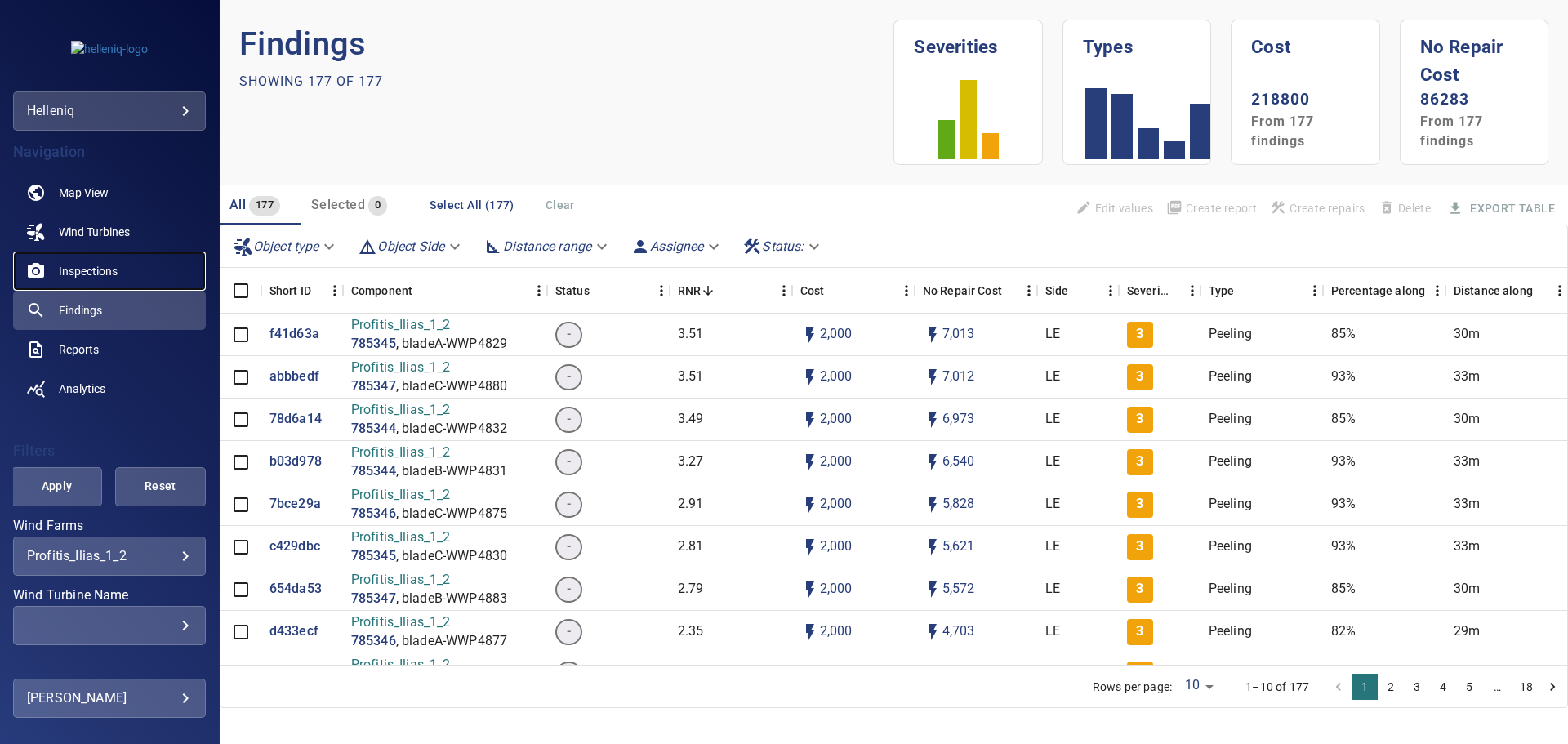
click at [135, 283] on link "Inspections" at bounding box center [109, 271] width 193 height 39
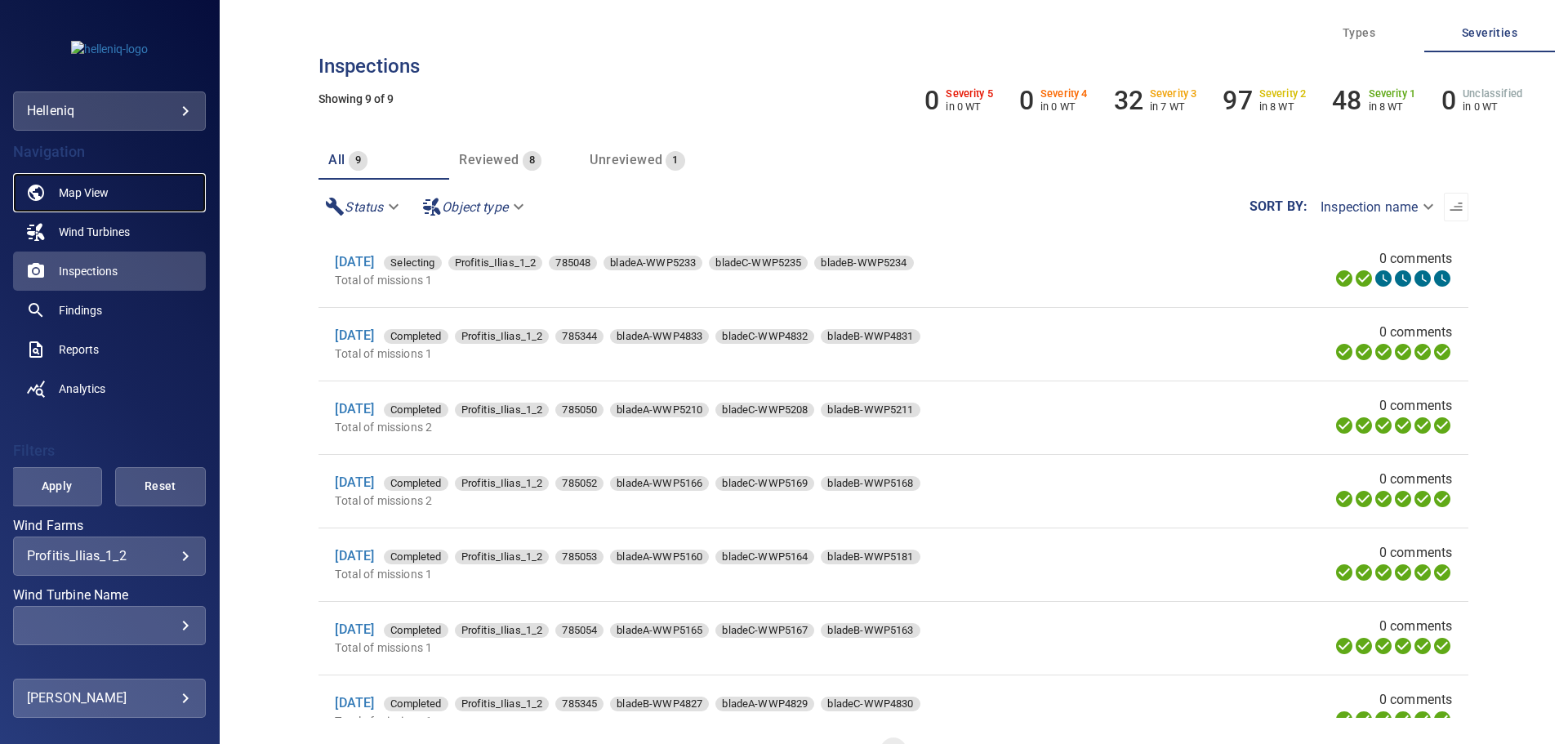
click at [145, 199] on link "Map View" at bounding box center [109, 193] width 193 height 39
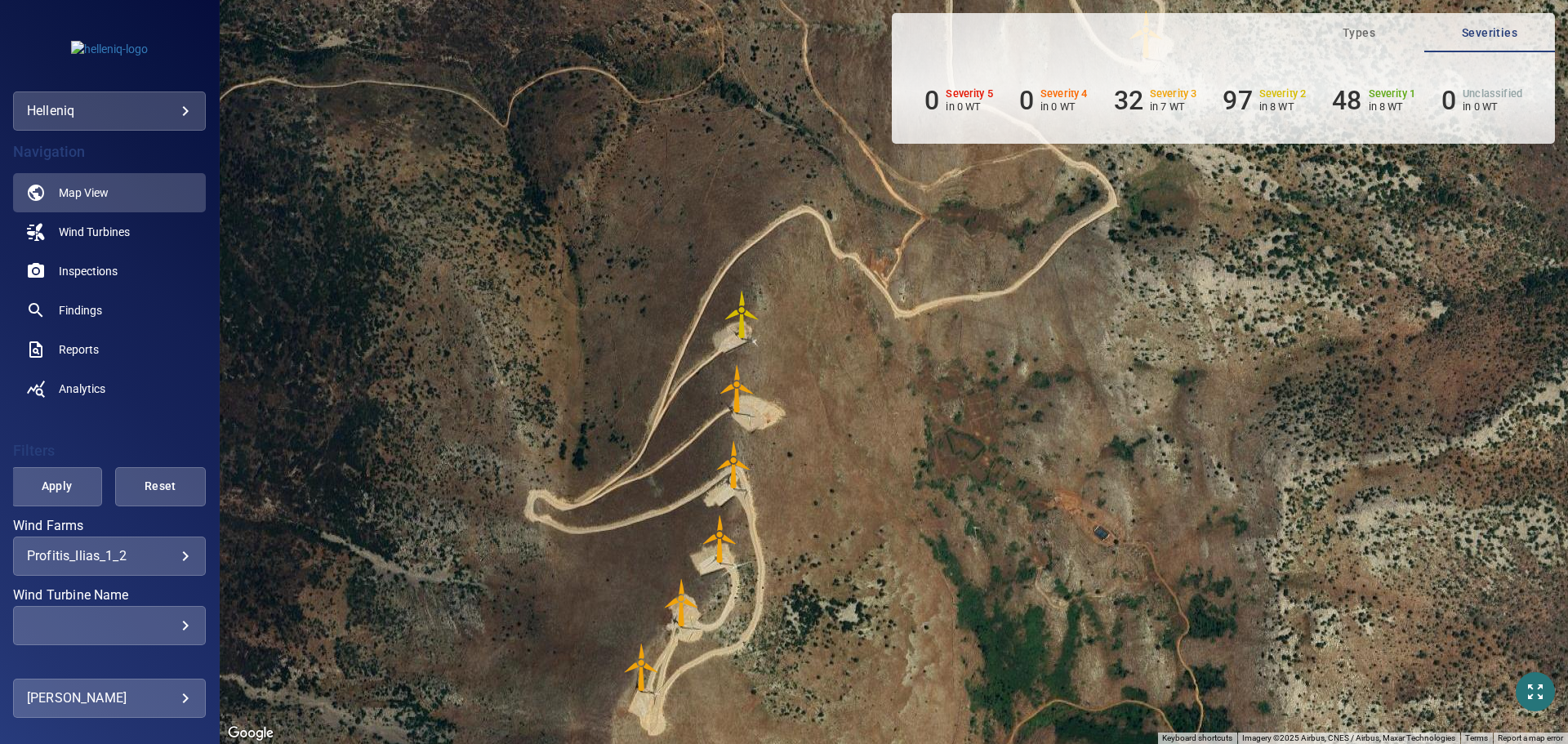
drag, startPoint x: 850, startPoint y: 557, endPoint x: 859, endPoint y: 290, distance: 267.2
click at [859, 290] on div "To activate drag with keyboard, press Alt + Enter. Once in keyboard drag state,…" at bounding box center [893, 372] width 1349 height 744
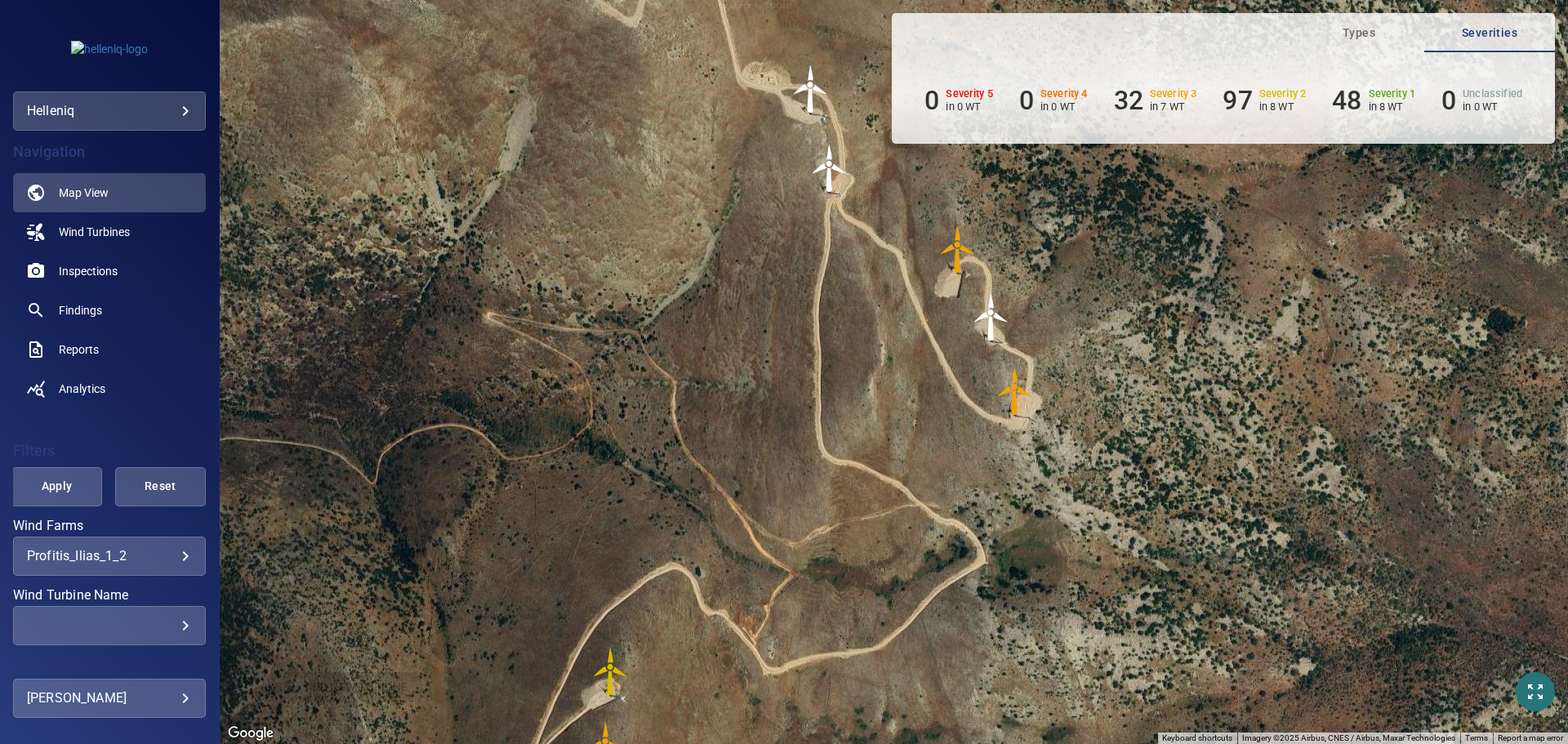
drag, startPoint x: 838, startPoint y: 288, endPoint x: 697, endPoint y: 678, distance: 414.7
click at [697, 678] on div "To activate drag with keyboard, press Alt + Enter. Once in keyboard drag state,…" at bounding box center [893, 372] width 1349 height 744
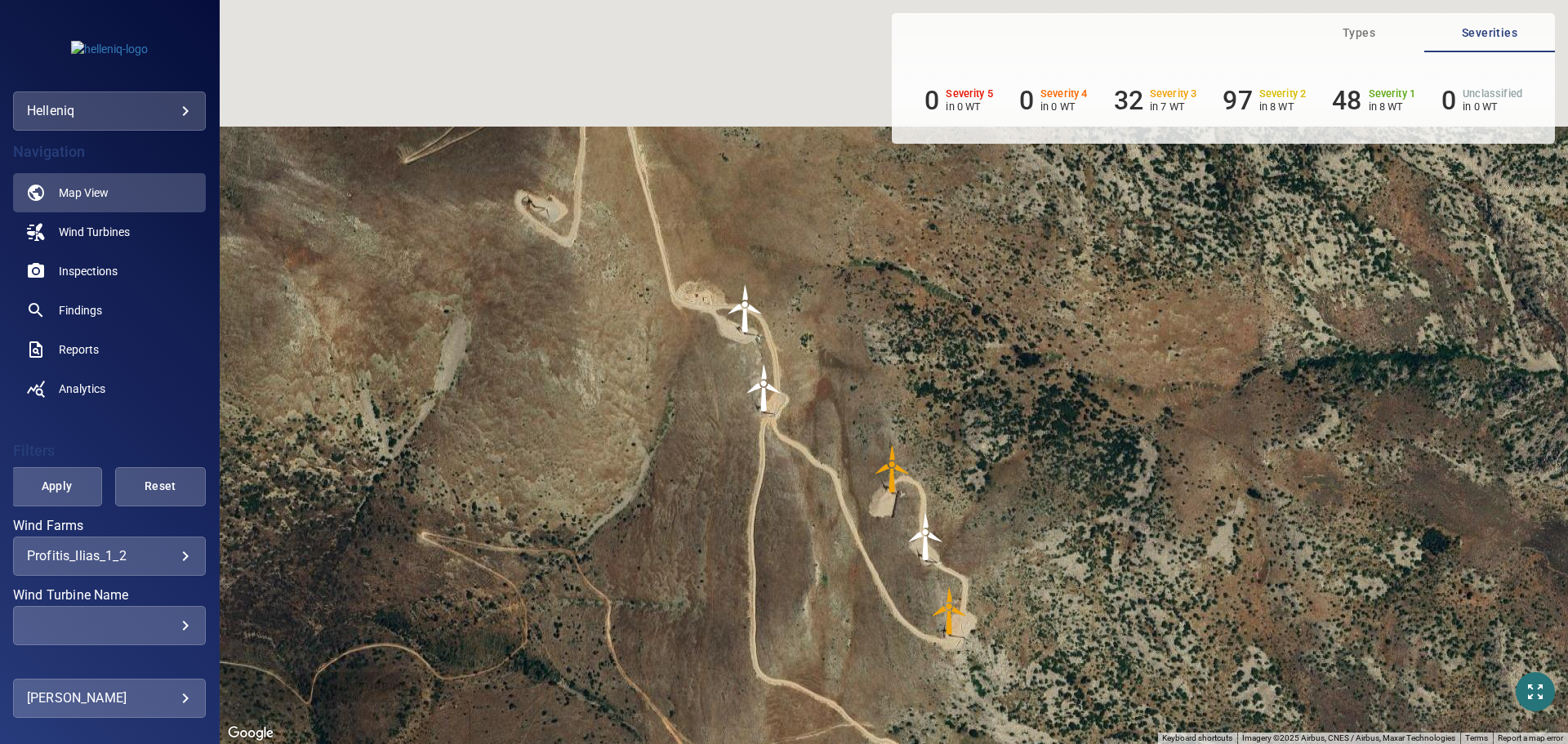
drag, startPoint x: 887, startPoint y: 338, endPoint x: 802, endPoint y: 625, distance: 299.3
click at [802, 625] on div "To activate drag with keyboard, press Alt + Enter. Once in keyboard drag state,…" at bounding box center [893, 372] width 1349 height 744
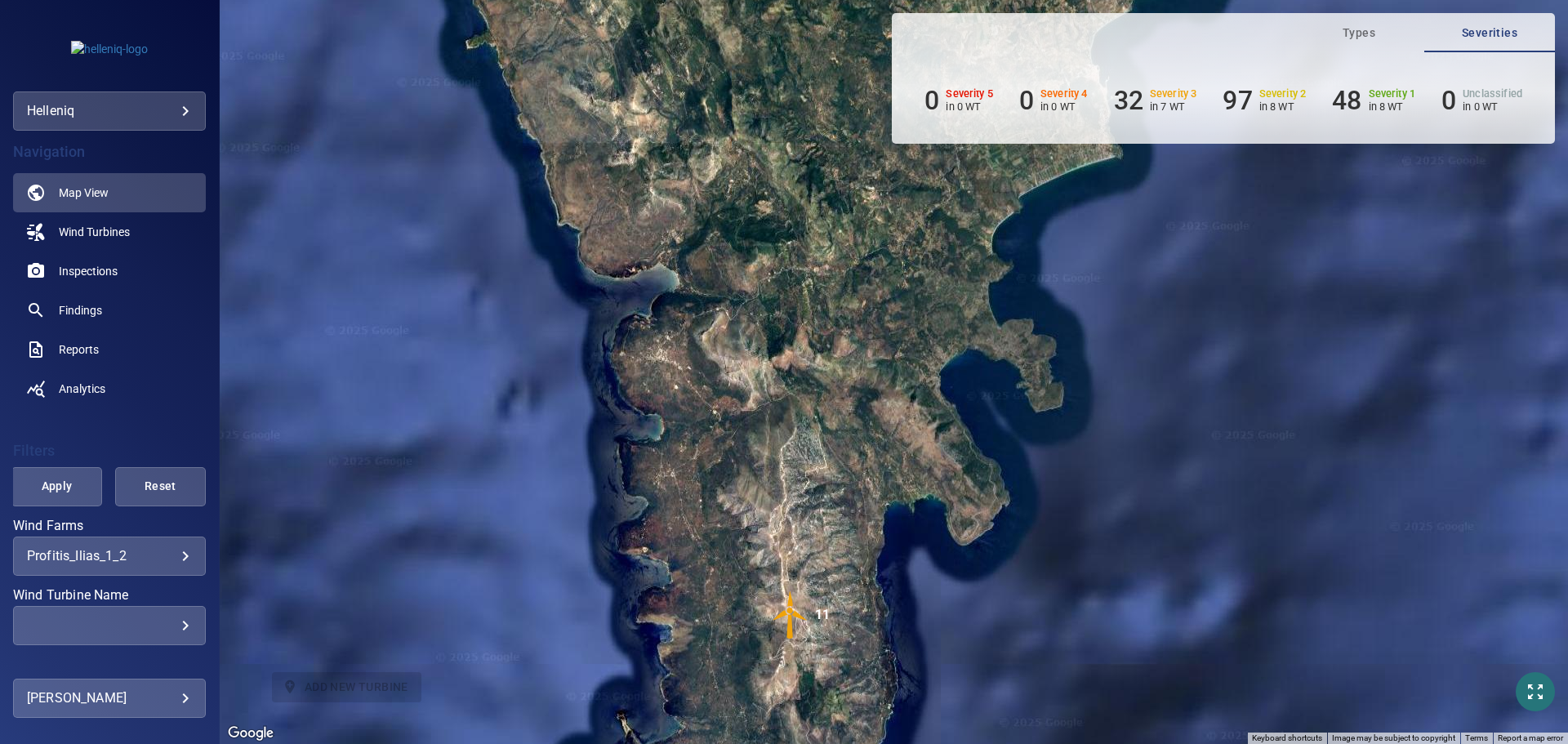
click at [115, 698] on body "**********" at bounding box center [784, 372] width 1568 height 744
click at [364, 679] on link "Upload" at bounding box center [317, 681] width 165 height 29
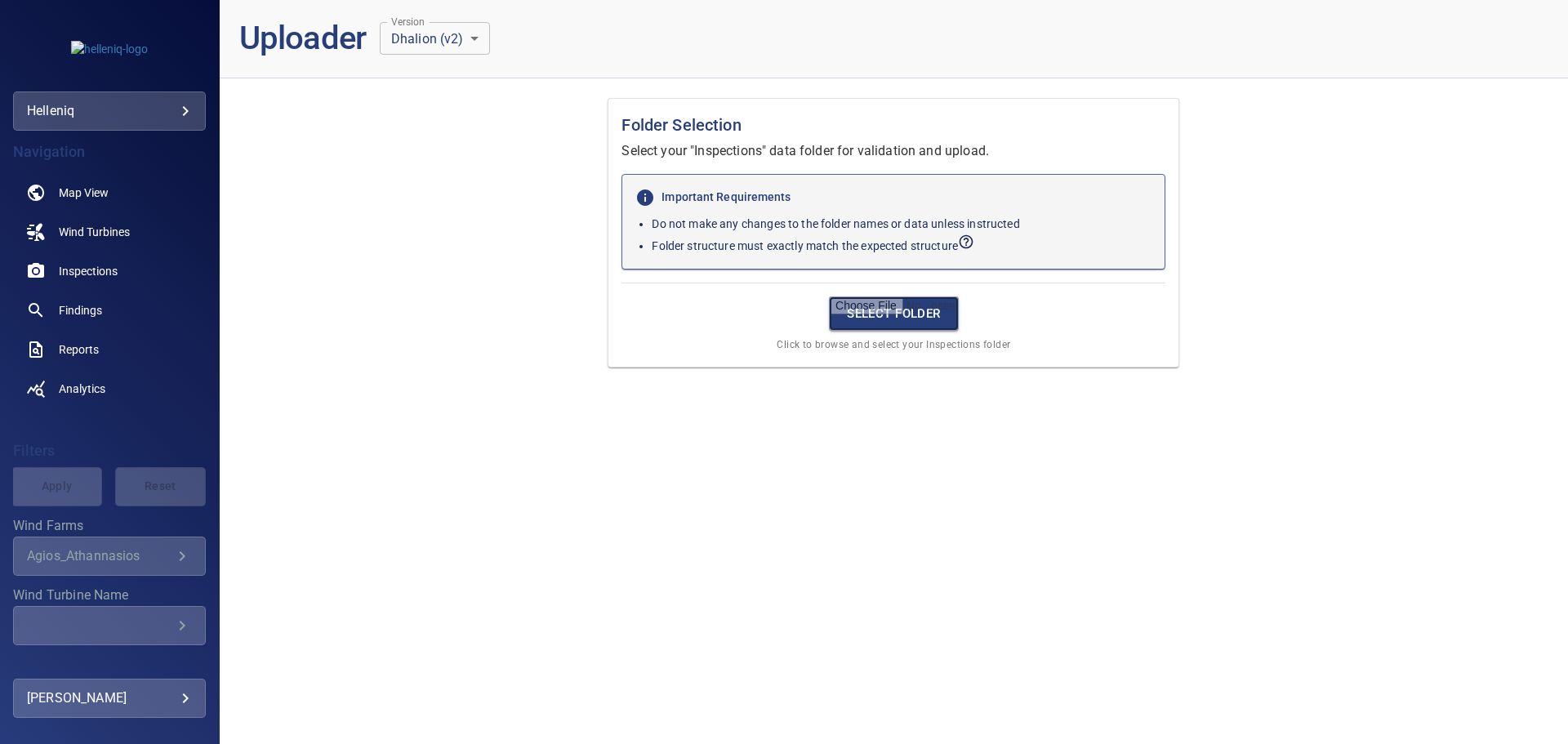
click at [892, 307] on input "file" at bounding box center [893, 314] width 129 height 34
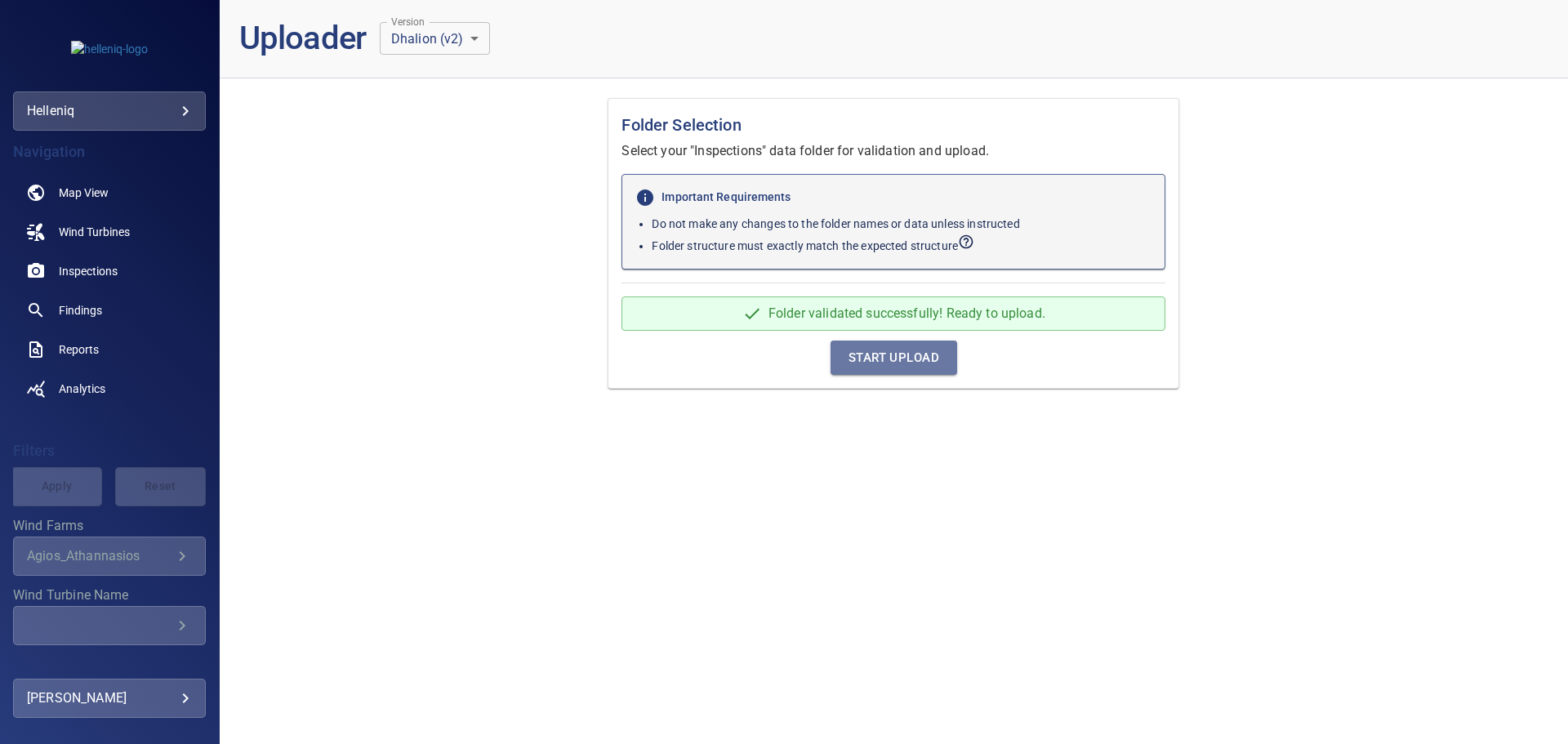
click at [915, 358] on span "Start Upload" at bounding box center [894, 357] width 91 height 21
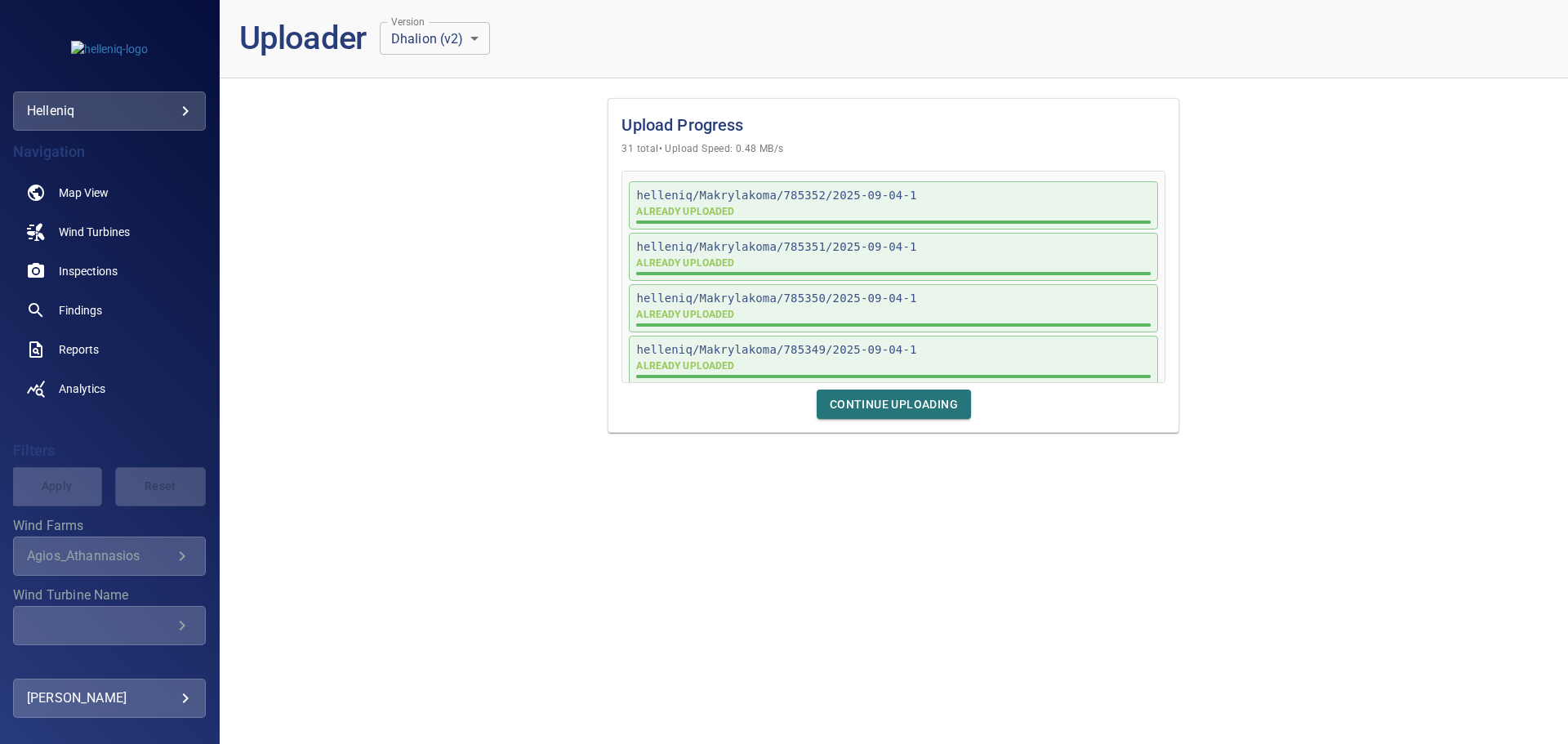
drag, startPoint x: 1336, startPoint y: 23, endPoint x: 1325, endPoint y: 19, distance: 11.7
click at [1336, 23] on header "Uploader Version Dhalion (v2) * Version" at bounding box center [893, 39] width 1349 height 78
click at [416, 199] on div "Upload Progress 31 total • Upload Speed: 0.48 MB/s helleniq/Makrylakoma/785352/…" at bounding box center [893, 266] width 1349 height 348
click at [81, 709] on body "**********" at bounding box center [784, 372] width 1568 height 744
click at [277, 717] on li "Logout" at bounding box center [317, 710] width 165 height 29
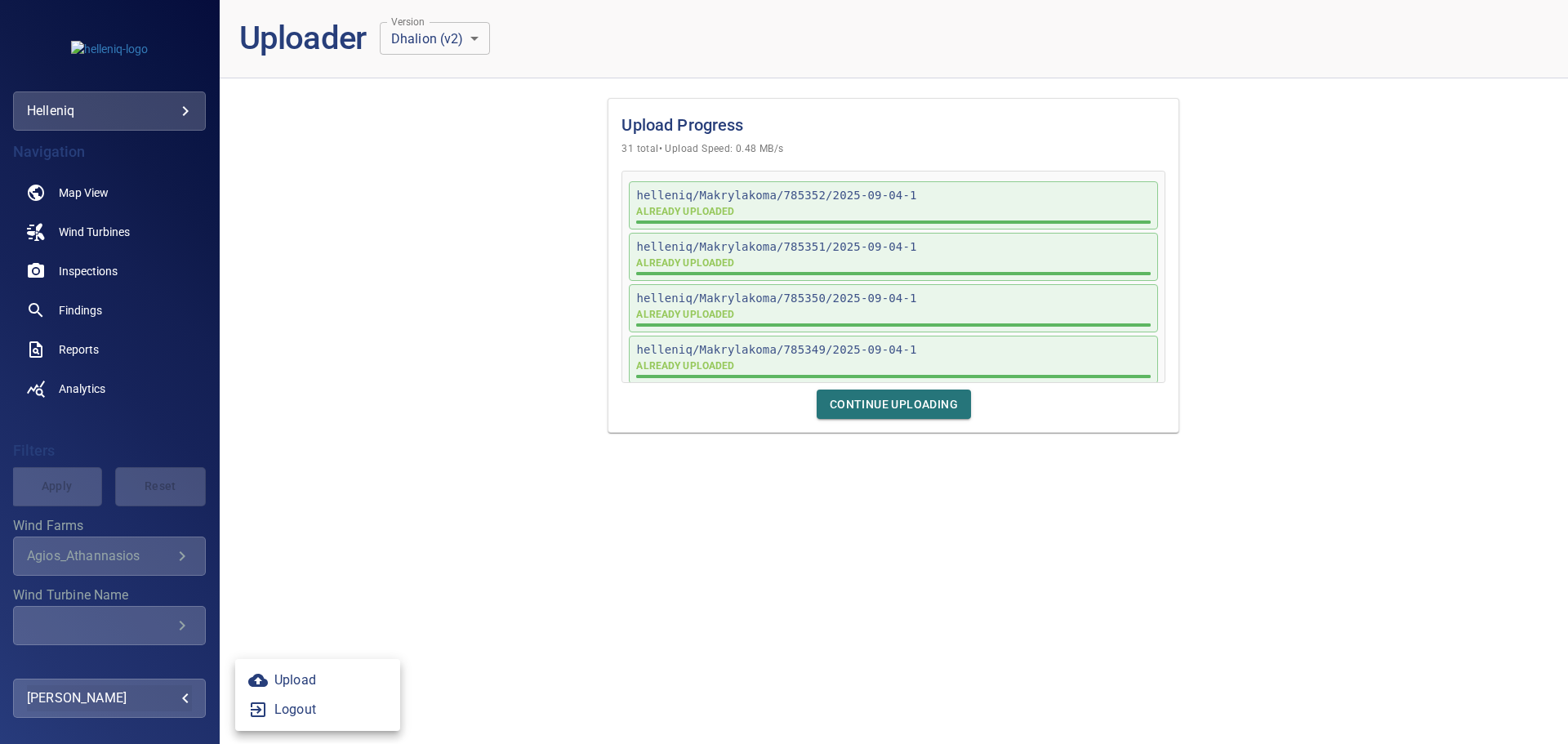
type input "**********"
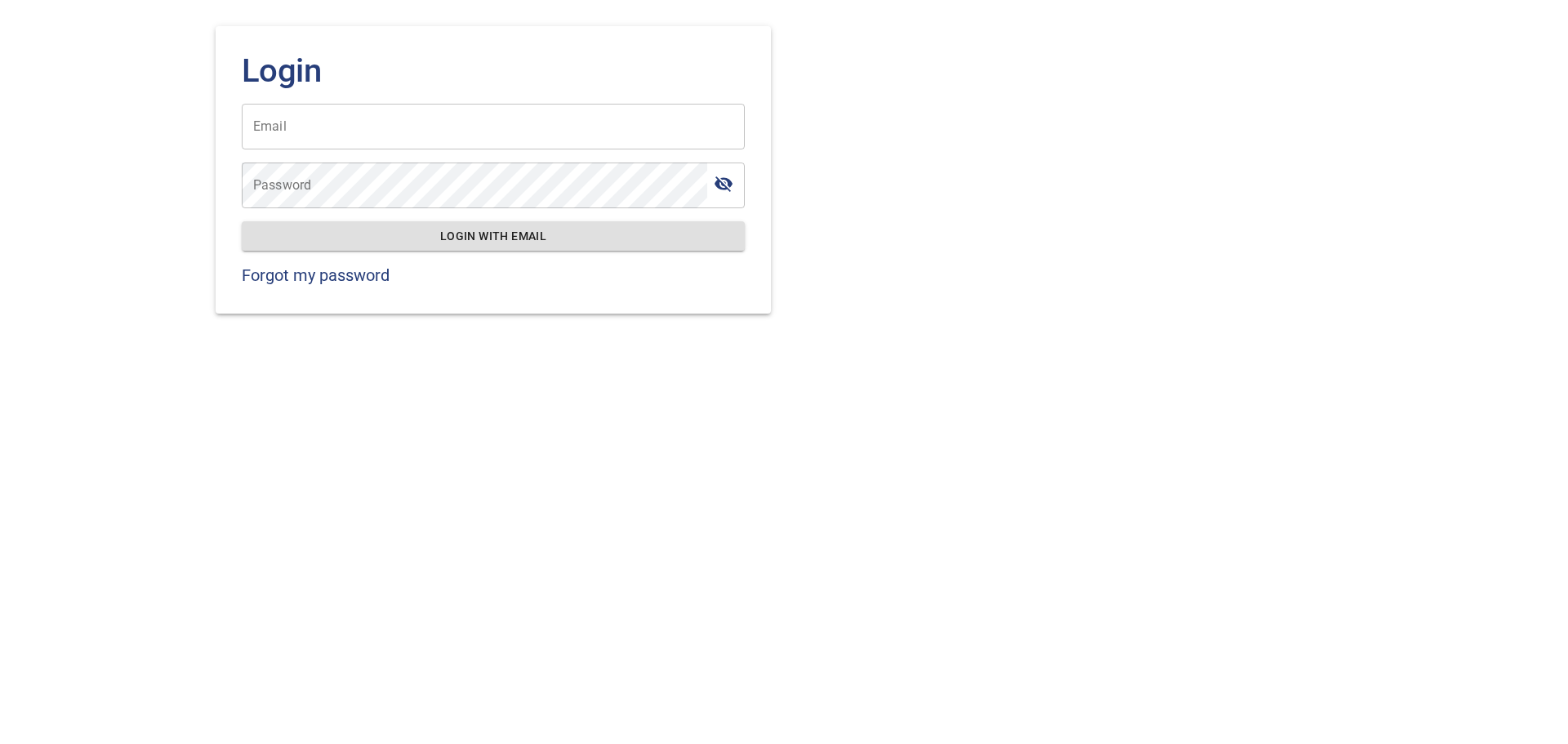
type input "**********"
